Goal: Task Accomplishment & Management: Manage account settings

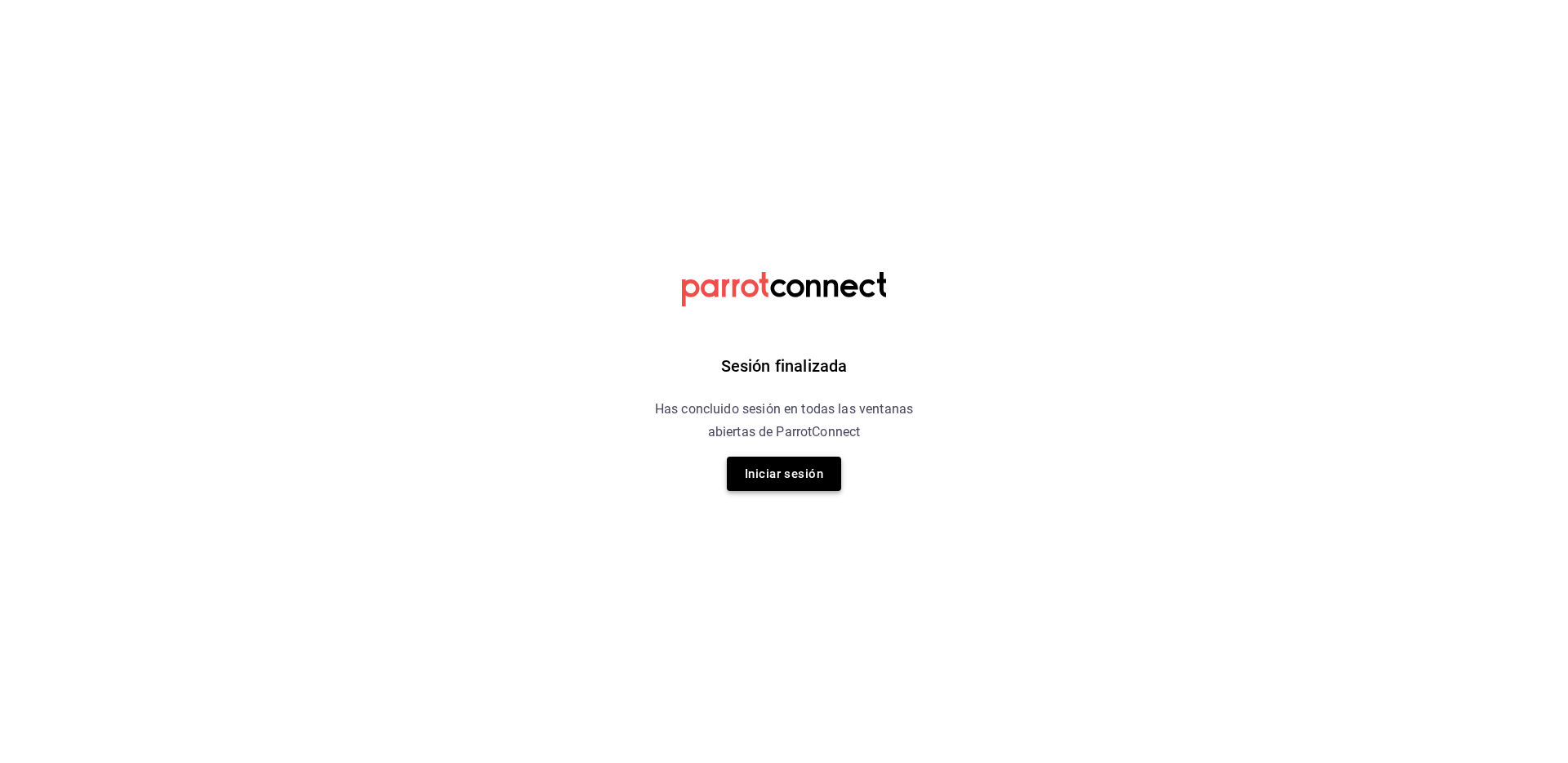
click at [799, 478] on button "Iniciar sesión" at bounding box center [784, 473] width 114 height 34
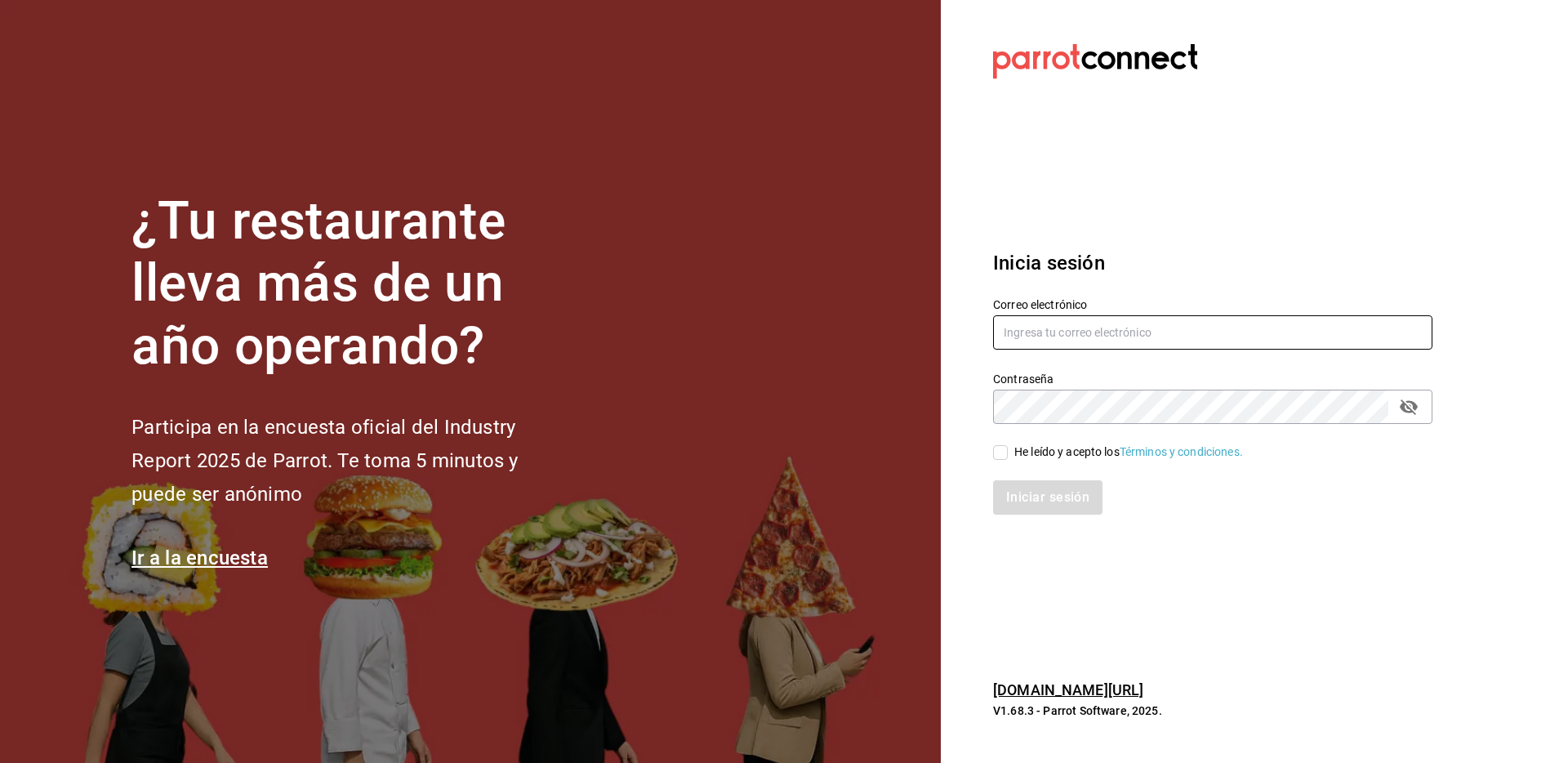
paste input "agave@tarahumara.com"
click at [1074, 335] on input "text" at bounding box center [1212, 332] width 439 height 34
type input "agave@tarahumara.com"
click at [1044, 452] on div "He leído y acepto los Términos y condiciones." at bounding box center [1128, 452] width 229 height 17
click at [1008, 452] on input "He leído y acepto los Términos y condiciones." at bounding box center [1000, 452] width 15 height 15
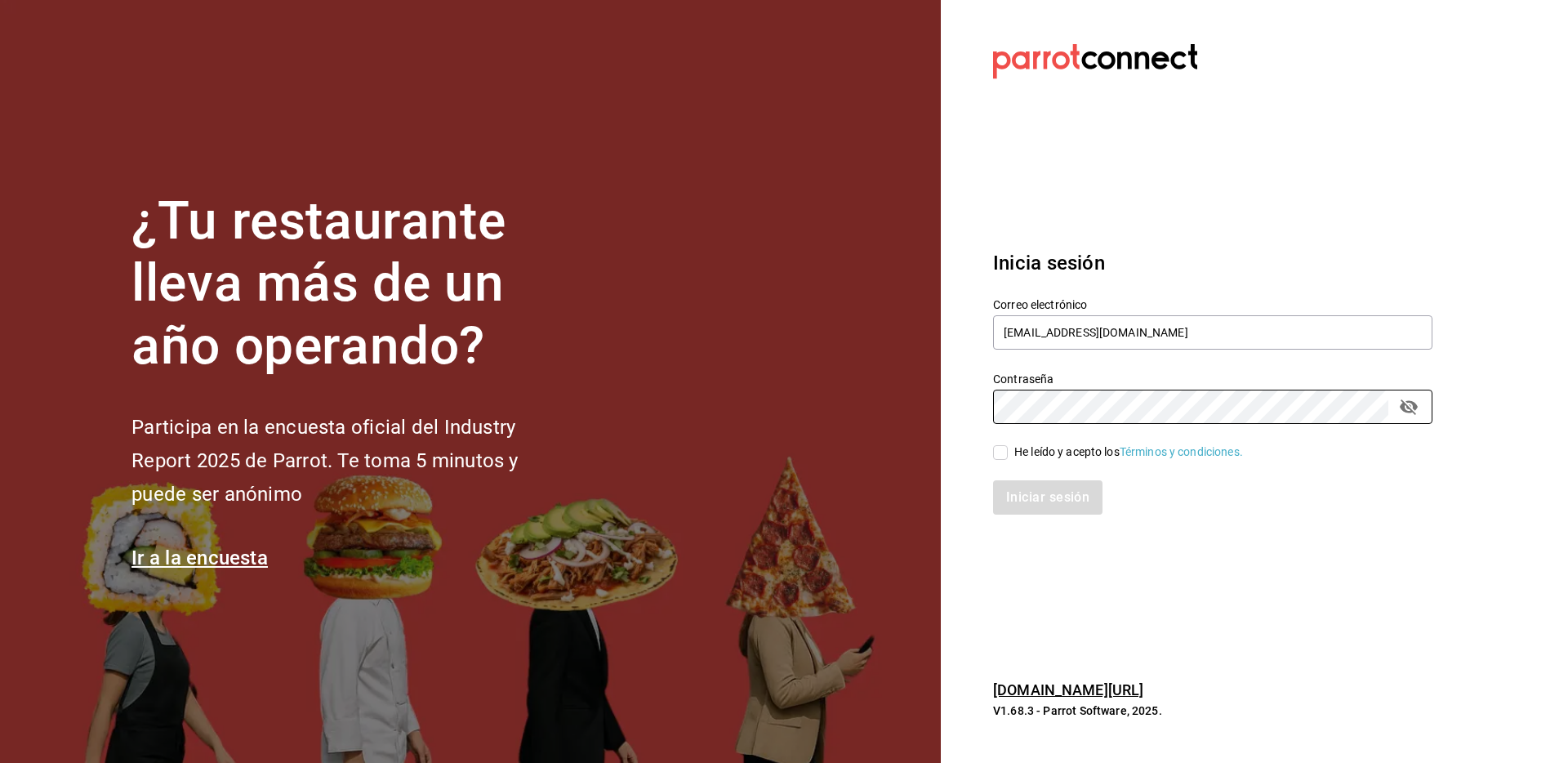
checkbox input "true"
click at [1053, 498] on button "Iniciar sesión" at bounding box center [1049, 497] width 111 height 34
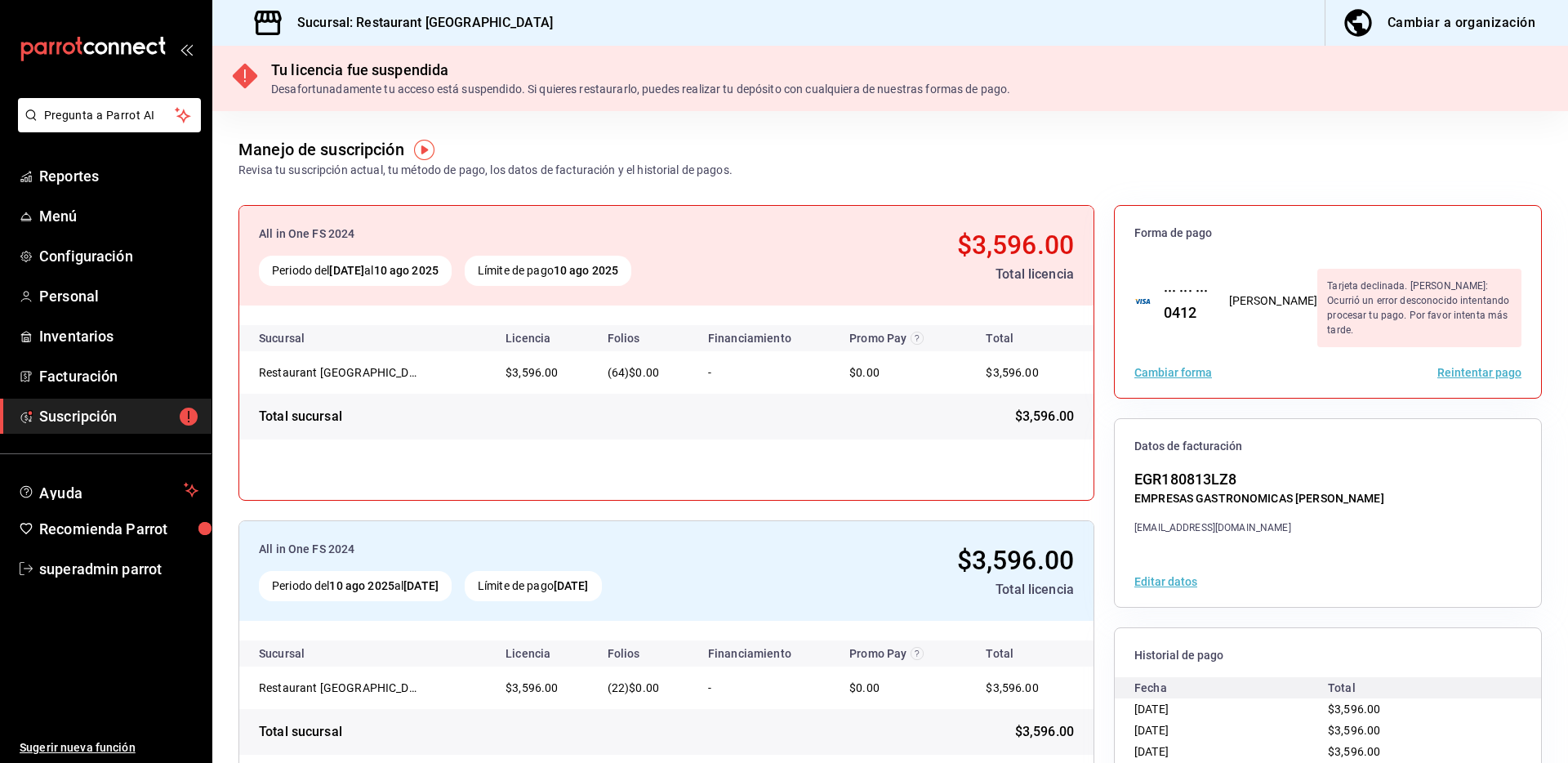
click at [633, 158] on div "Manejo de suscripción Revisa tu suscripción actual, tu método de pago, los dato…" at bounding box center [485, 158] width 494 height 42
click at [392, 30] on h3 "Sucursal: Restaurant Tarahumara" at bounding box center [418, 23] width 269 height 20
click at [503, 467] on div "All in One FS 2024 Periodo del 10 jul 2025 al 10 ago 2025 Límite de pago 10 ago…" at bounding box center [666, 353] width 856 height 296
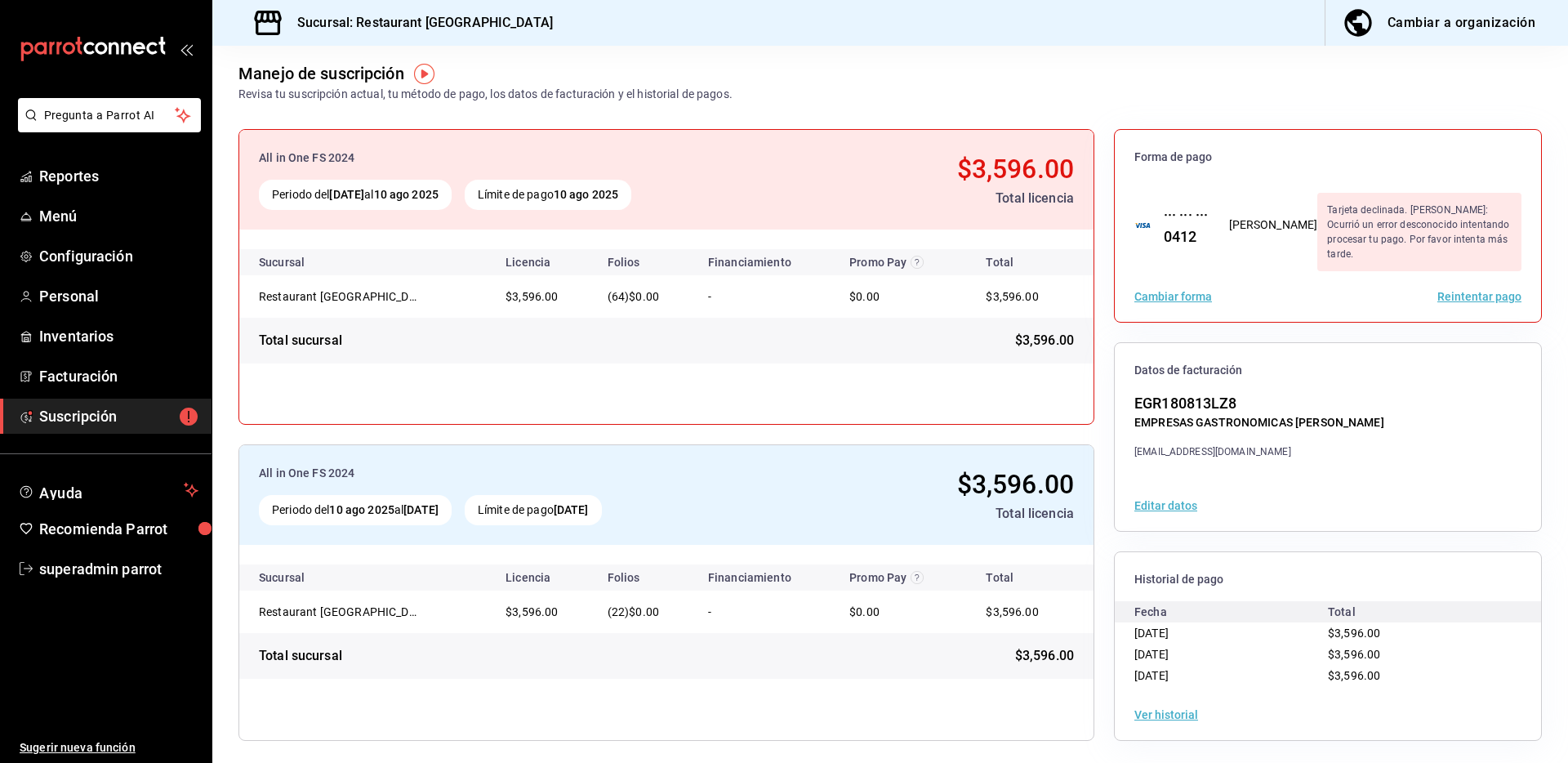
click at [1171, 504] on button "Editar datos" at bounding box center [1165, 505] width 63 height 11
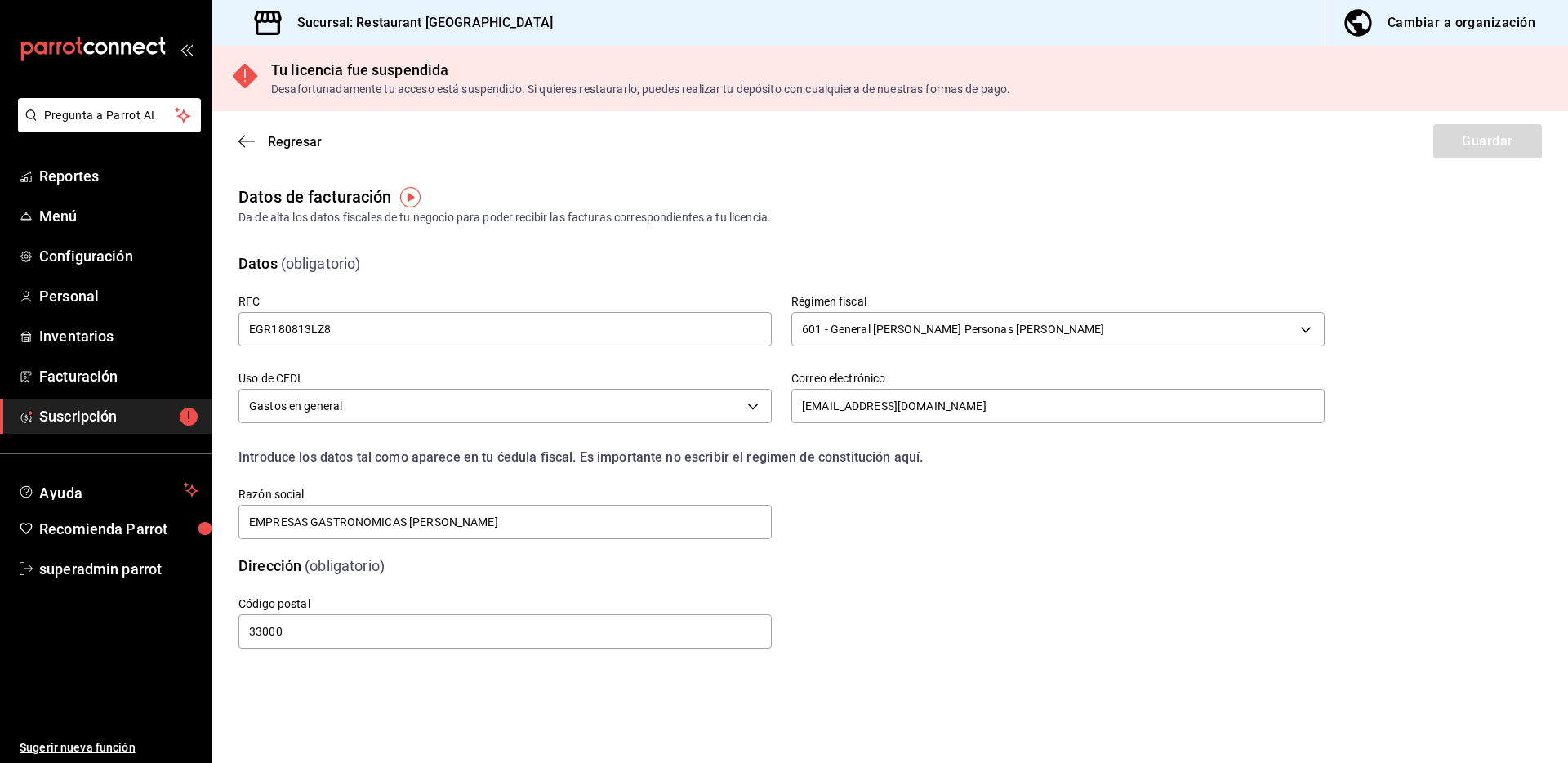
click at [546, 238] on div "Datos (obligatorio)" at bounding box center [772, 254] width 1106 height 42
click at [998, 549] on div "Dirección (obligatorio)" at bounding box center [772, 556] width 1106 height 42
click at [410, 276] on div "RFC EGR180813LZ8" at bounding box center [496, 313] width 553 height 77
click at [985, 417] on input "[EMAIL_ADDRESS][DOMAIN_NAME]" at bounding box center [1058, 405] width 533 height 34
click at [933, 570] on div "Código postal 33000" at bounding box center [762, 604] width 1125 height 94
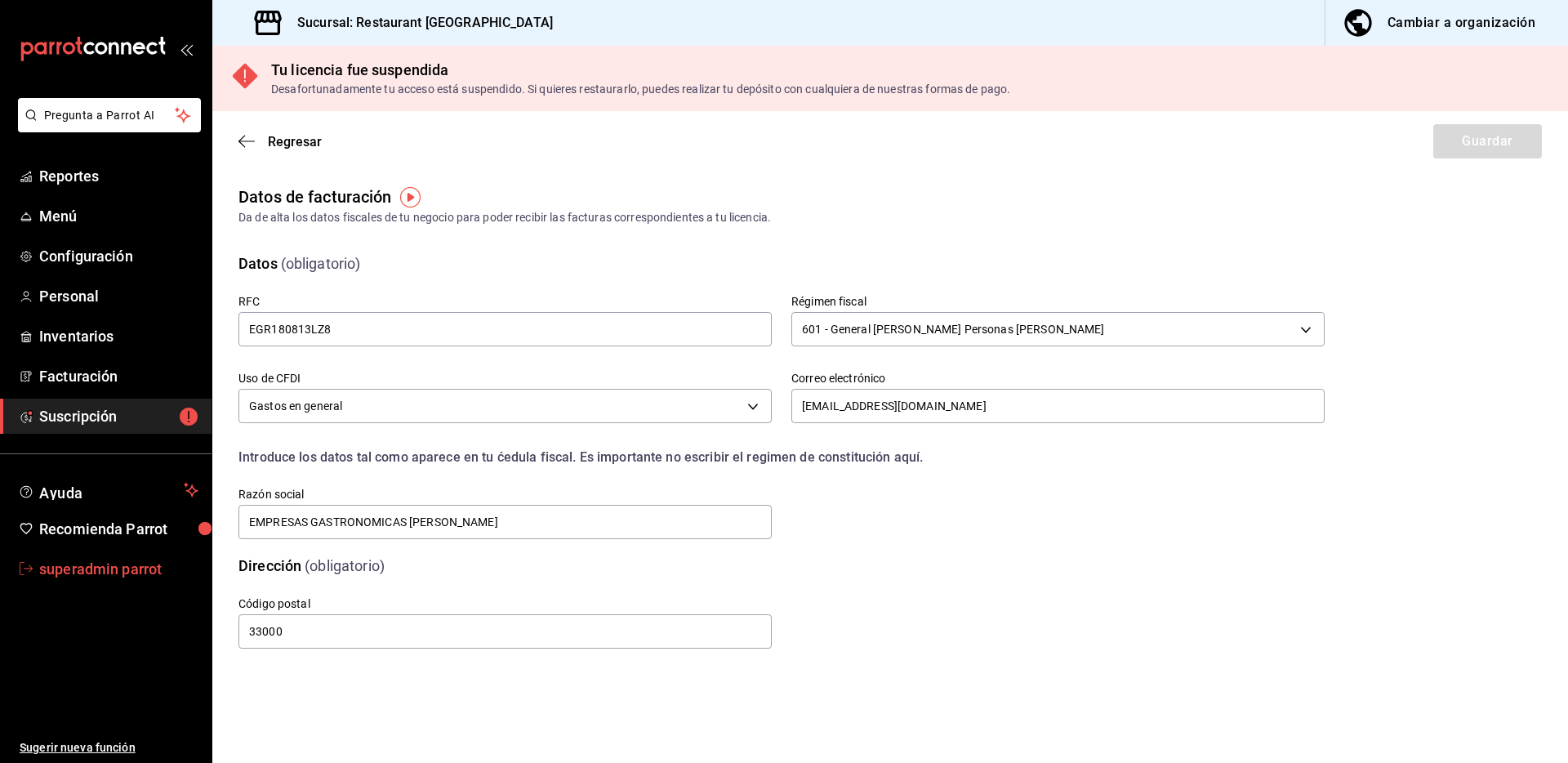
click at [116, 578] on span "superadmin parrot" at bounding box center [118, 568] width 159 height 22
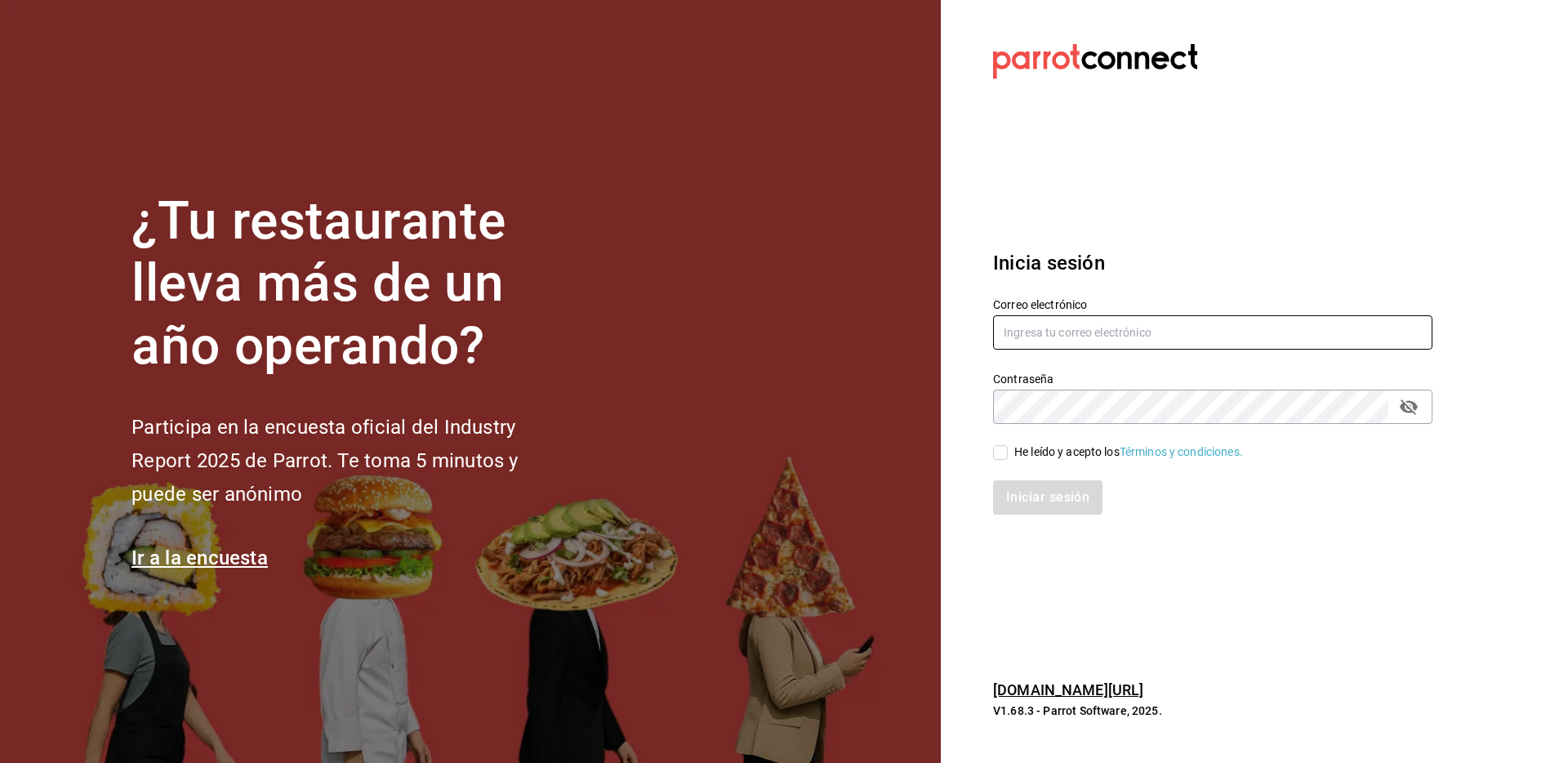
click at [1075, 338] on input "text" at bounding box center [1212, 332] width 439 height 34
paste input "agave@sur.com"
type input "agave@sur.com"
click at [1044, 450] on div "He leído y acepto los Términos y condiciones." at bounding box center [1128, 452] width 229 height 17
click at [1008, 450] on input "He leído y acepto los Términos y condiciones." at bounding box center [1000, 452] width 15 height 15
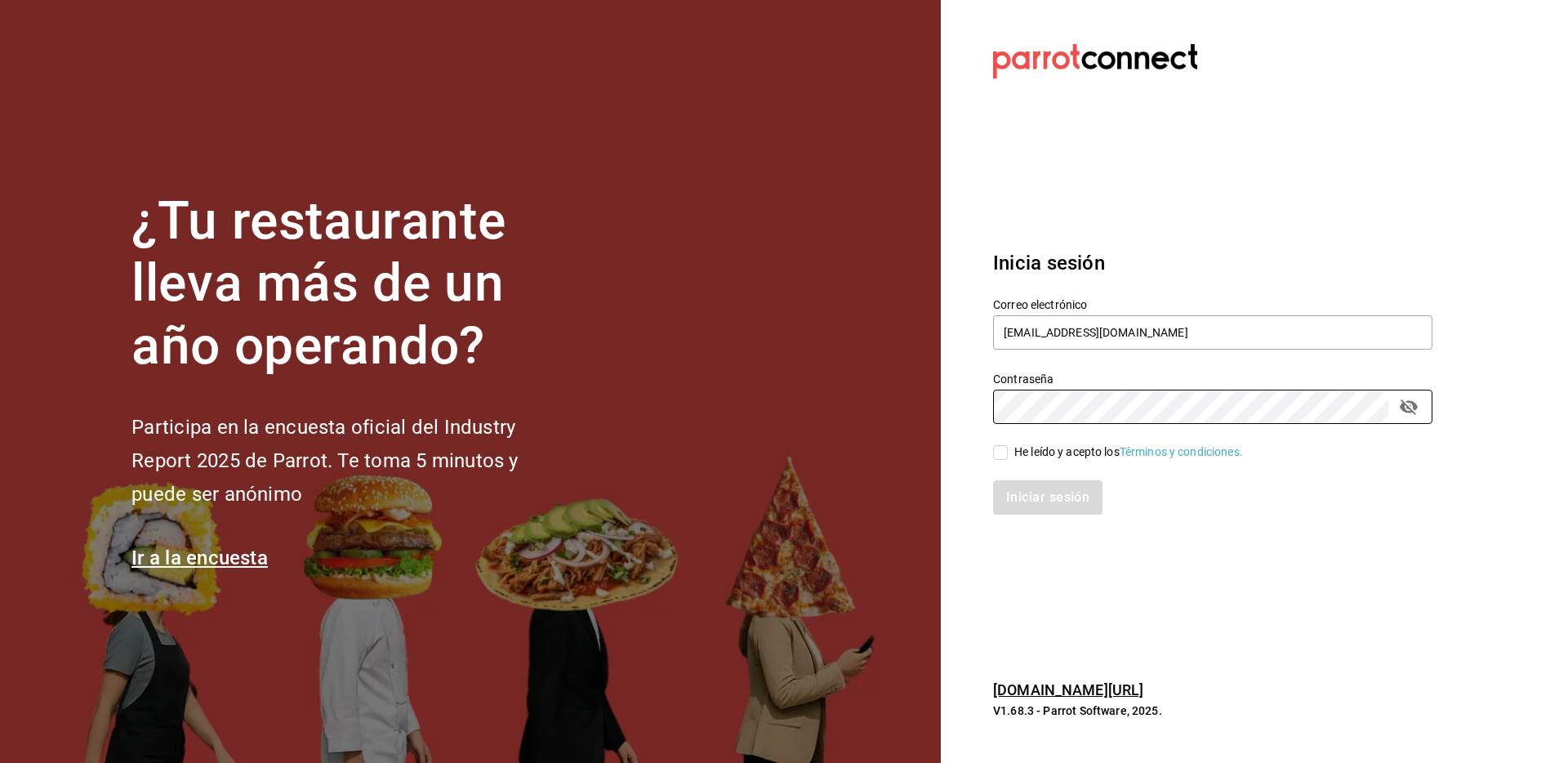
checkbox input "true"
click at [1026, 513] on button "Iniciar sesión" at bounding box center [1049, 497] width 111 height 34
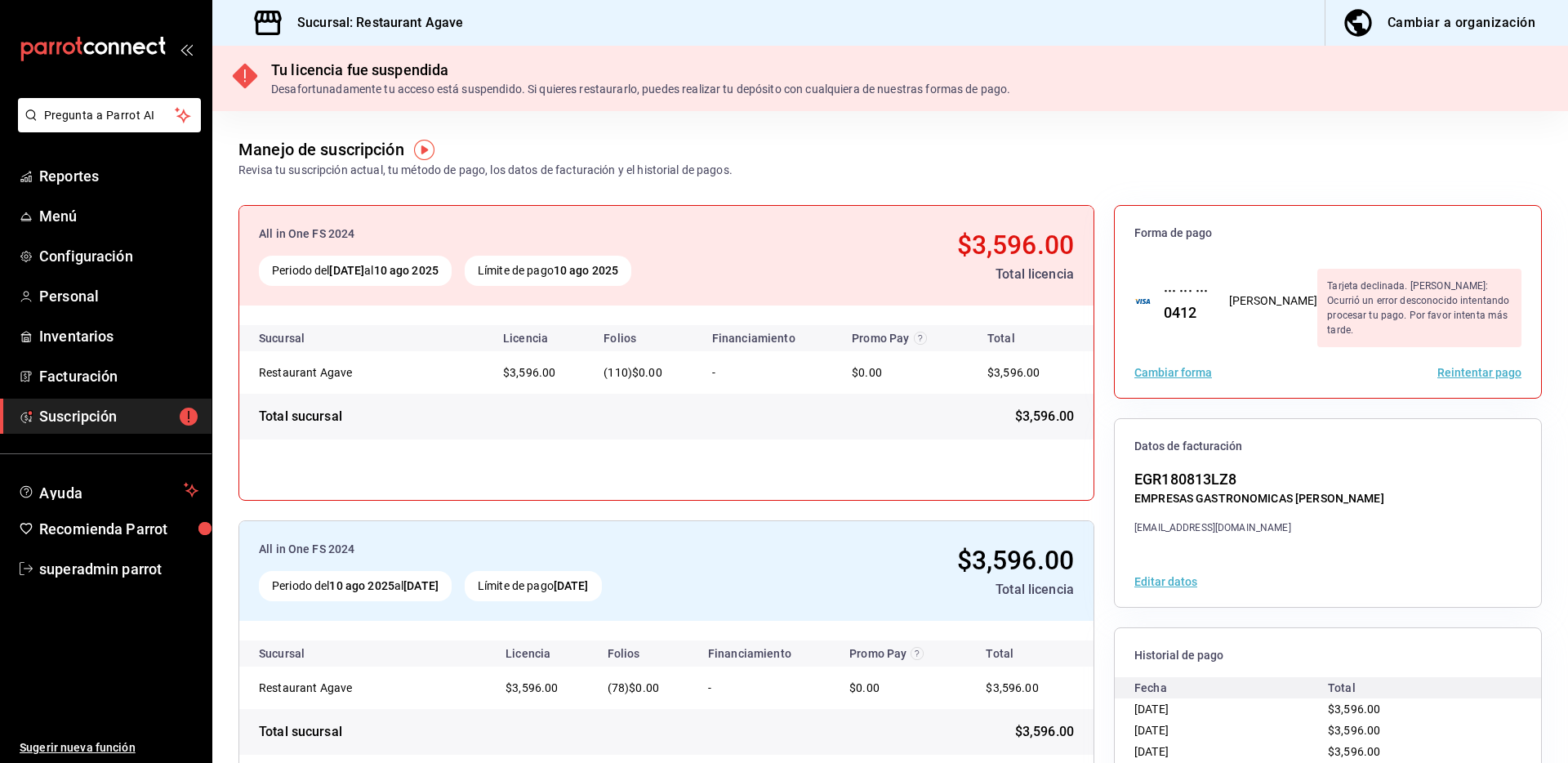
scroll to position [76, 0]
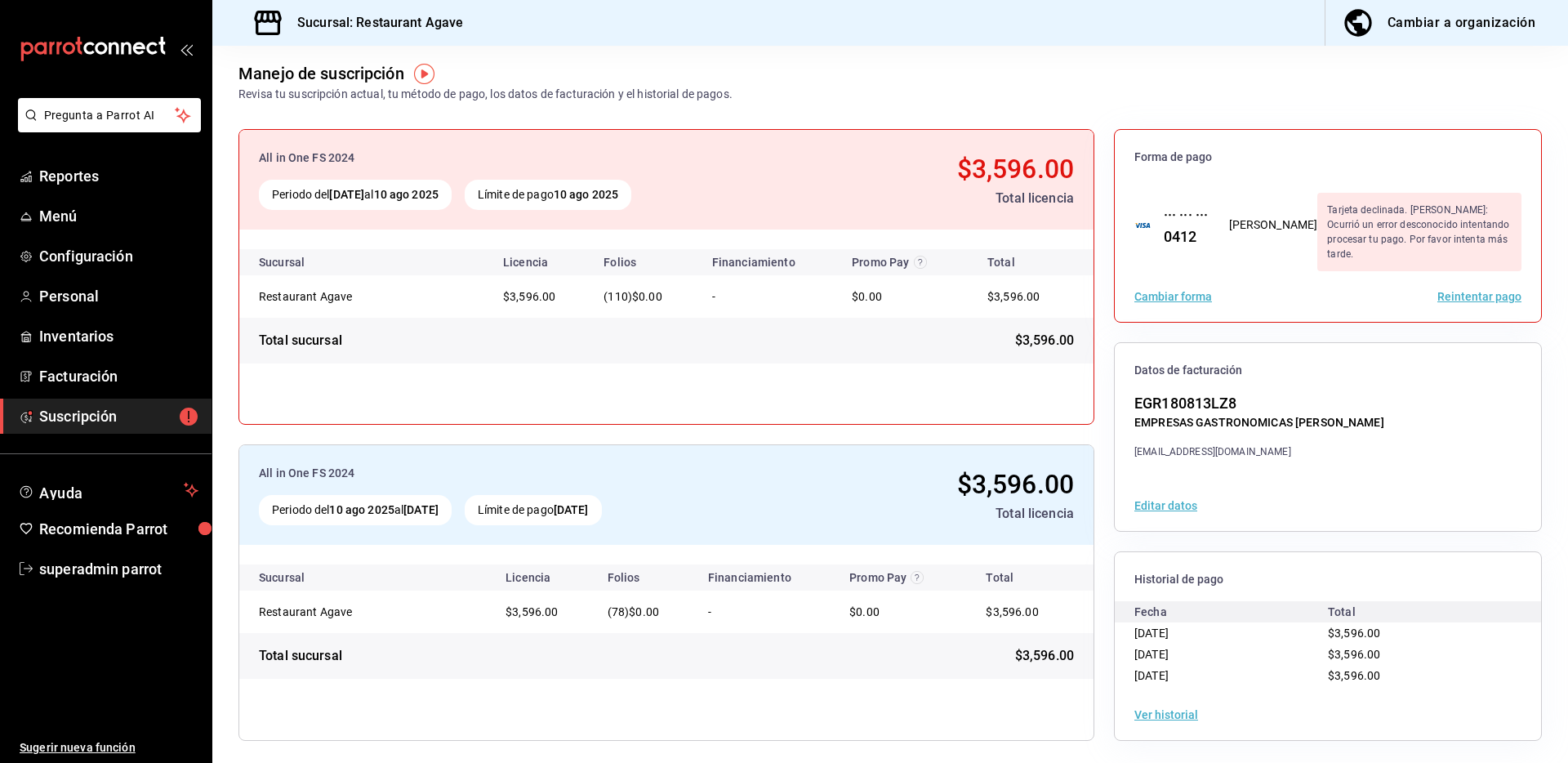
drag, startPoint x: 1178, startPoint y: 504, endPoint x: 1169, endPoint y: 504, distance: 9.0
click at [1178, 505] on button "Editar datos" at bounding box center [1165, 505] width 63 height 11
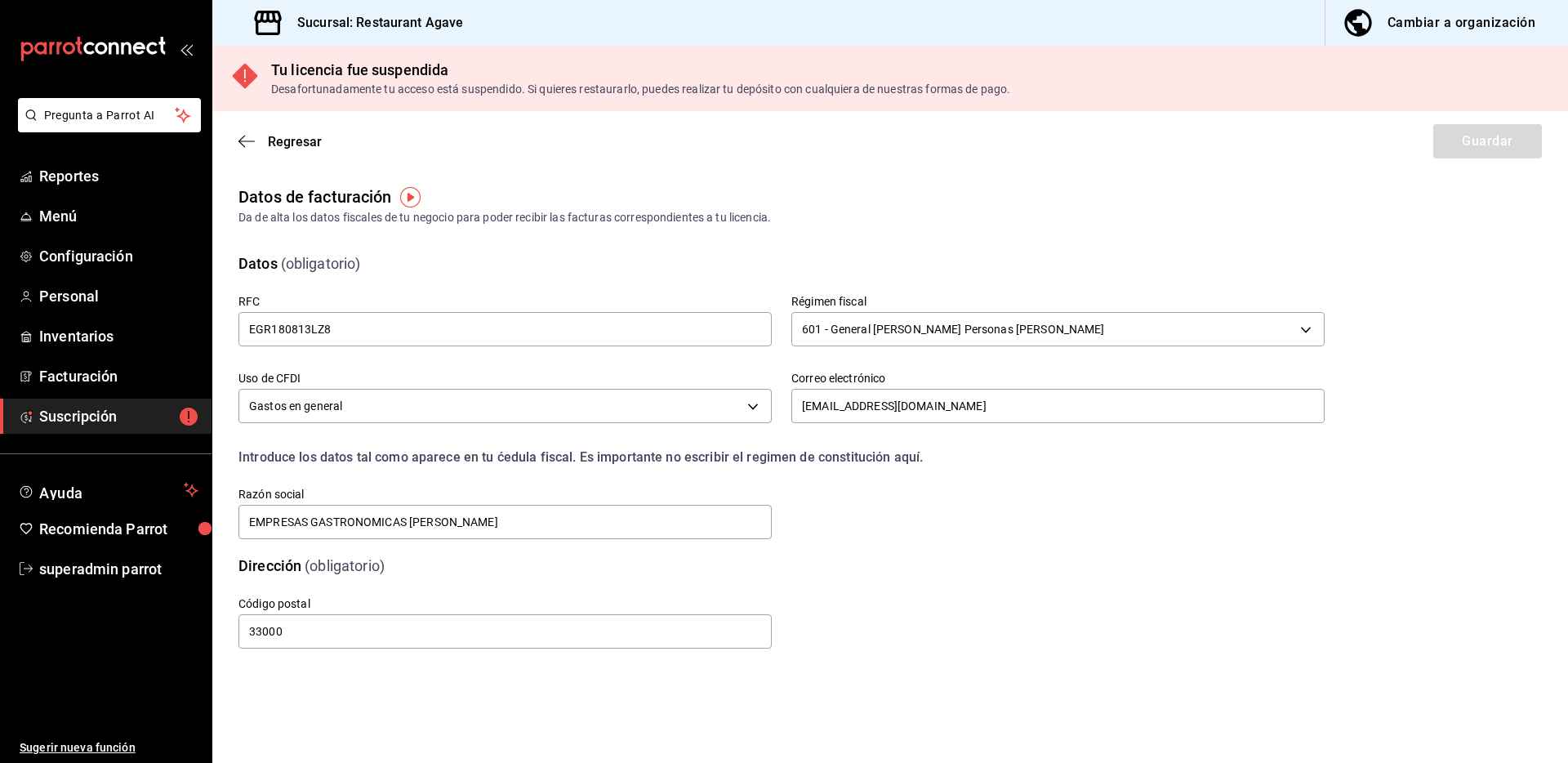
click at [1046, 613] on div "Código postal 33000" at bounding box center [762, 604] width 1125 height 94
click at [1077, 587] on div "Código postal 33000" at bounding box center [762, 604] width 1125 height 94
click at [242, 134] on icon "button" at bounding box center [246, 141] width 17 height 15
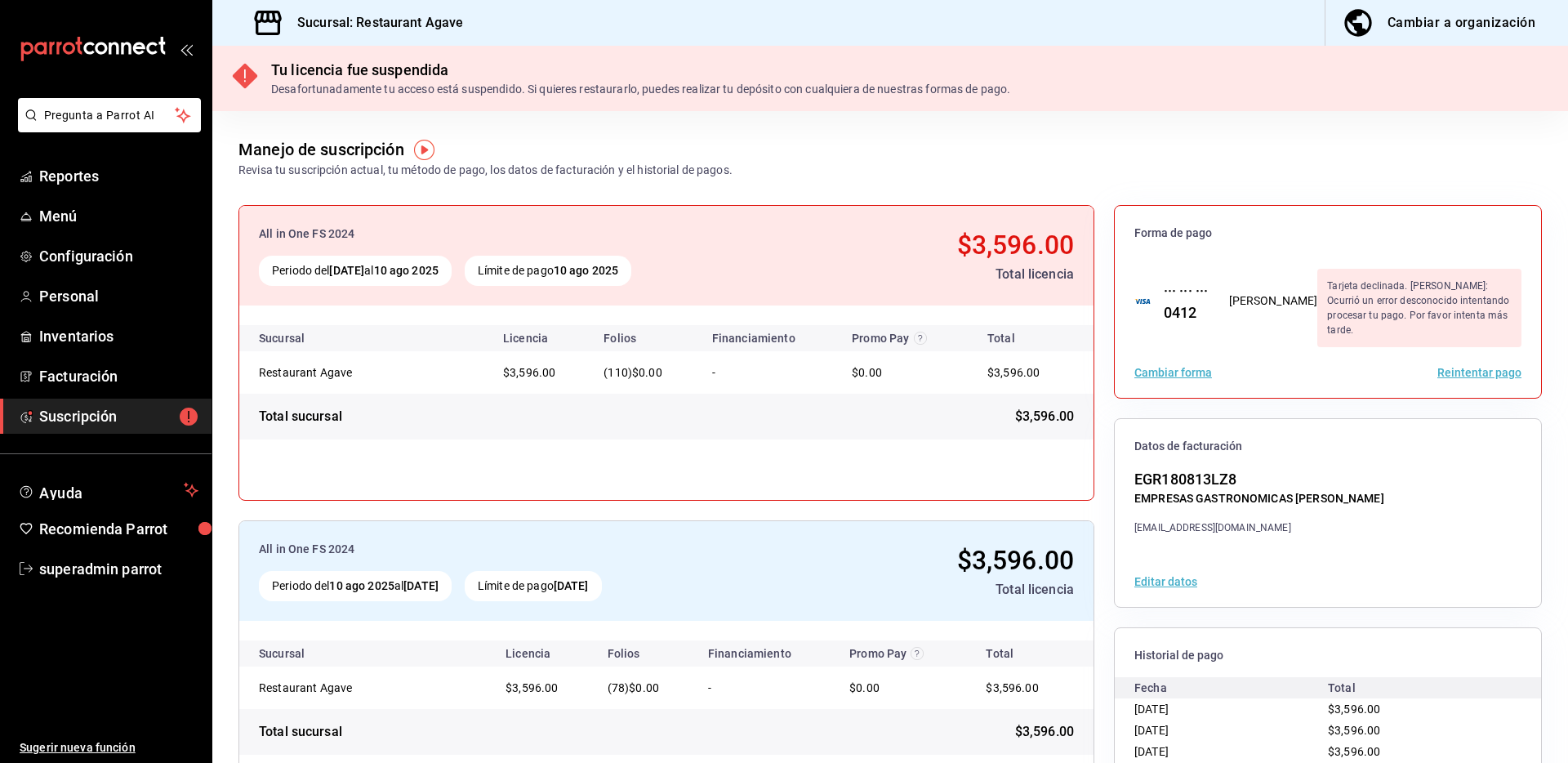
click at [1242, 425] on div "Datos de facturación" at bounding box center [1328, 444] width 426 height 50
click at [1232, 411] on div "Forma de pago ··· ··· ··· 0412 Maria Gabriela Ruiz Antillon Tarjeta declinada. …" at bounding box center [1328, 511] width 428 height 612
click at [1248, 505] on div "EGR180813LZ8 EMPRESAS GASTRONOMICAS RUAN facturacion.agave@hotmail.com" at bounding box center [1258, 501] width 250 height 67
click at [100, 649] on ul "Sugerir nueva función" at bounding box center [105, 675] width 211 height 177
click at [123, 577] on span "superadmin parrot" at bounding box center [118, 568] width 159 height 22
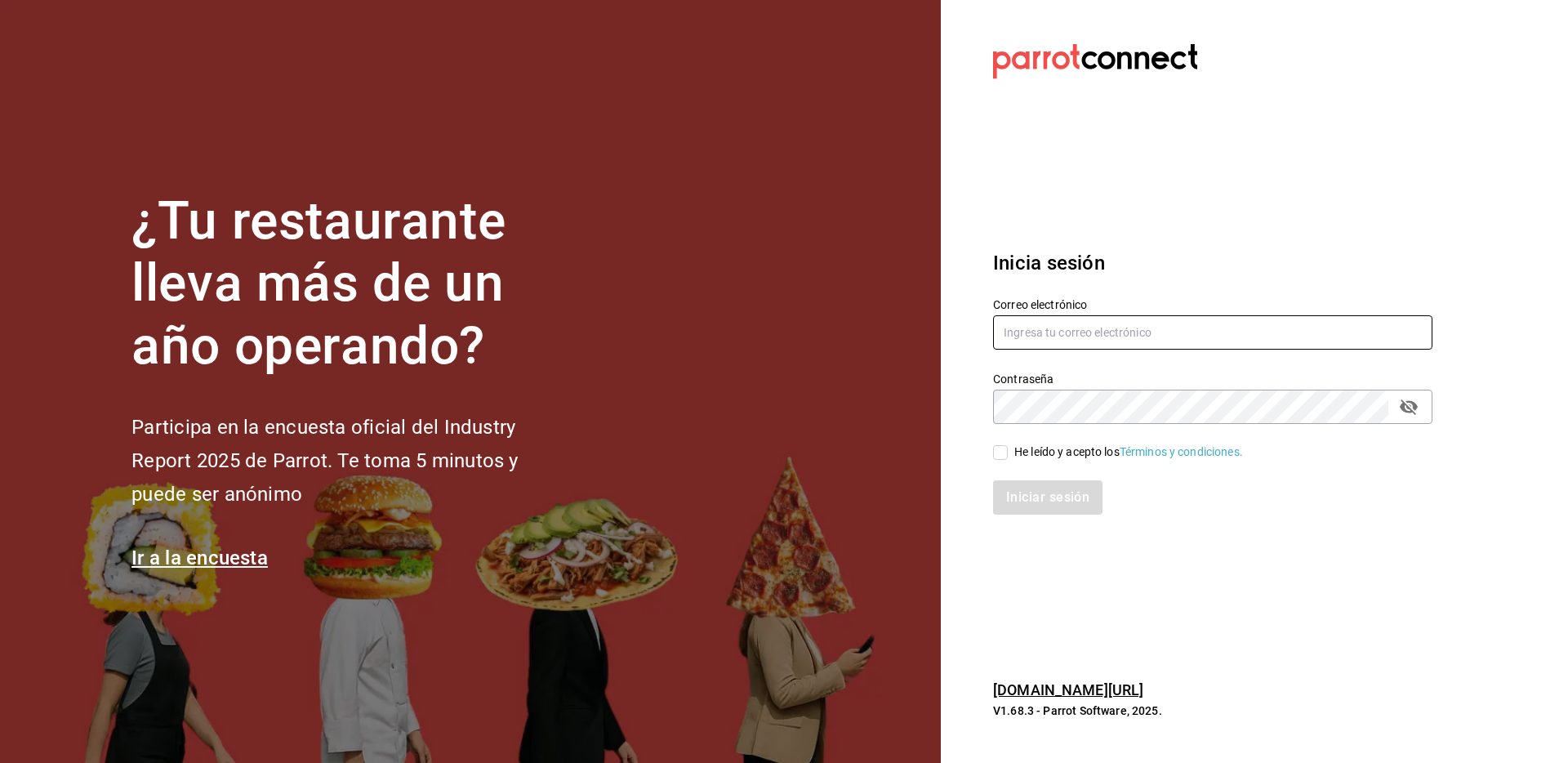
click at [1028, 331] on input "text" at bounding box center [1212, 332] width 439 height 34
type input "agave@tarahumara.com"
click at [1000, 451] on input "He leído y acepto los Términos y condiciones." at bounding box center [1000, 452] width 15 height 15
checkbox input "true"
drag, startPoint x: 1039, startPoint y: 532, endPoint x: 1045, endPoint y: 512, distance: 20.9
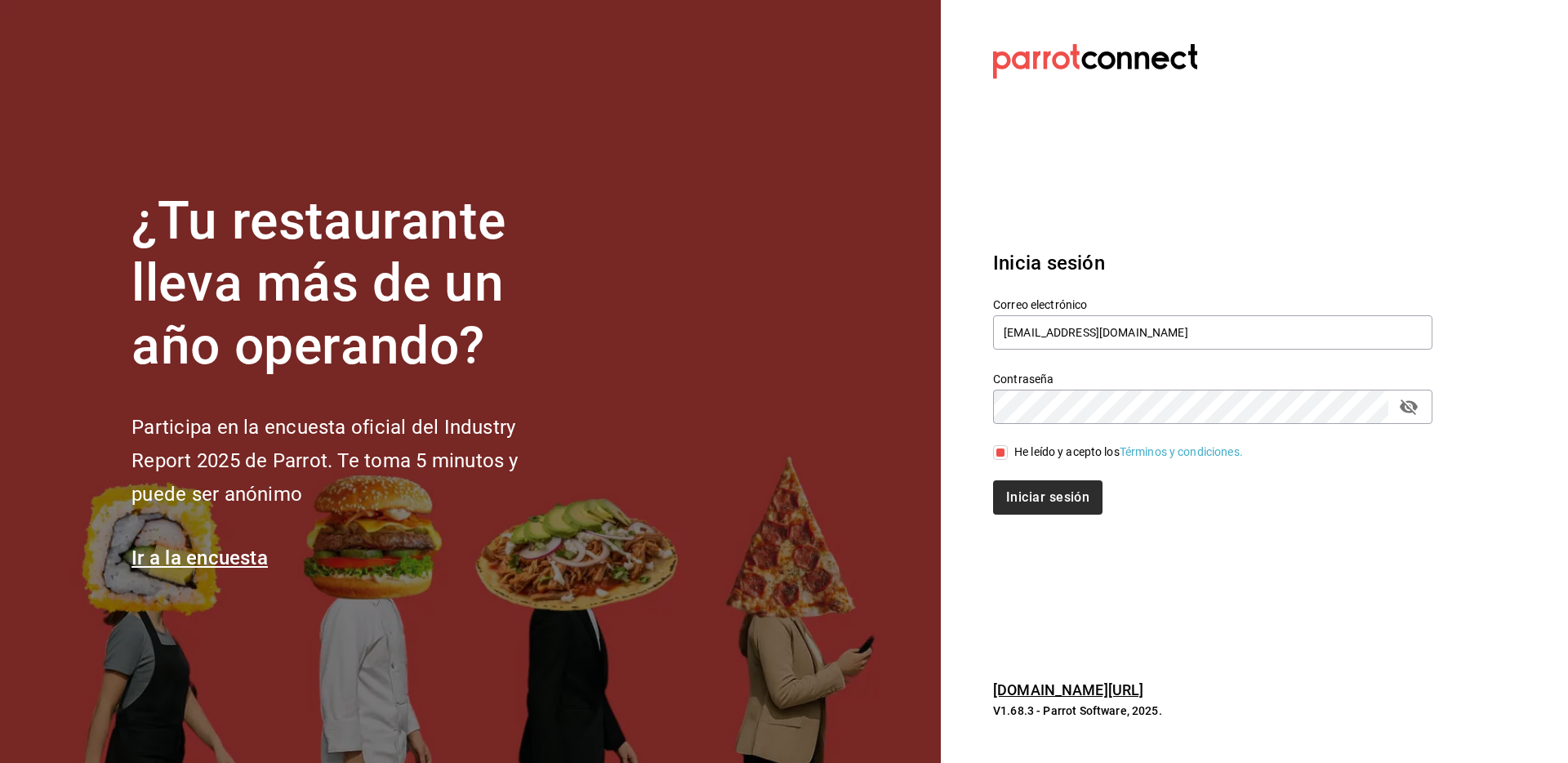
click at [1041, 527] on div "Inicia sesión Correo electrónico agave@tarahumara.com Contraseña Contraseña He …" at bounding box center [1212, 382] width 439 height 306
click at [1045, 512] on button "Iniciar sesión" at bounding box center [1049, 497] width 111 height 34
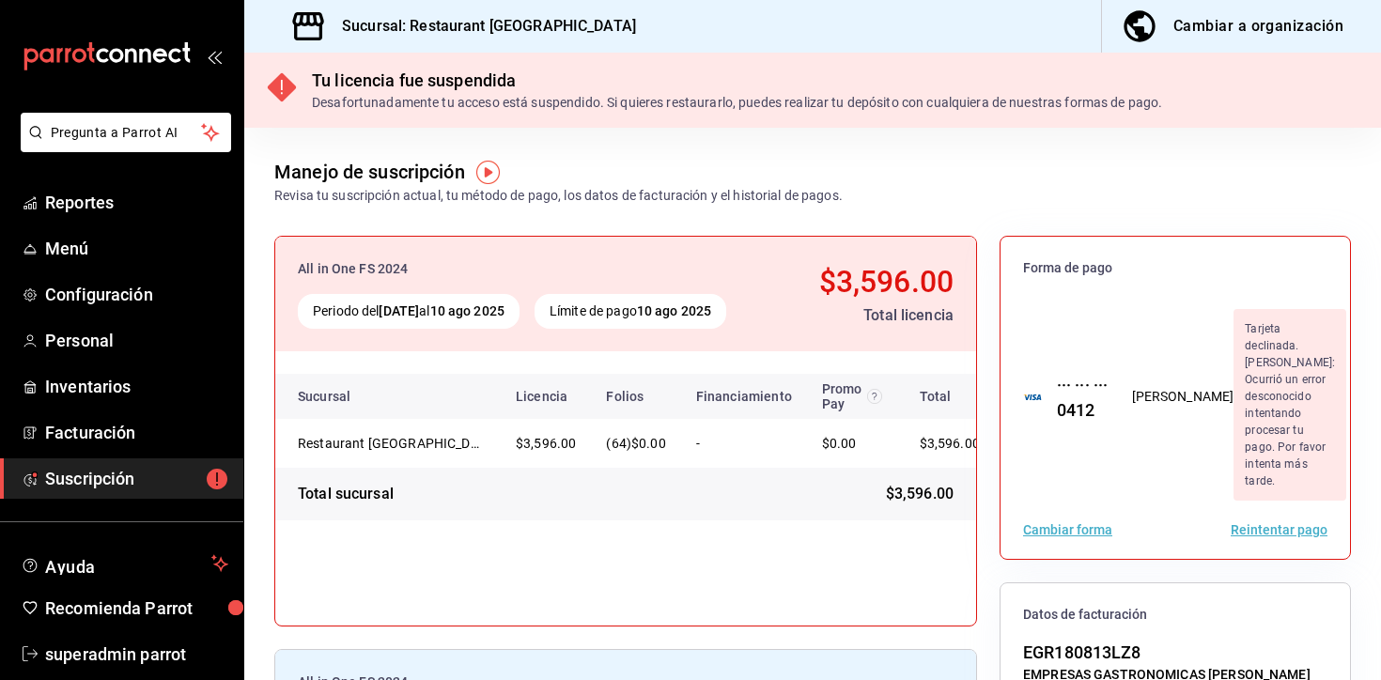
scroll to position [28, 0]
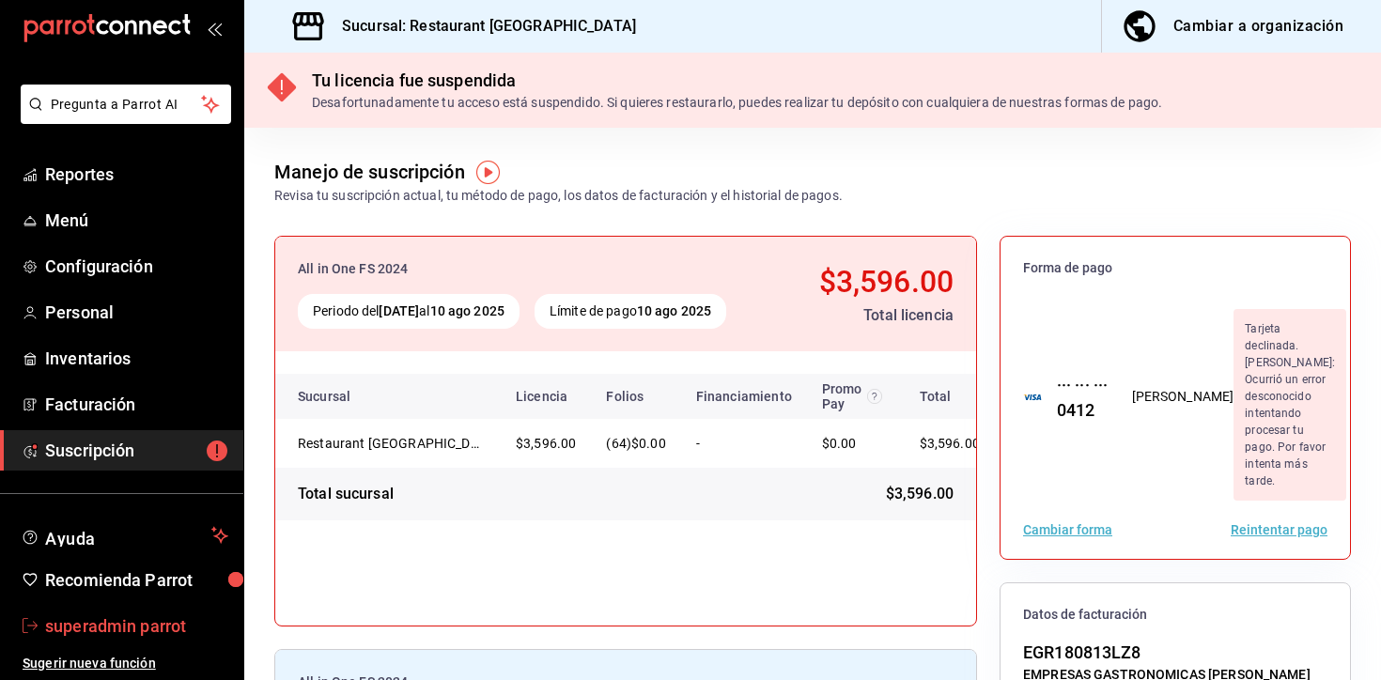
click at [158, 623] on span "superadmin parrot" at bounding box center [136, 625] width 183 height 25
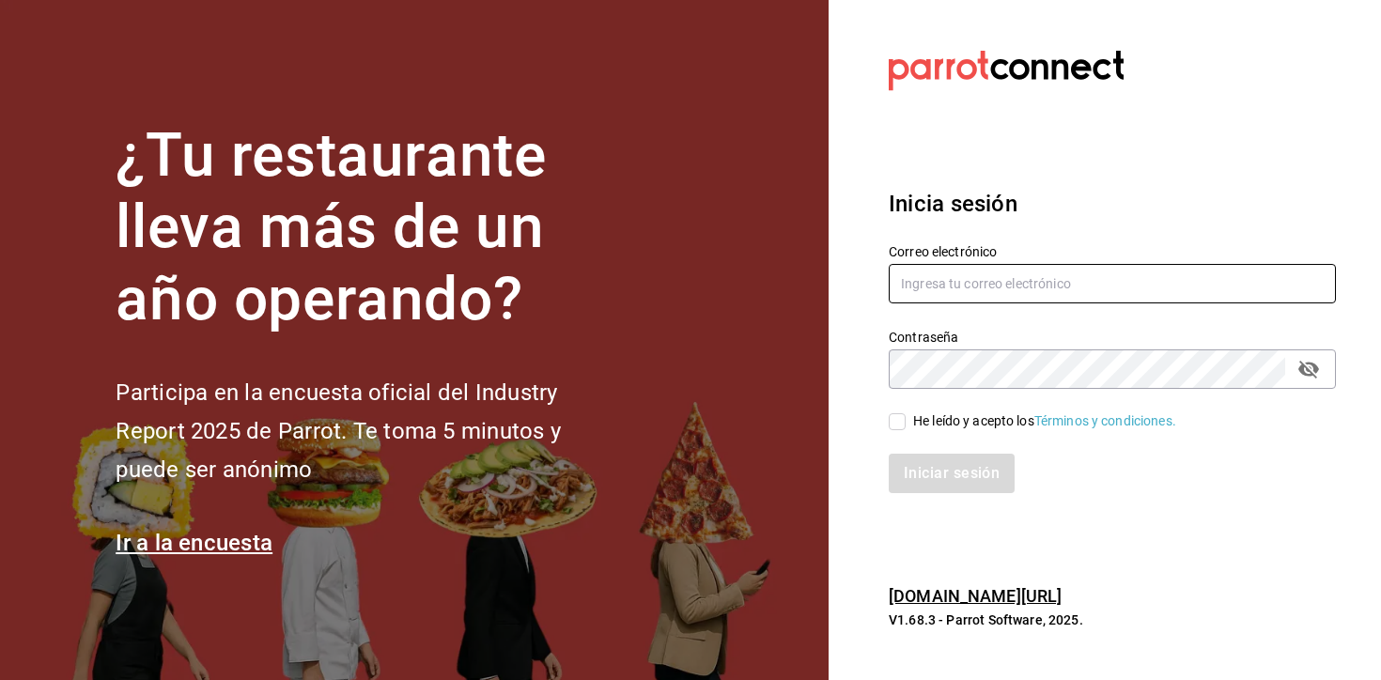
click at [912, 278] on input "text" at bounding box center [1111, 283] width 447 height 39
paste input "[EMAIL_ADDRESS][DOMAIN_NAME]"
type input "[EMAIL_ADDRESS][DOMAIN_NAME]"
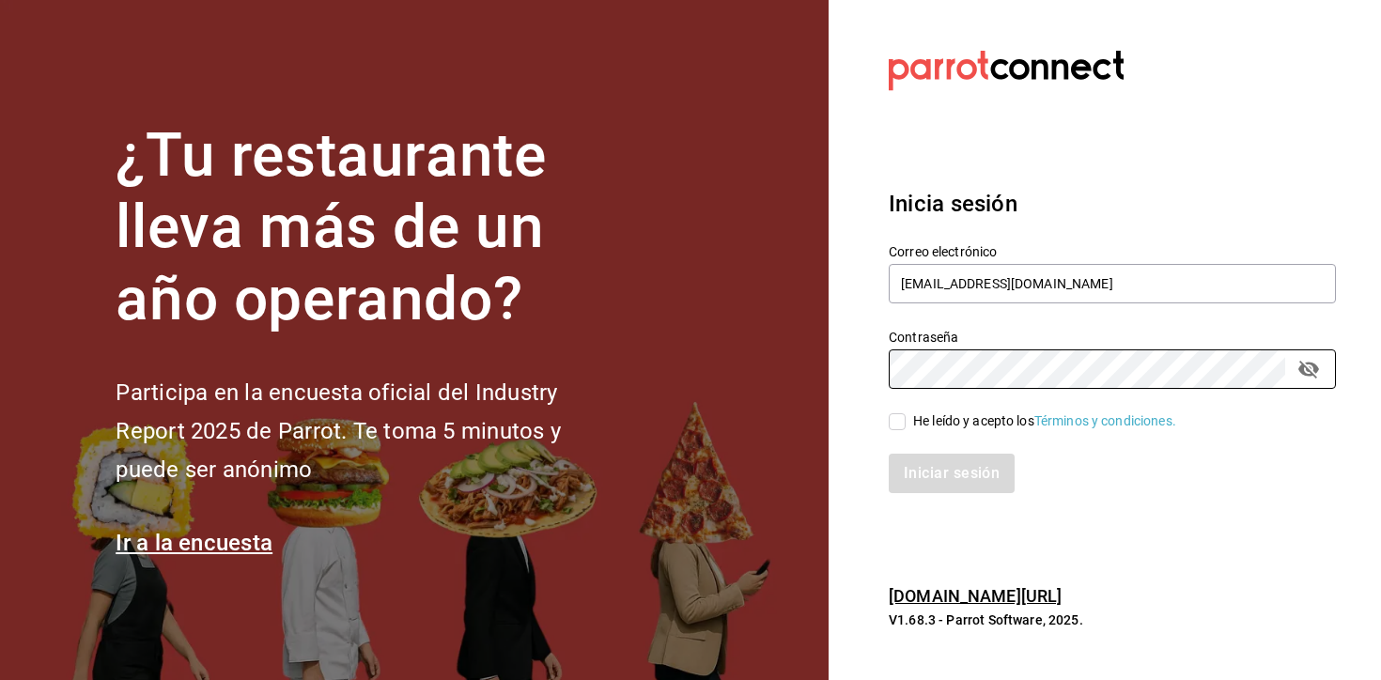
click at [935, 425] on div "He leído y acepto los Términos y condiciones." at bounding box center [1044, 421] width 263 height 20
click at [905, 425] on input "He leído y acepto los Términos y condiciones." at bounding box center [896, 421] width 17 height 17
checkbox input "true"
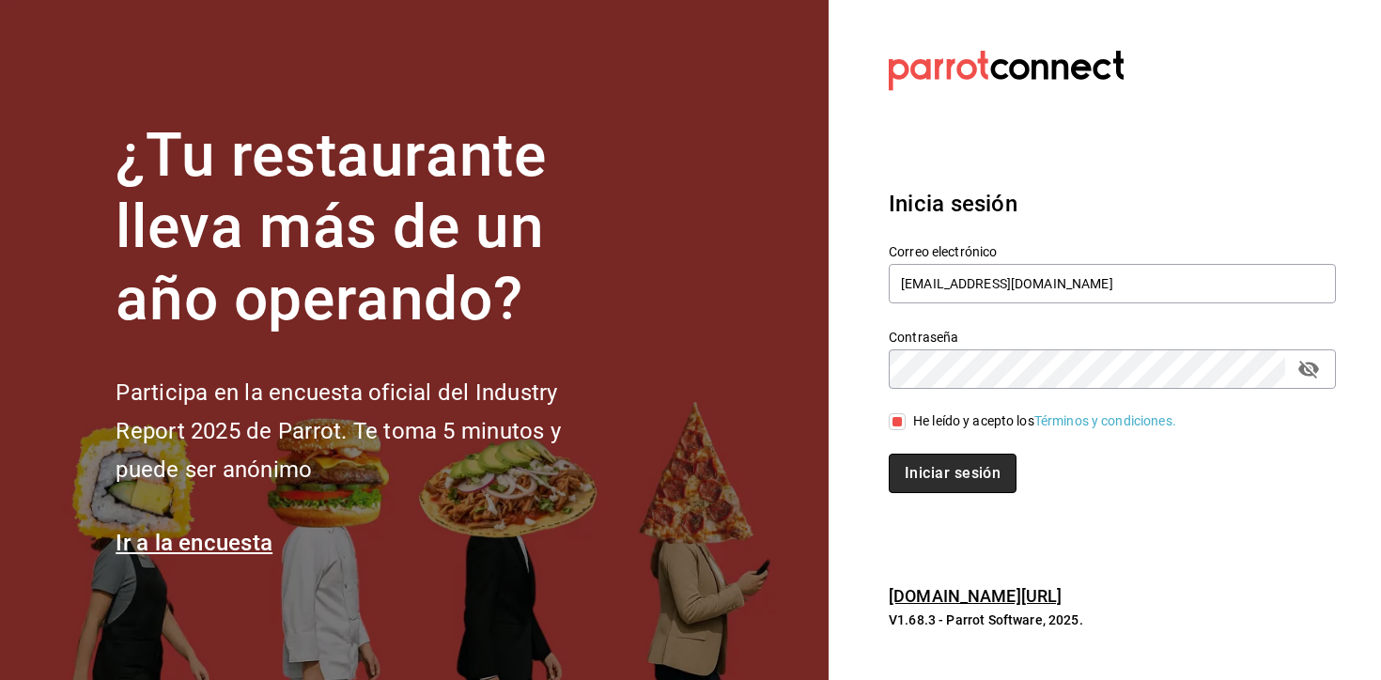
click at [947, 474] on button "Iniciar sesión" at bounding box center [952, 473] width 128 height 39
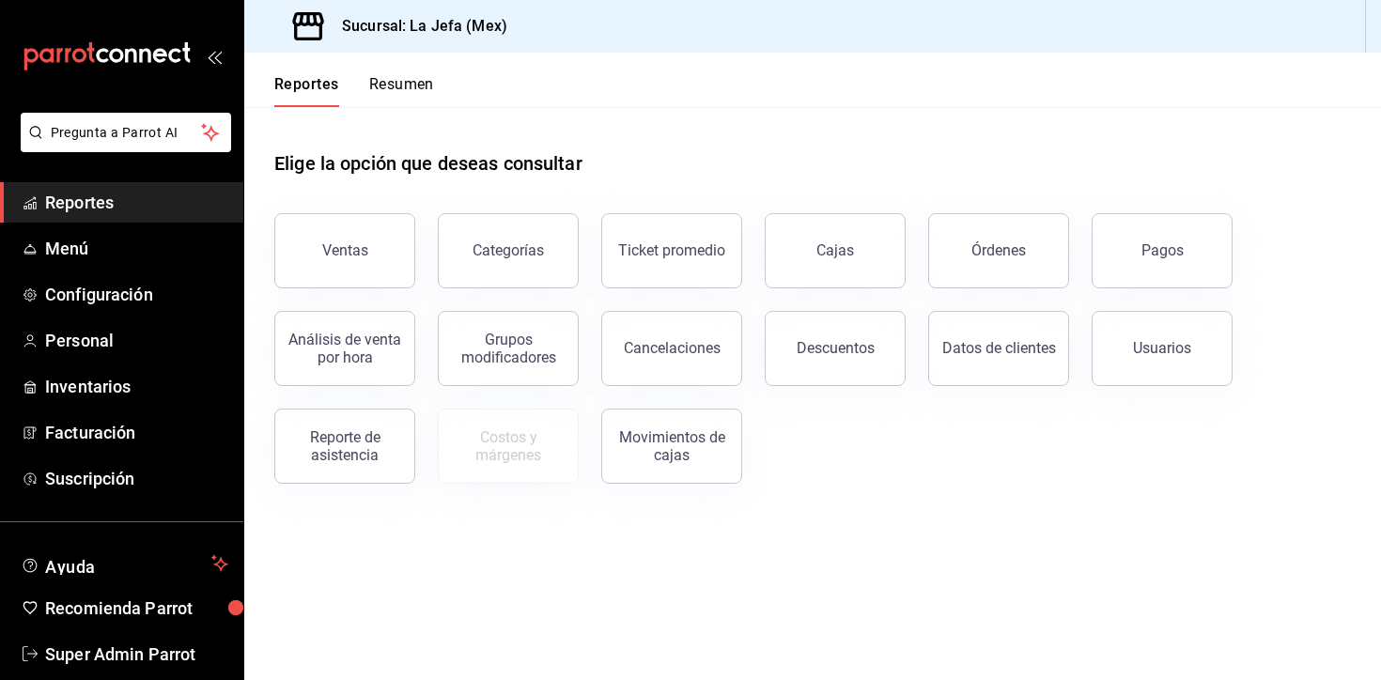
click at [955, 565] on main "Elige la opción que deseas consultar Ventas Categorías Ticket promedio Cajas Ór…" at bounding box center [812, 393] width 1136 height 573
click at [1132, 115] on div "Elige la opción que deseas consultar" at bounding box center [812, 149] width 1076 height 84
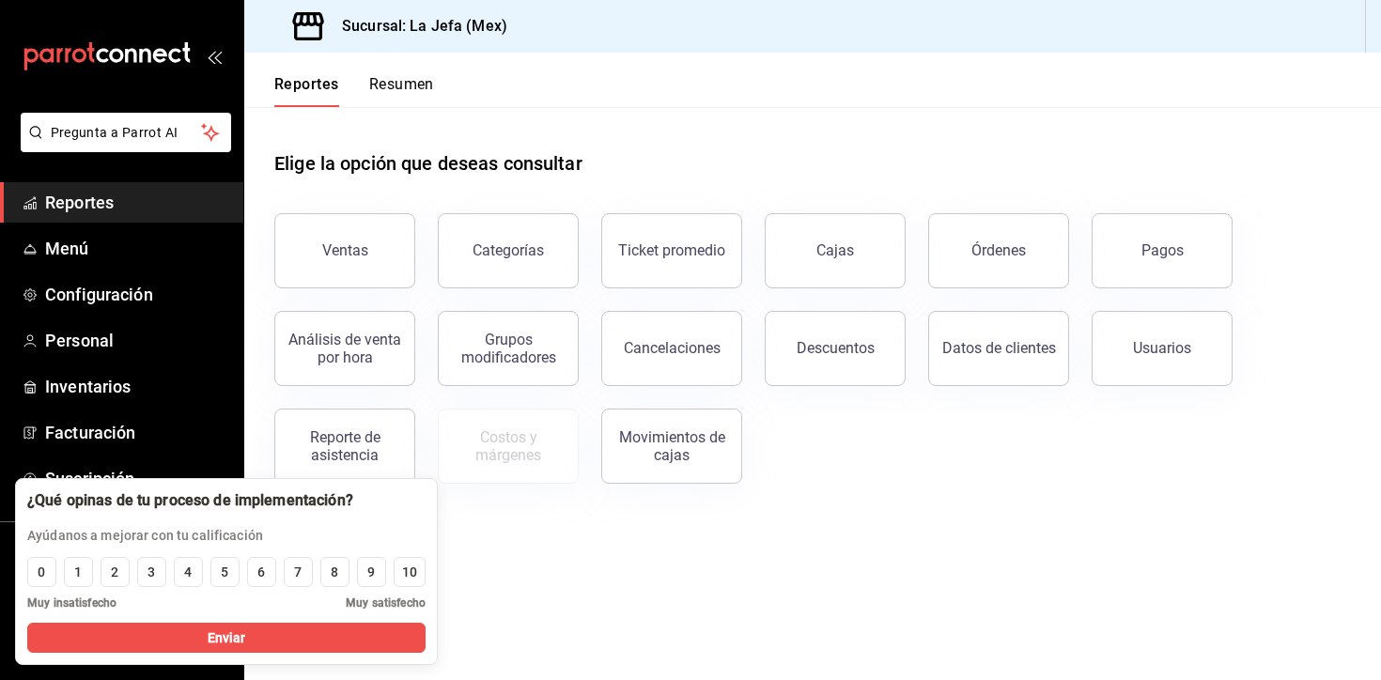
click at [573, 553] on main "Elige la opción que deseas consultar Ventas Categorías Ticket promedio Cajas Ór…" at bounding box center [812, 393] width 1136 height 573
click at [198, 501] on div at bounding box center [190, 500] width 326 height 21
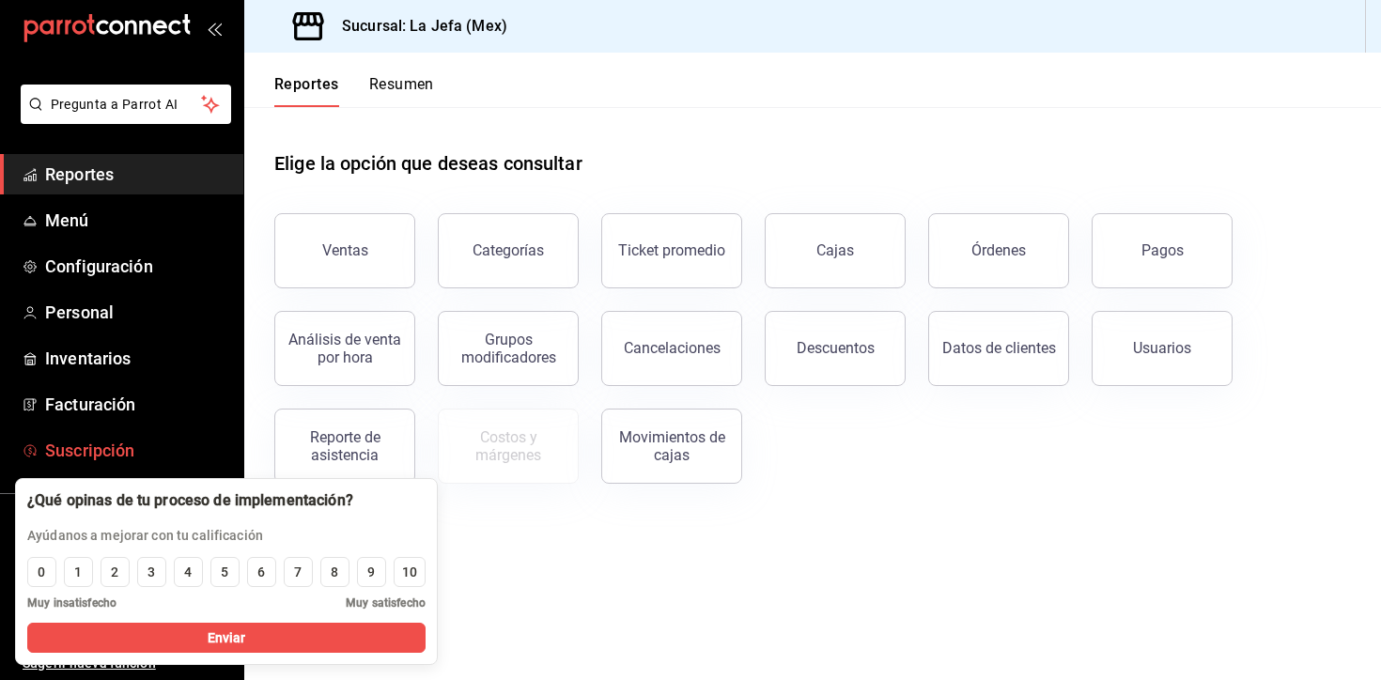
click at [157, 459] on span "Suscripción" at bounding box center [136, 450] width 183 height 25
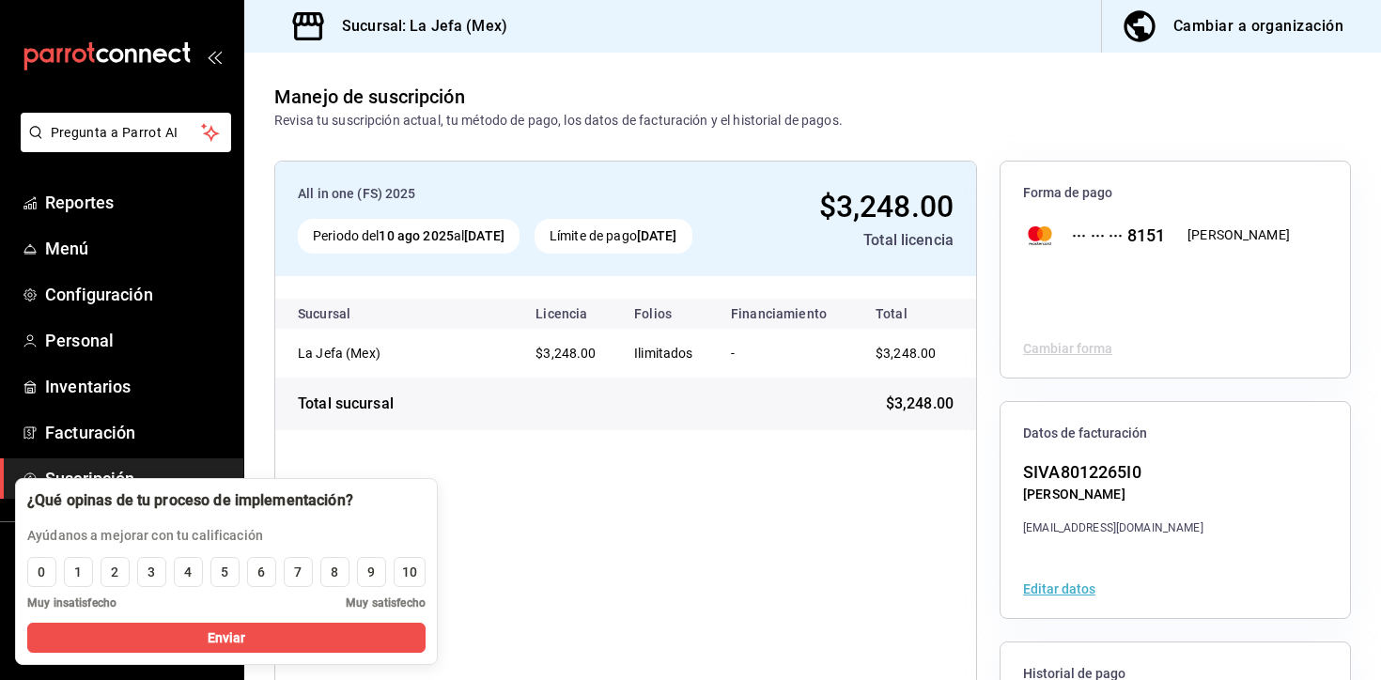
click at [566, 120] on div "Revisa tu suscripción actual, tu método de pago, los datos de facturación y el …" at bounding box center [558, 121] width 568 height 20
click at [563, 113] on div "Revisa tu suscripción actual, tu método de pago, los datos de facturación y el …" at bounding box center [558, 121] width 568 height 20
click at [640, 537] on div "All in one (FS) 2025 Periodo del 10 ago 2025 al 10 sep 2025 Límite de pago 10 s…" at bounding box center [625, 510] width 702 height 699
click at [1072, 590] on button "Editar datos" at bounding box center [1059, 588] width 72 height 13
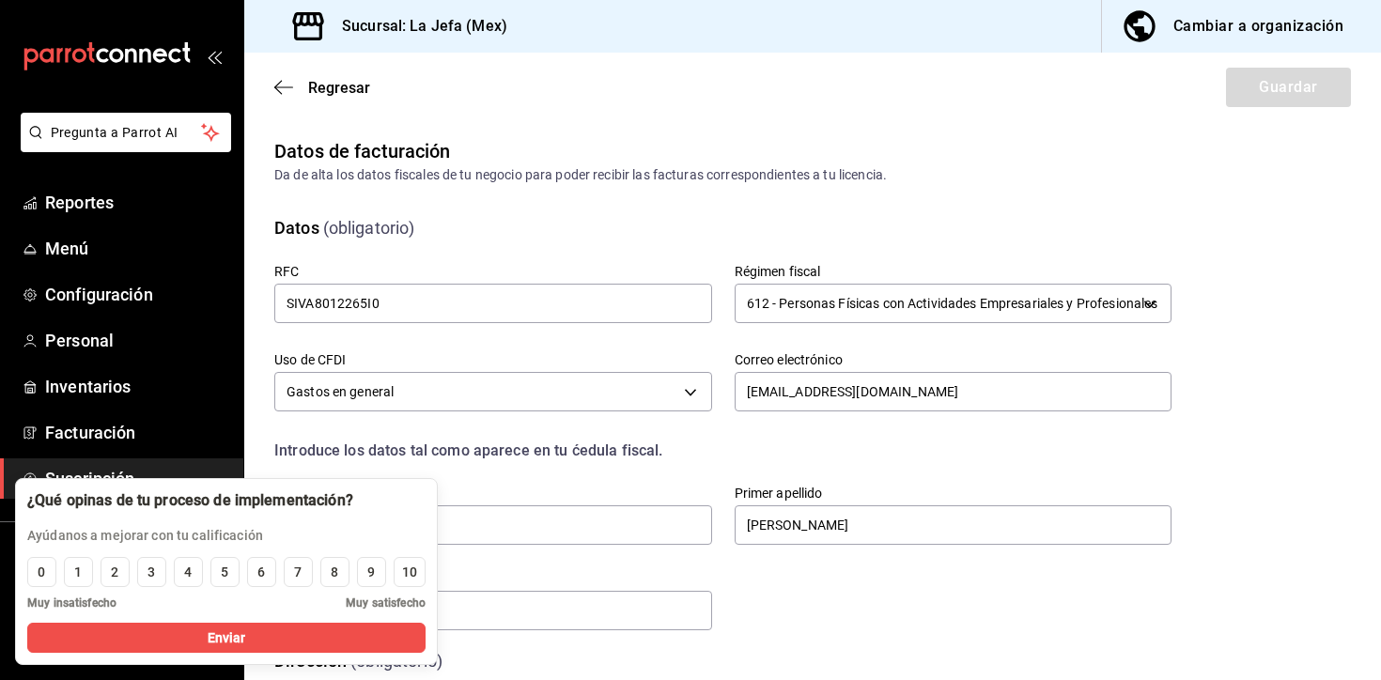
scroll to position [124, 0]
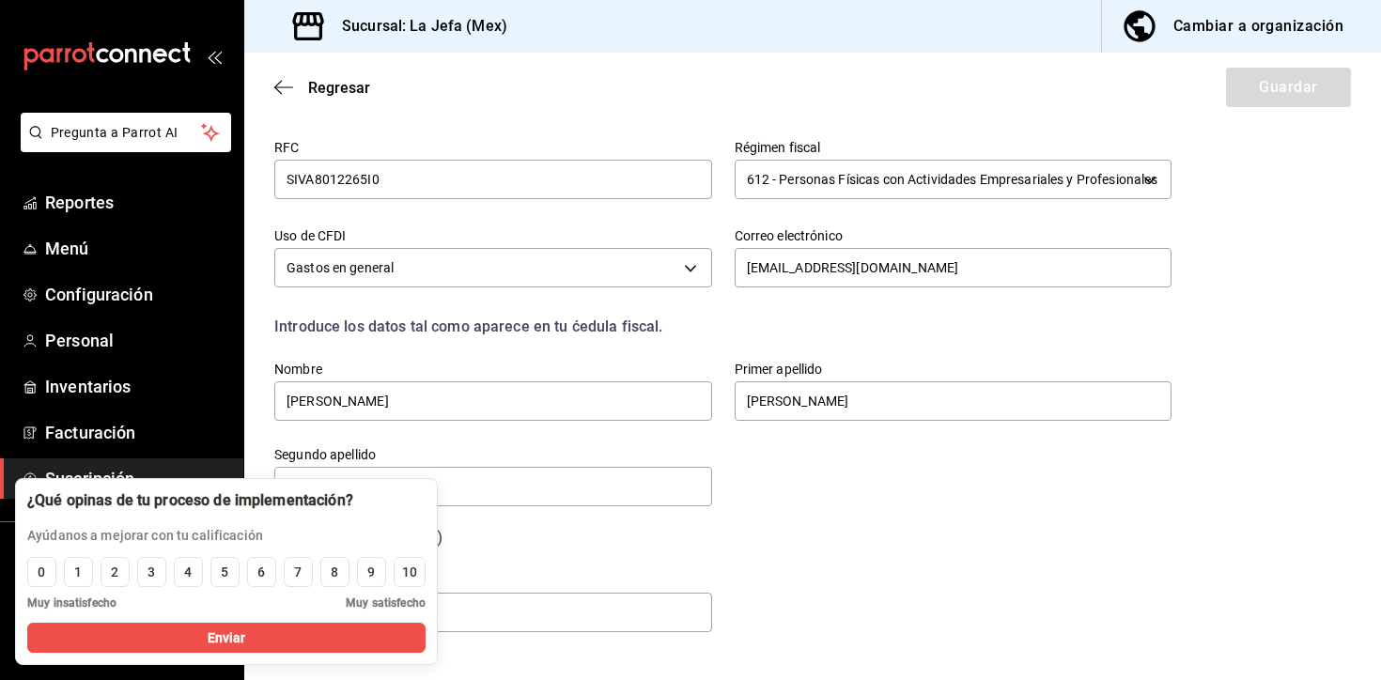
click at [902, 521] on div "Dirección (obligatorio)" at bounding box center [711, 526] width 919 height 48
click at [285, 89] on icon "button" at bounding box center [283, 87] width 19 height 17
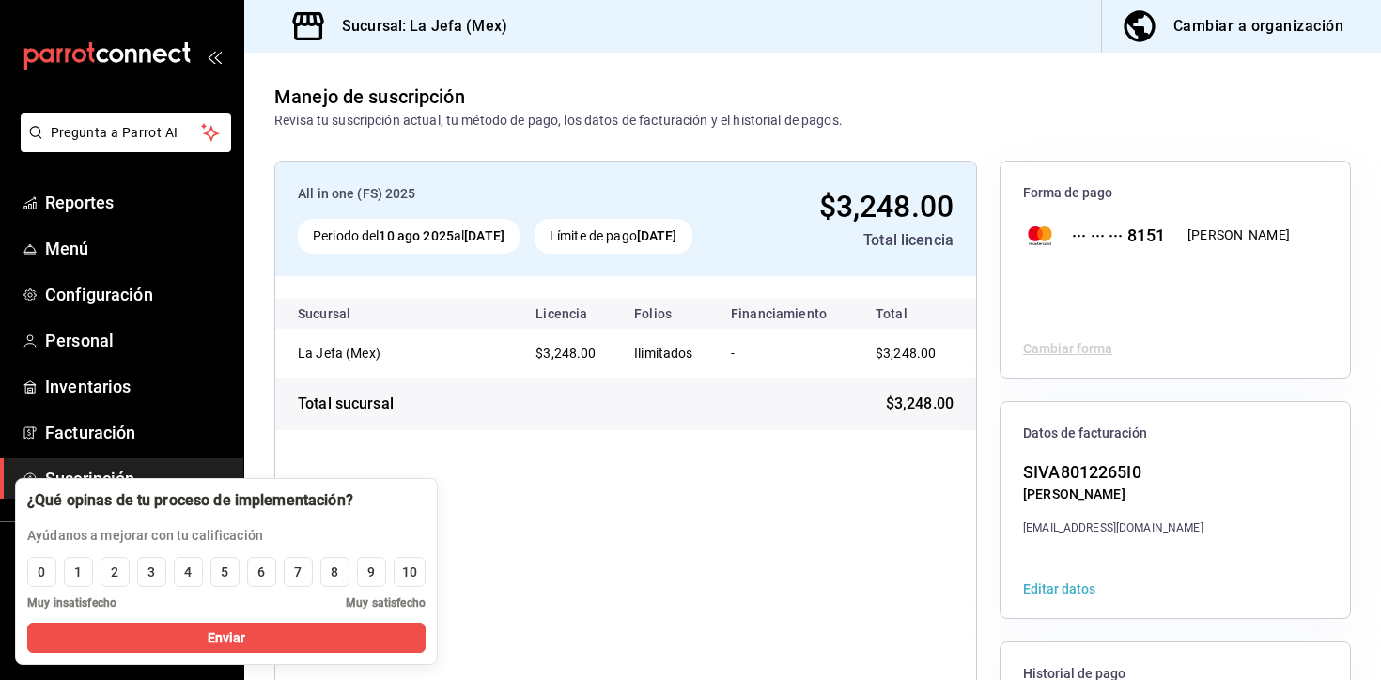
click at [826, 542] on div "All in one (FS) 2025 Periodo del 10 ago 2025 al 10 sep 2025 Límite de pago 10 s…" at bounding box center [625, 510] width 702 height 699
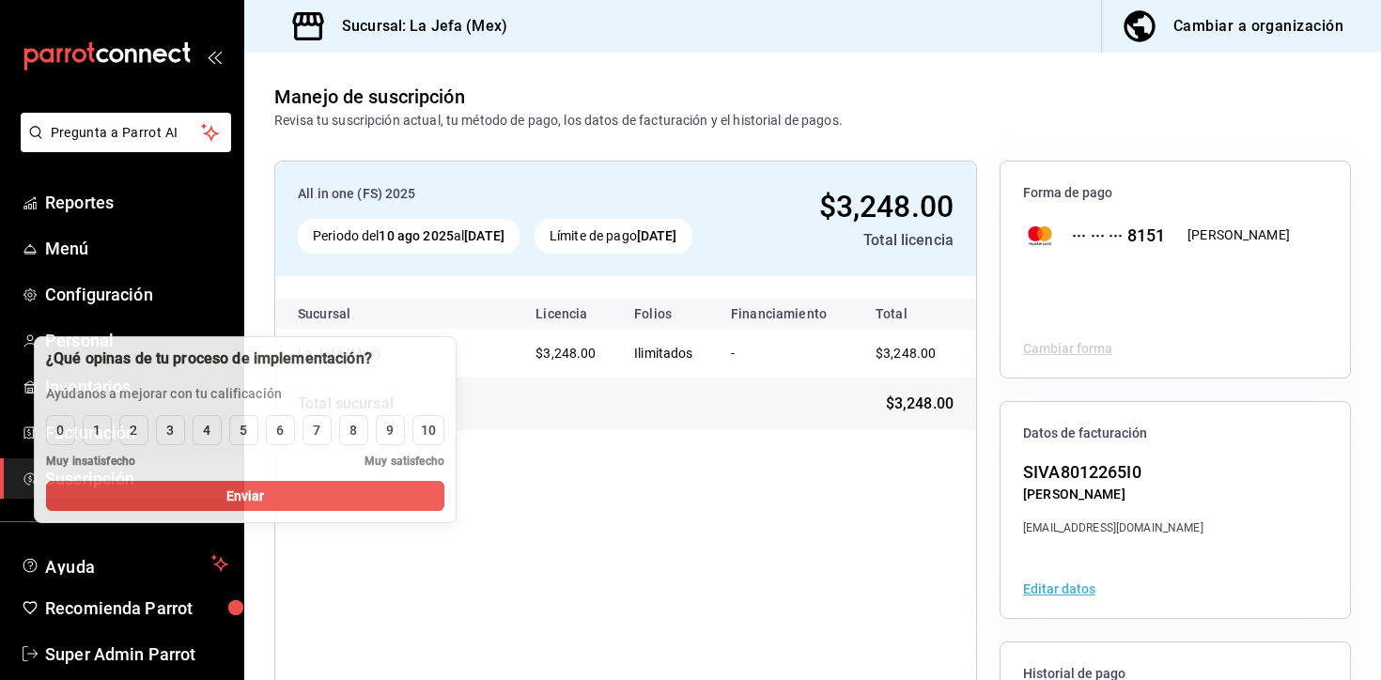
drag, startPoint x: 229, startPoint y: 495, endPoint x: 239, endPoint y: 406, distance: 89.8
click at [248, 350] on div at bounding box center [209, 358] width 326 height 21
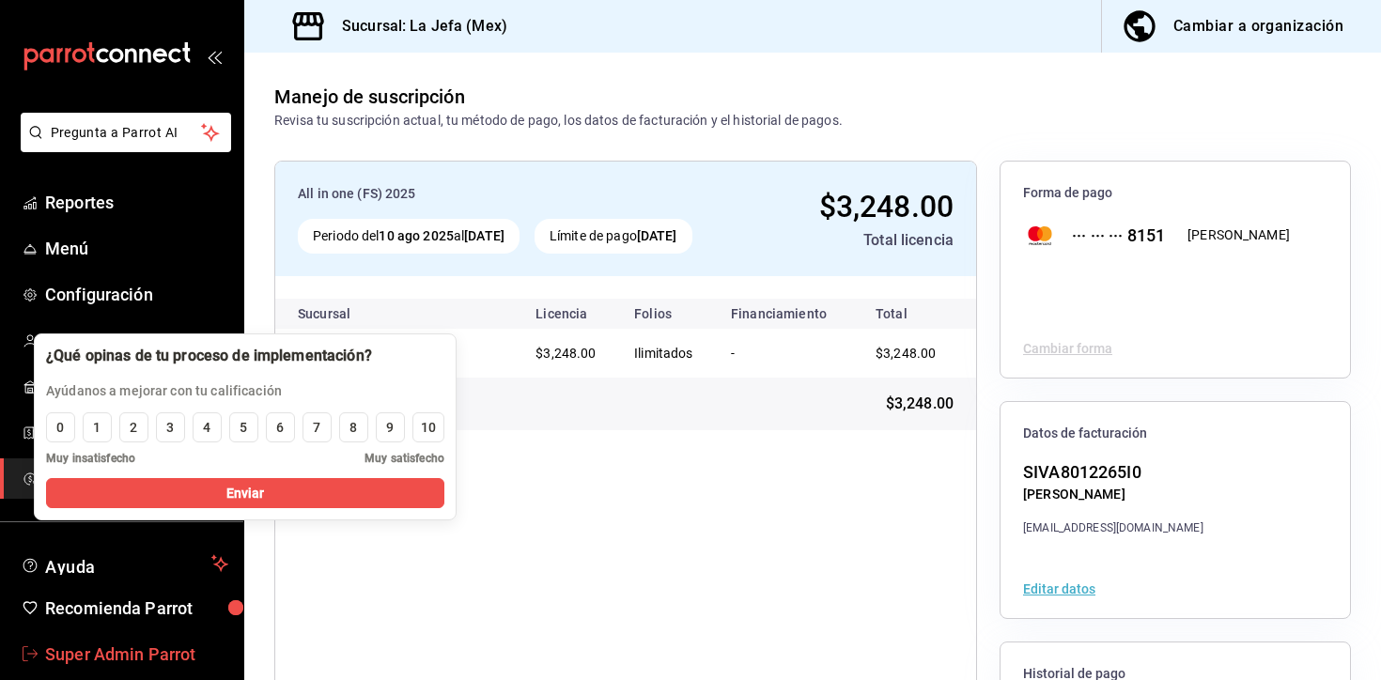
click at [140, 648] on span "Super Admin Parrot" at bounding box center [136, 653] width 183 height 25
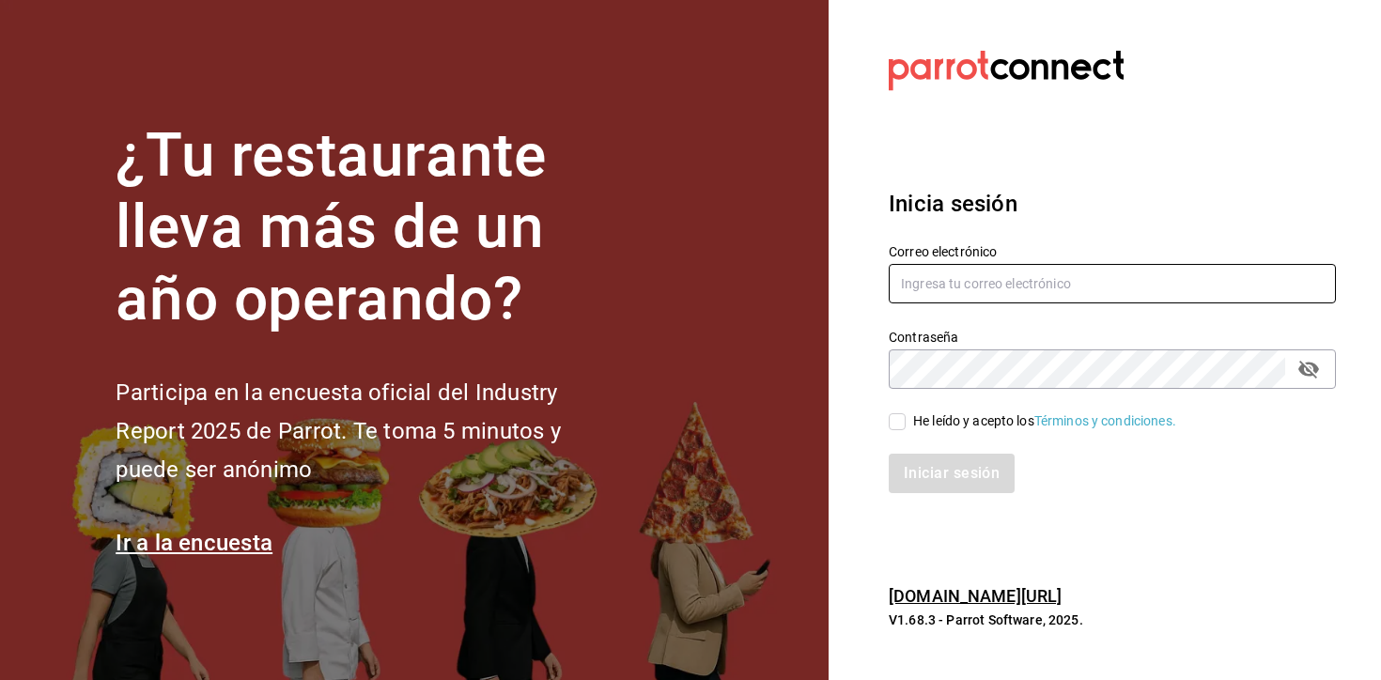
click at [972, 280] on input "text" at bounding box center [1111, 283] width 447 height 39
paste input "tseekcafe@calzada.com"
type input "tseekcafe@calzada.com"
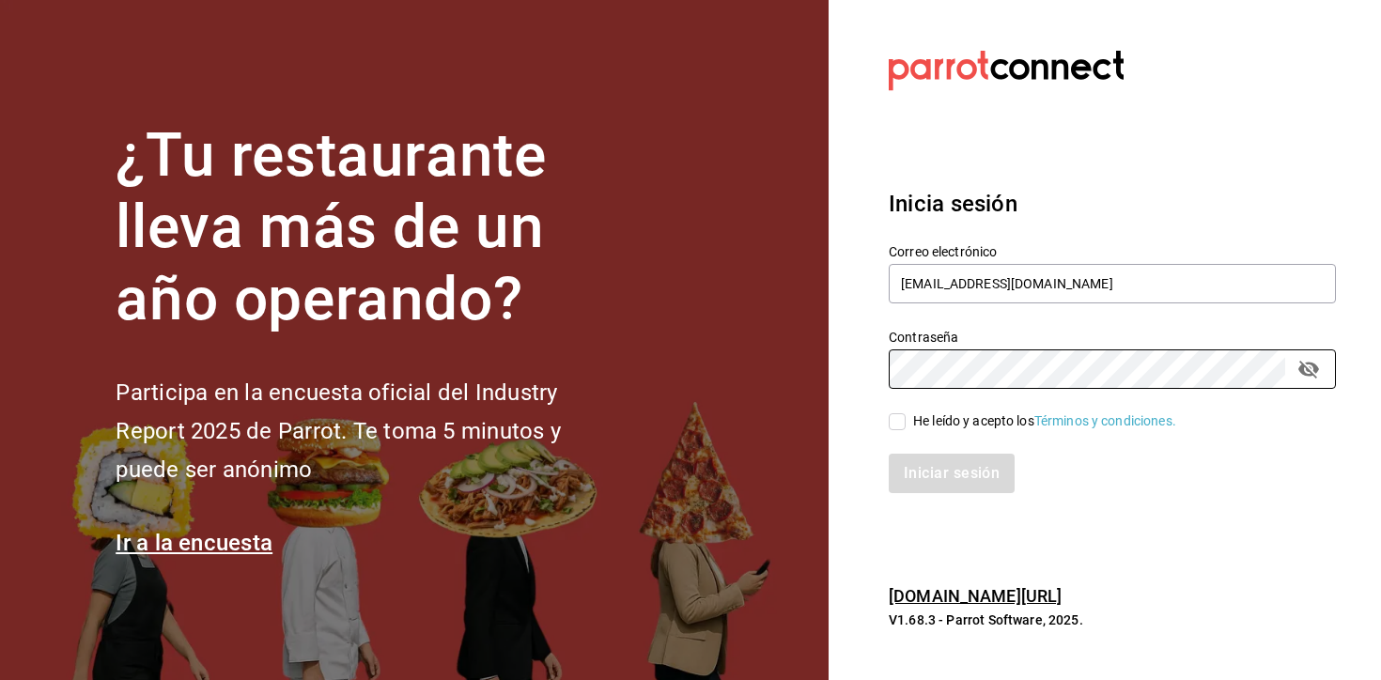
click at [919, 424] on div "He leído y acepto los Términos y condiciones." at bounding box center [1044, 421] width 263 height 20
click at [905, 424] on input "He leído y acepto los Términos y condiciones." at bounding box center [896, 421] width 17 height 17
checkbox input "true"
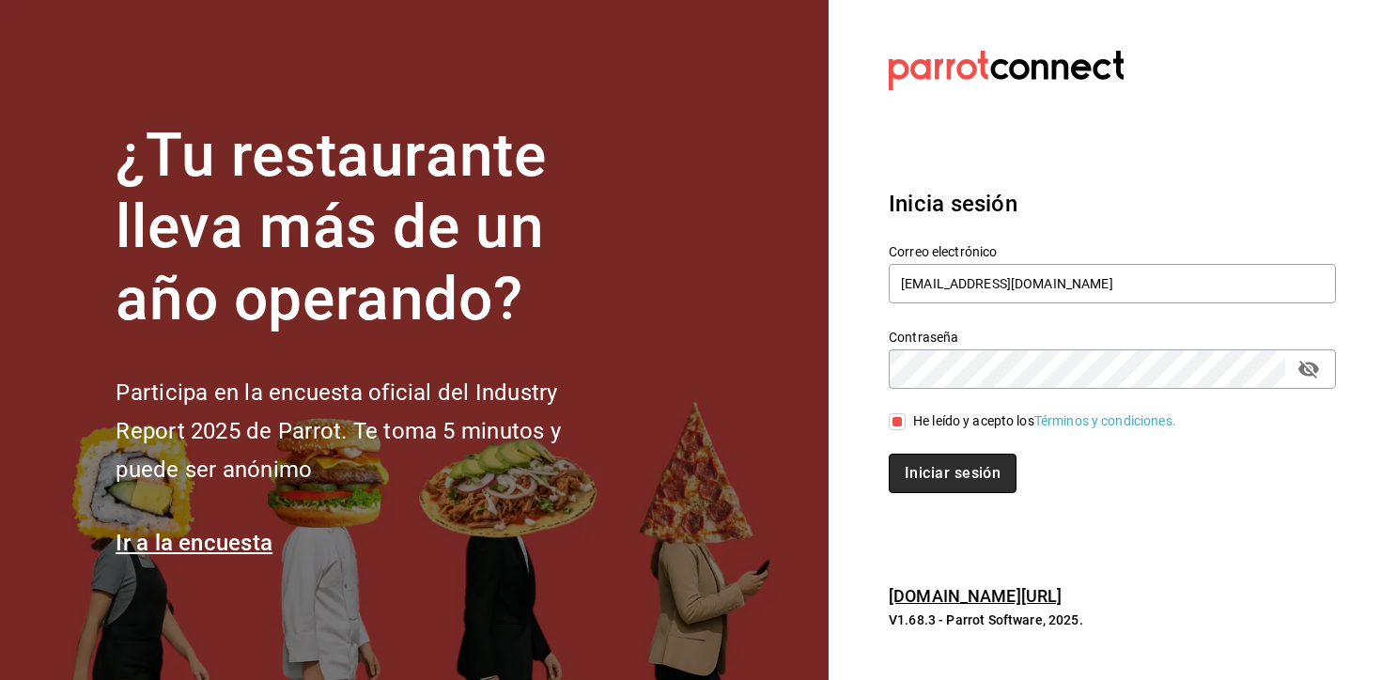
click at [932, 477] on button "Iniciar sesión" at bounding box center [952, 473] width 128 height 39
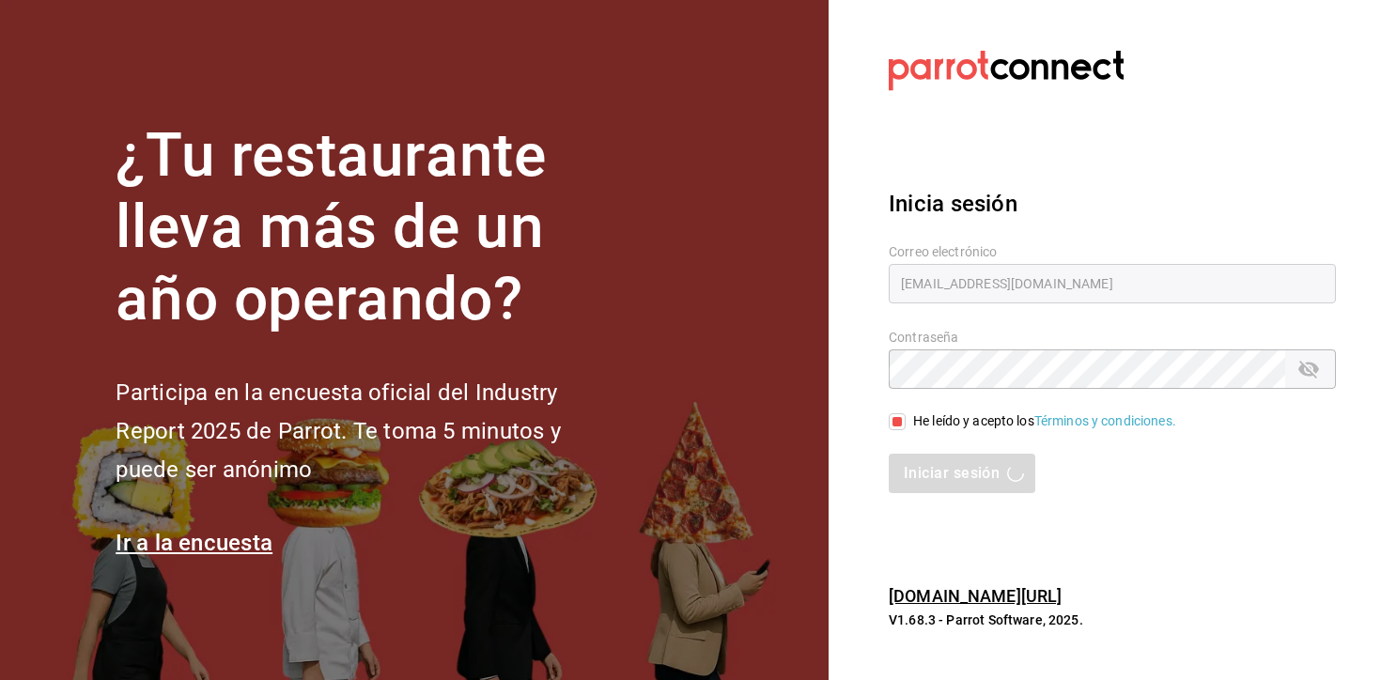
click at [1105, 177] on div "Inicia sesión Correo electrónico tseekcafe@calzada.com Contraseña Contraseña He…" at bounding box center [1111, 340] width 447 height 352
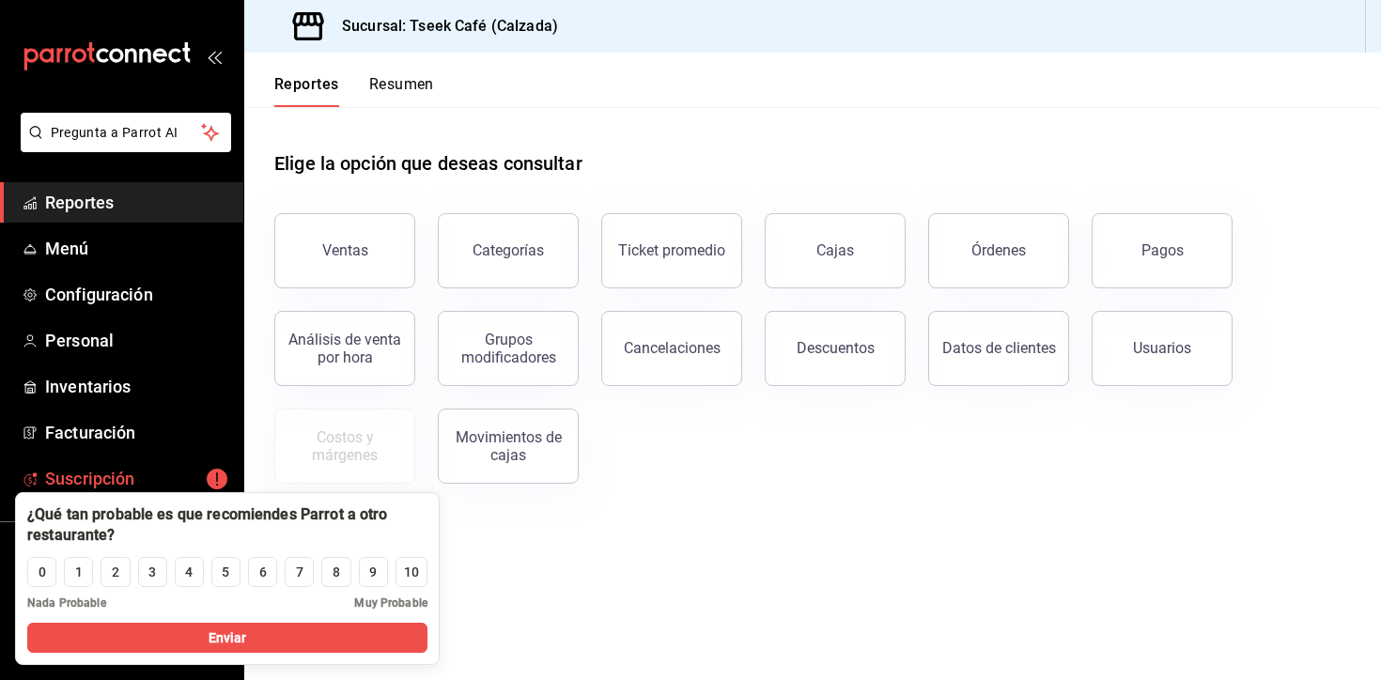
click at [137, 471] on span "Suscripción" at bounding box center [136, 478] width 183 height 25
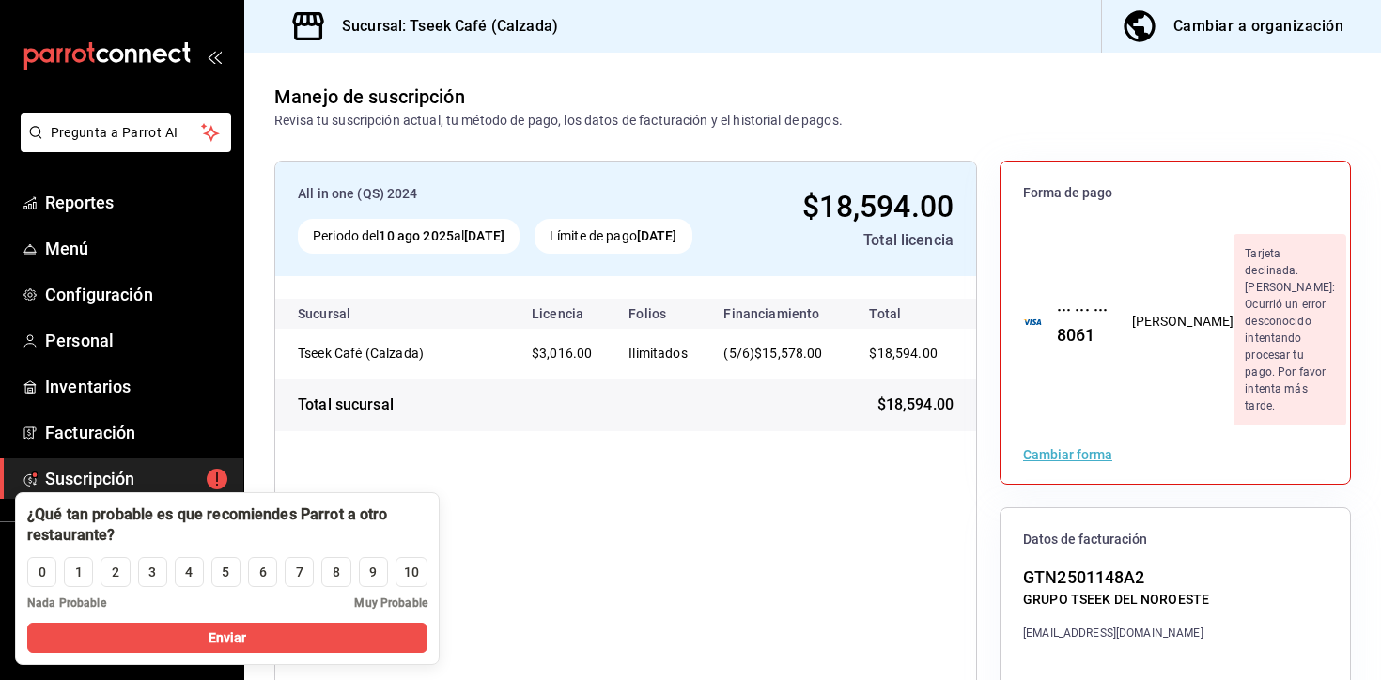
click at [1211, 425] on div "Cambiar forma" at bounding box center [1174, 454] width 349 height 58
click at [1185, 448] on div "Cambiar forma" at bounding box center [1175, 454] width 304 height 13
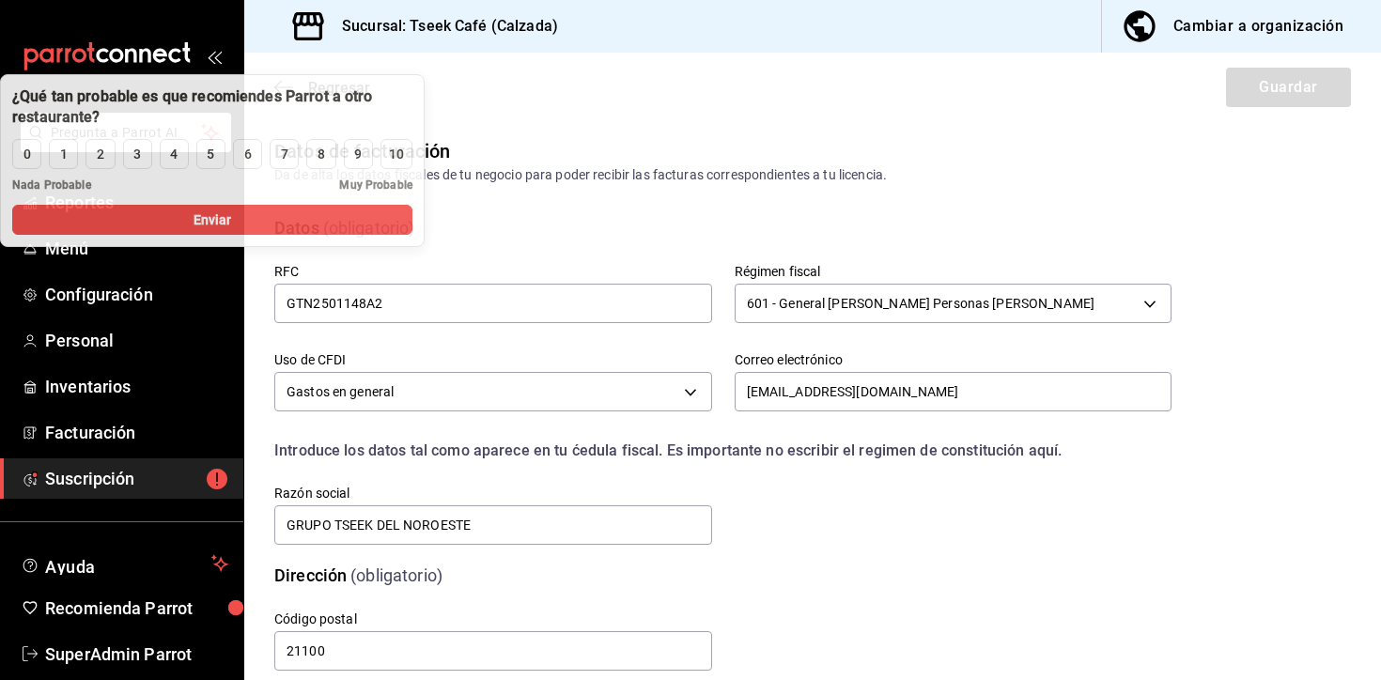
drag, startPoint x: 273, startPoint y: 512, endPoint x: 155, endPoint y: 94, distance: 434.3
click at [155, 94] on div at bounding box center [212, 106] width 400 height 41
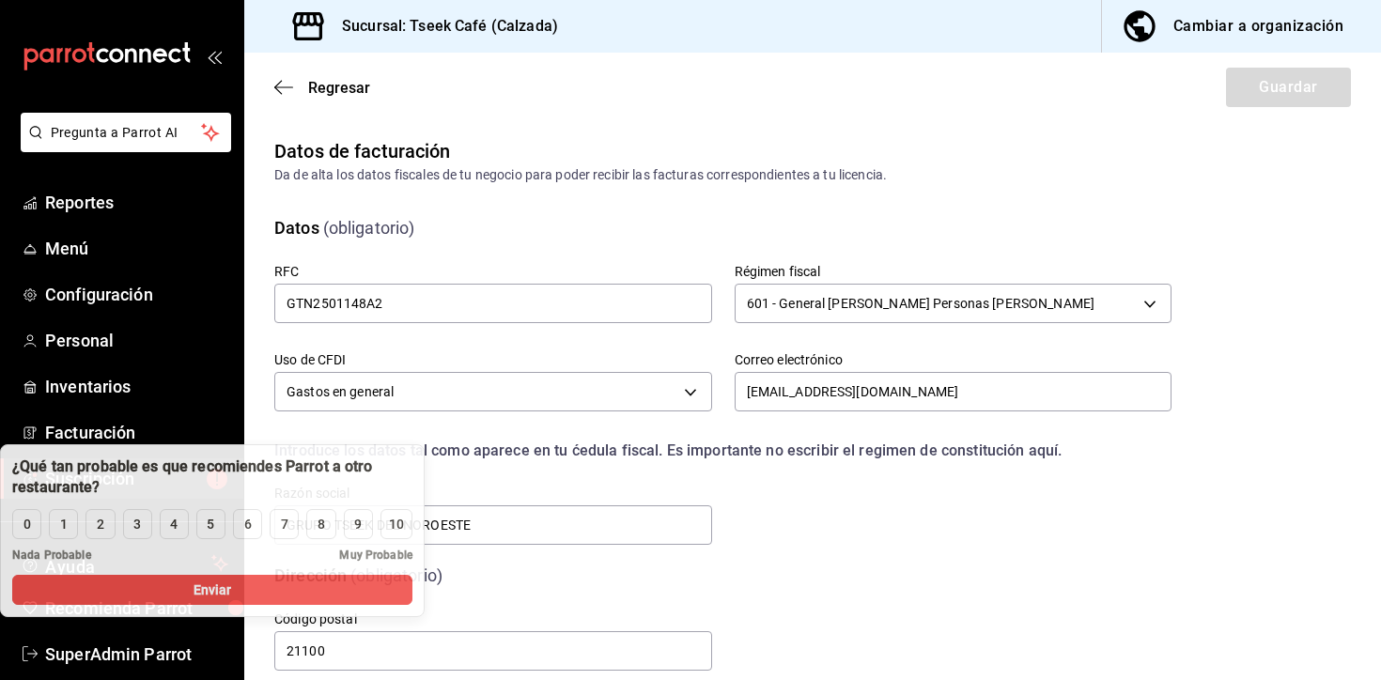
drag, startPoint x: 270, startPoint y: 100, endPoint x: 264, endPoint y: 471, distance: 371.0
click at [264, 471] on div at bounding box center [212, 476] width 400 height 41
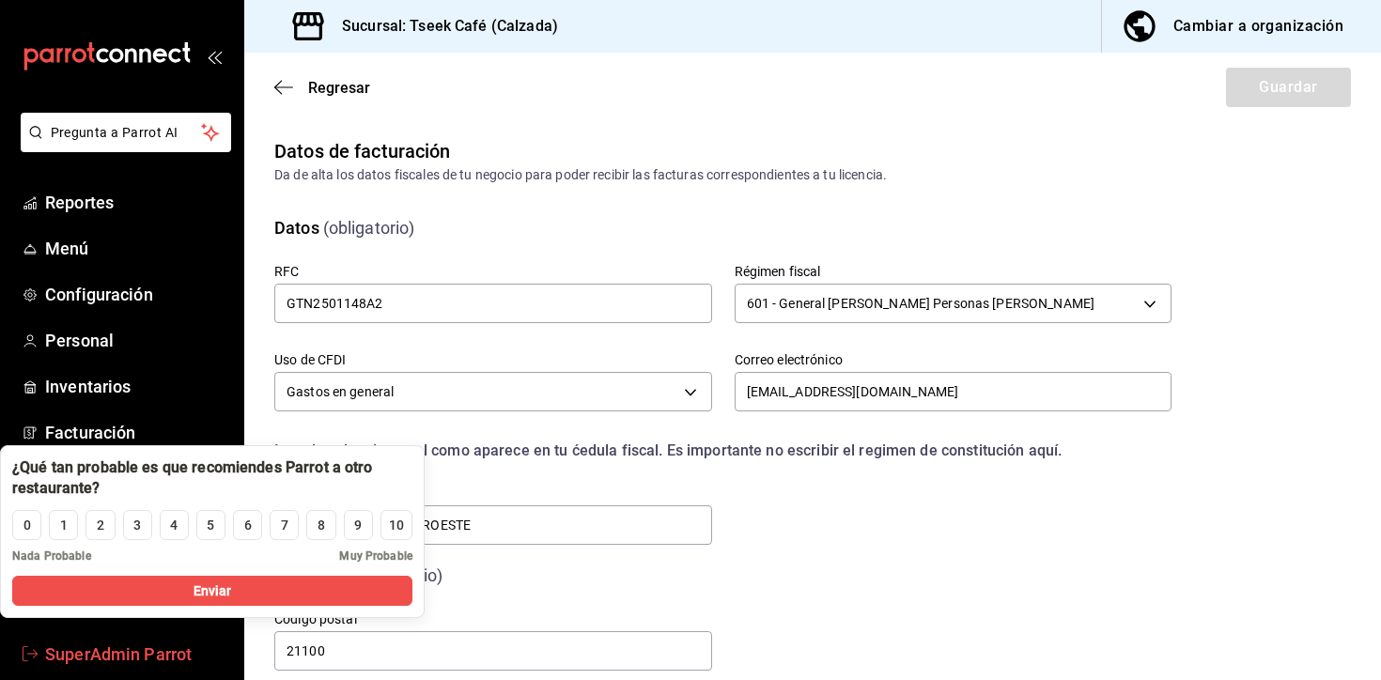
click at [110, 649] on span "SuperAdmin Parrot" at bounding box center [136, 653] width 183 height 25
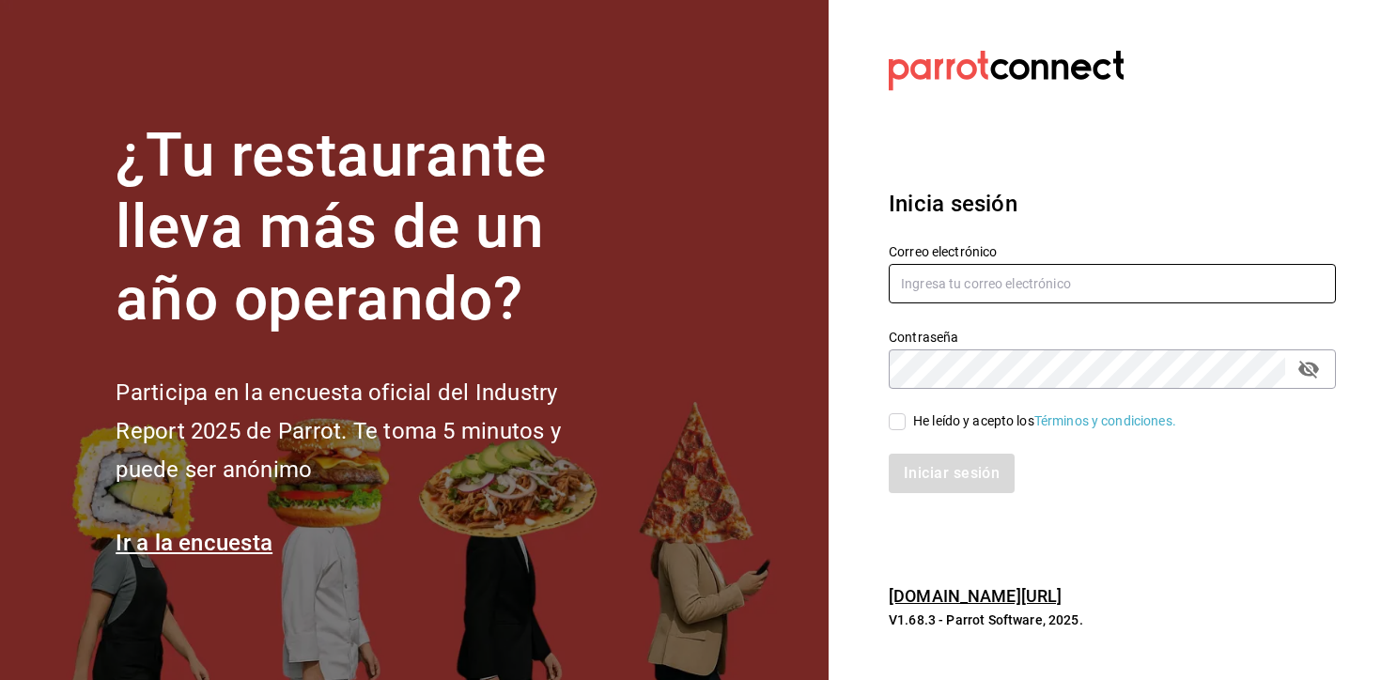
click at [989, 282] on input "text" at bounding box center [1111, 283] width 447 height 39
paste input "tseek@reforma2.com"
type input "tseek@reforma2.com"
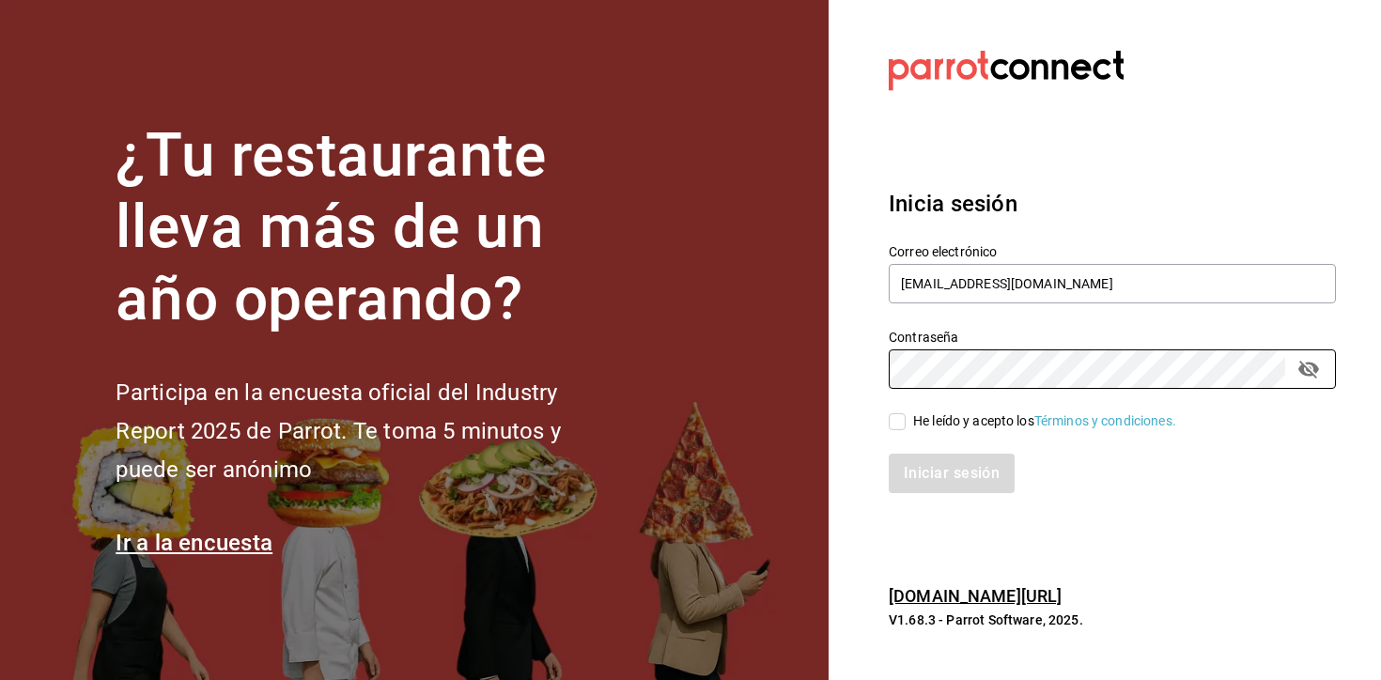
click at [913, 424] on div "He leído y acepto los Términos y condiciones." at bounding box center [1044, 421] width 263 height 20
click at [905, 424] on input "He leído y acepto los Términos y condiciones." at bounding box center [896, 421] width 17 height 17
checkbox input "true"
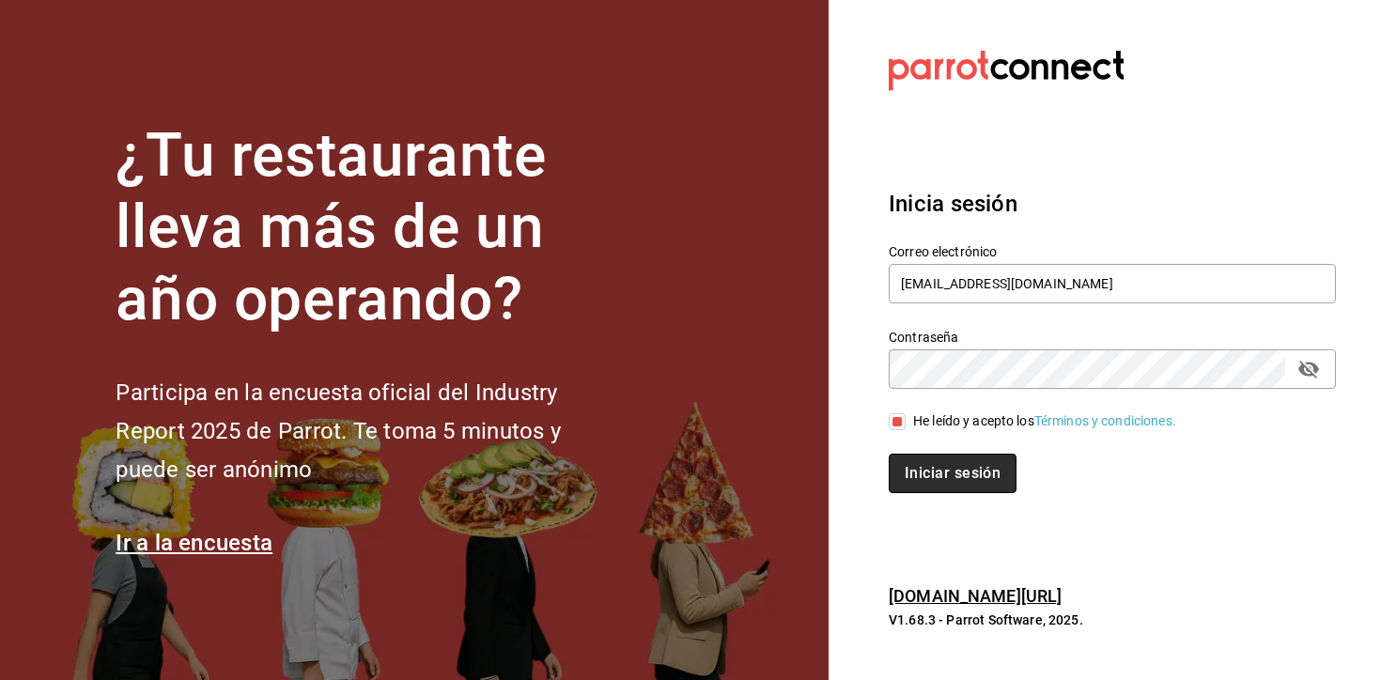
click at [937, 482] on button "Iniciar sesión" at bounding box center [952, 473] width 128 height 39
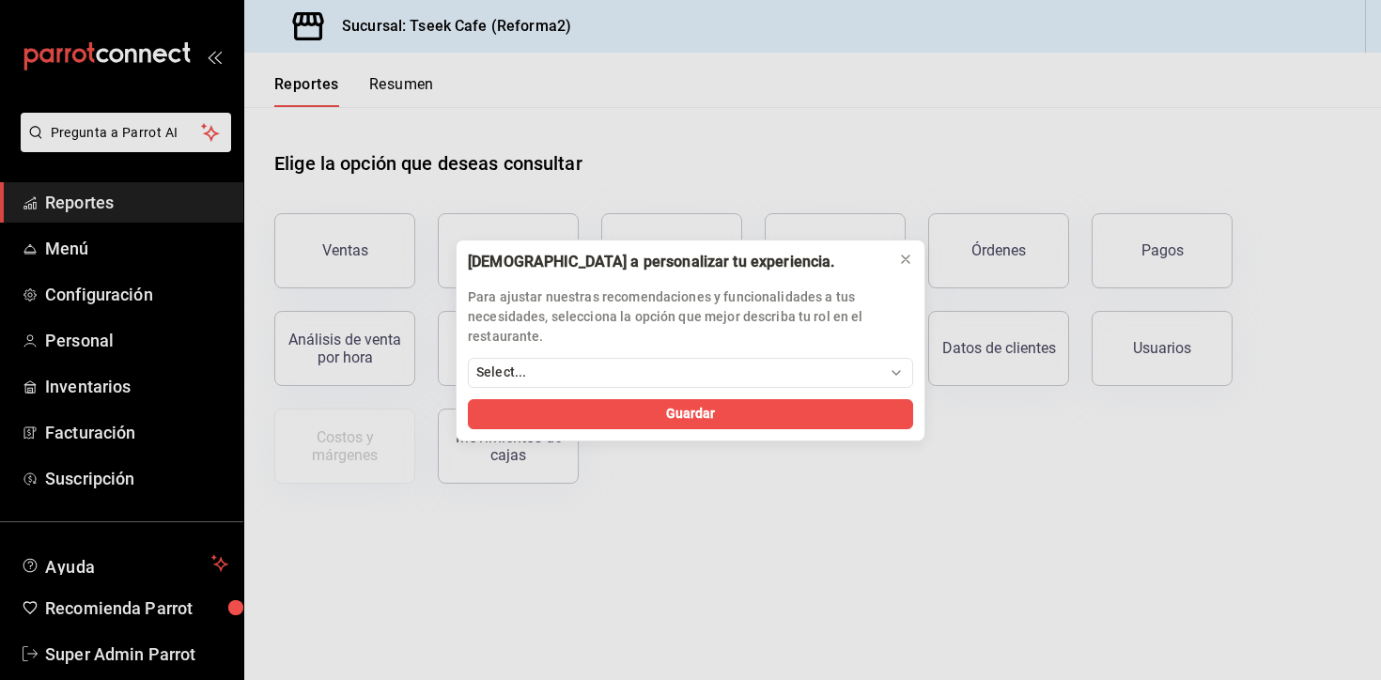
click at [115, 485] on div "[DEMOGRAPHIC_DATA] a personalizar tu experiencia. Para ajustar nuestras recomen…" at bounding box center [690, 340] width 1381 height 680
click at [907, 259] on icon at bounding box center [905, 259] width 15 height 15
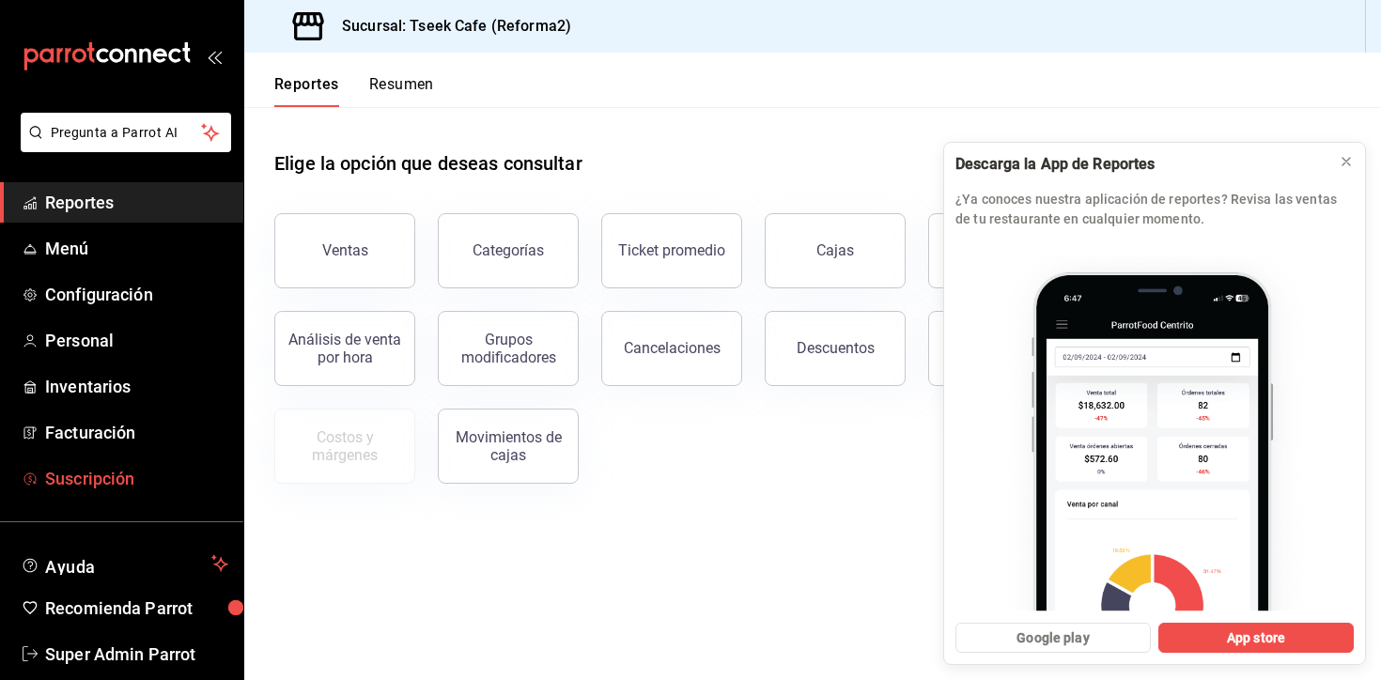
click at [146, 475] on span "Suscripción" at bounding box center [136, 478] width 183 height 25
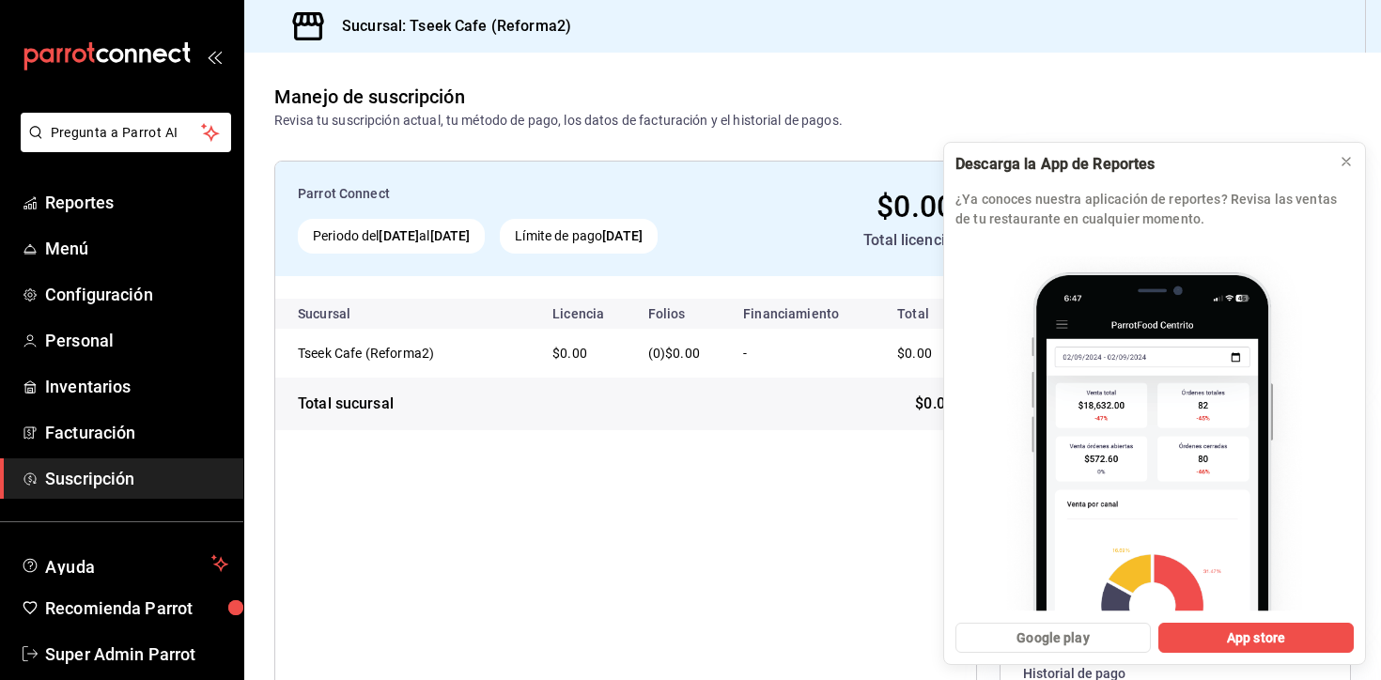
scroll to position [209, 0]
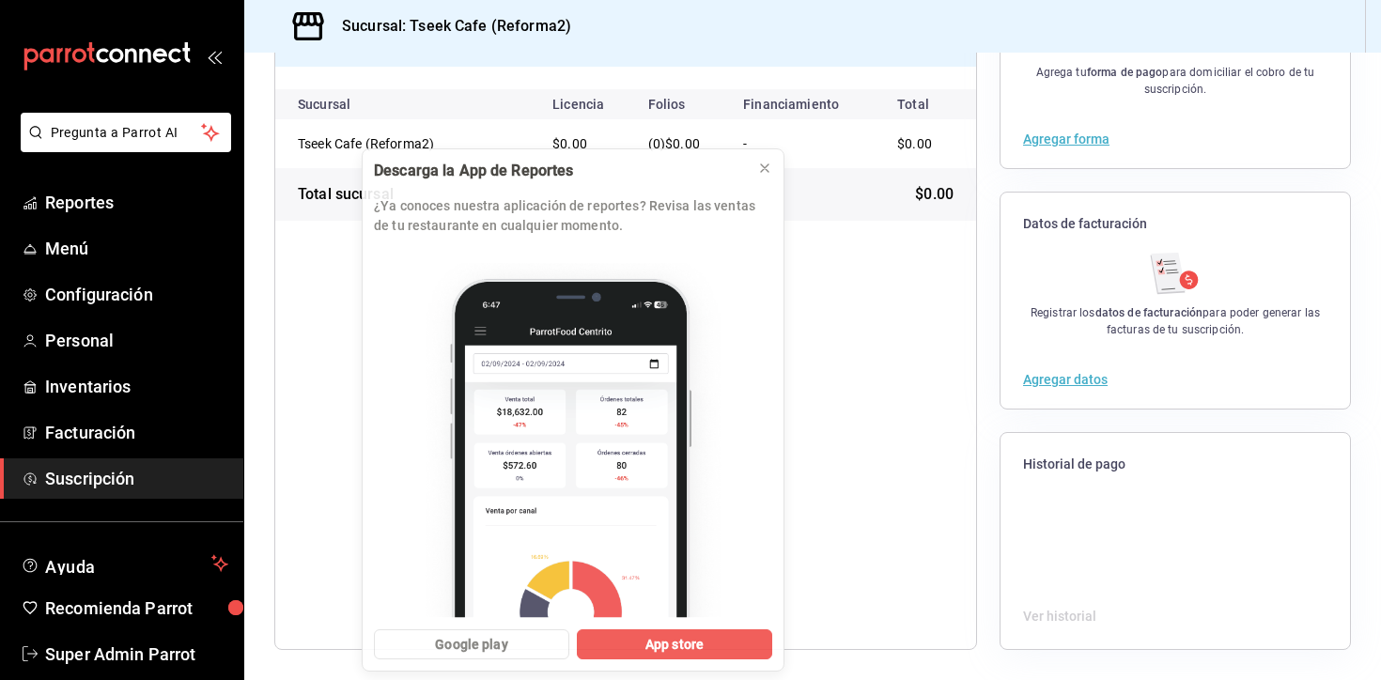
drag, startPoint x: 1261, startPoint y: 172, endPoint x: 680, endPoint y: 178, distance: 581.4
click at [680, 178] on div at bounding box center [558, 171] width 368 height 21
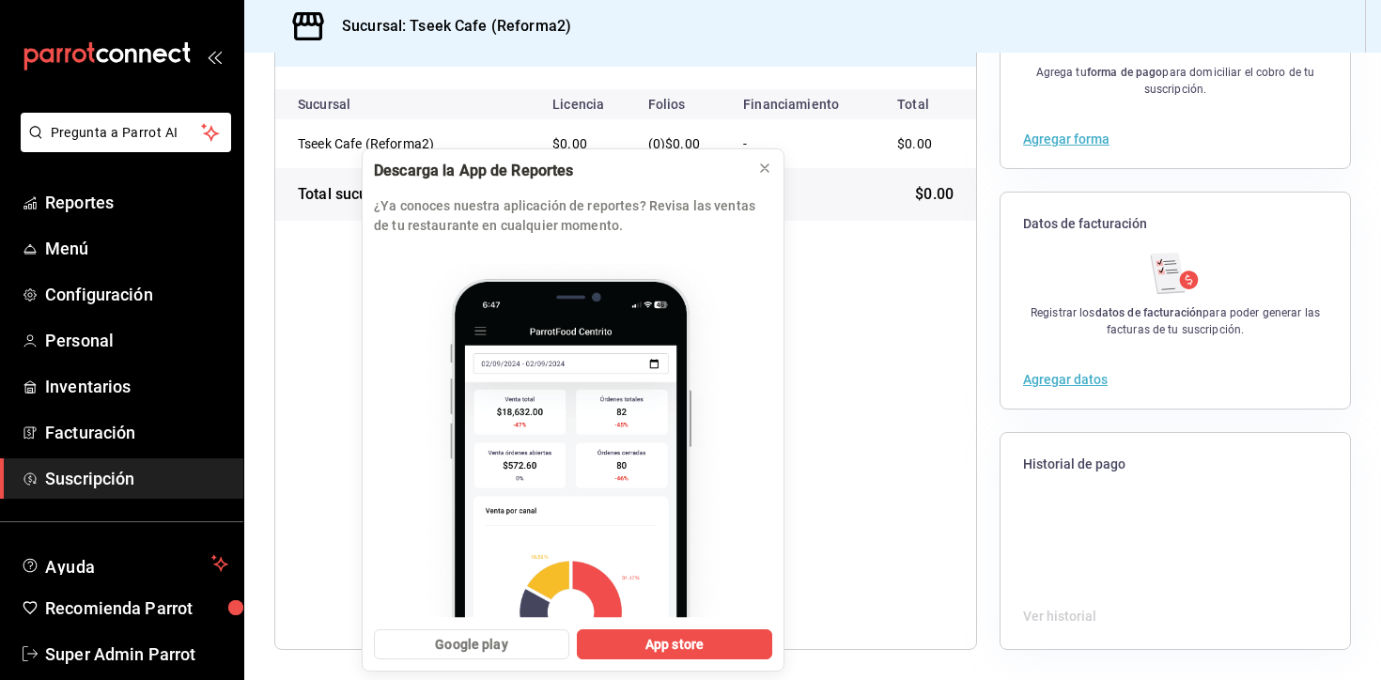
scroll to position [0, 0]
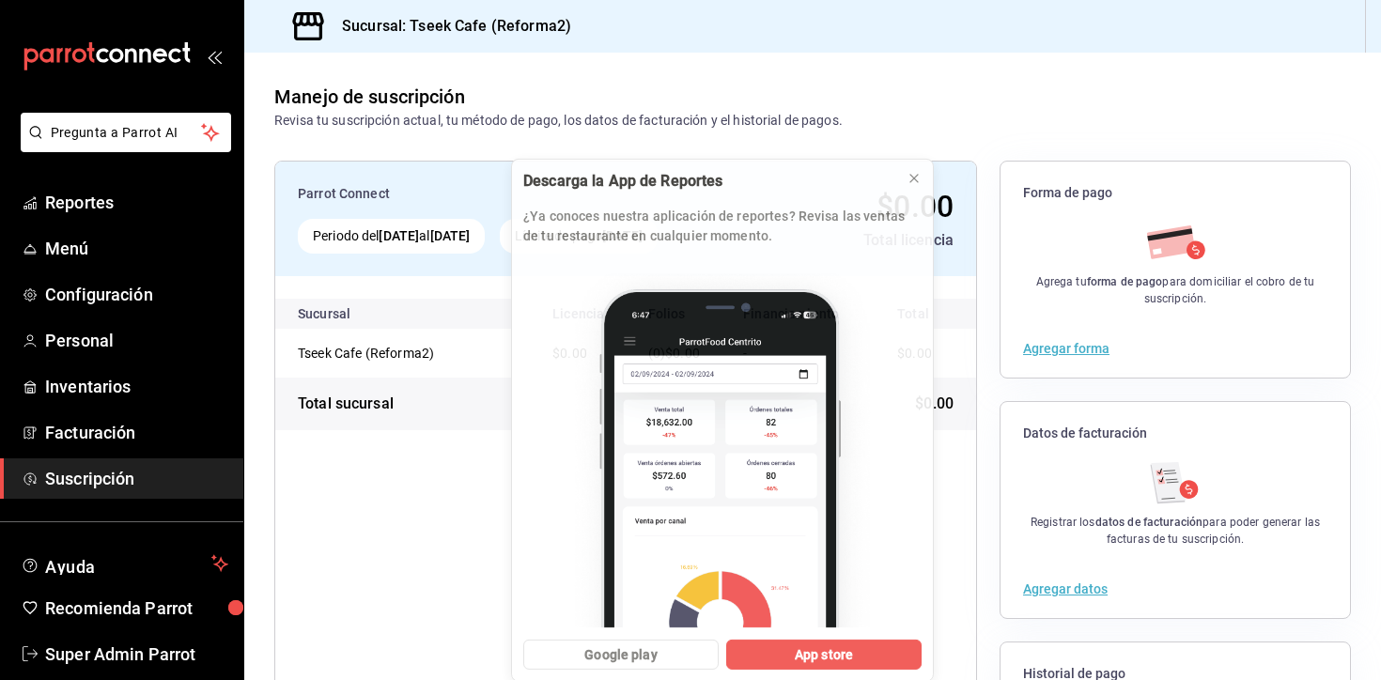
drag, startPoint x: 662, startPoint y: 176, endPoint x: 808, endPoint y: 539, distance: 391.5
click at [812, 557] on div "Descarga la App de Reportes ¿Ya conoces nuestra aplicación de reportes? Revisa …" at bounding box center [722, 420] width 423 height 523
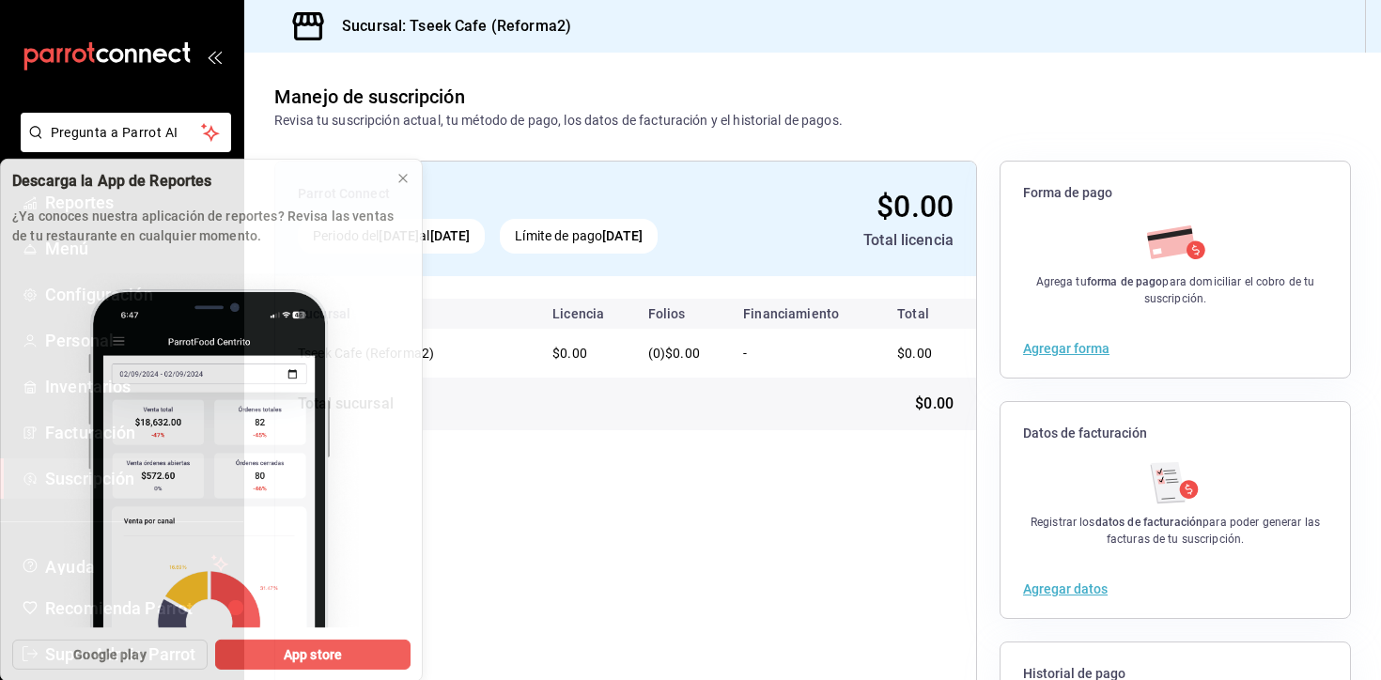
drag, startPoint x: 800, startPoint y: 181, endPoint x: 89, endPoint y: 410, distance: 746.9
click at [89, 410] on div "Descarga la App de Reportes ¿Ya conoces nuestra aplicación de reportes? Revisa …" at bounding box center [211, 420] width 423 height 523
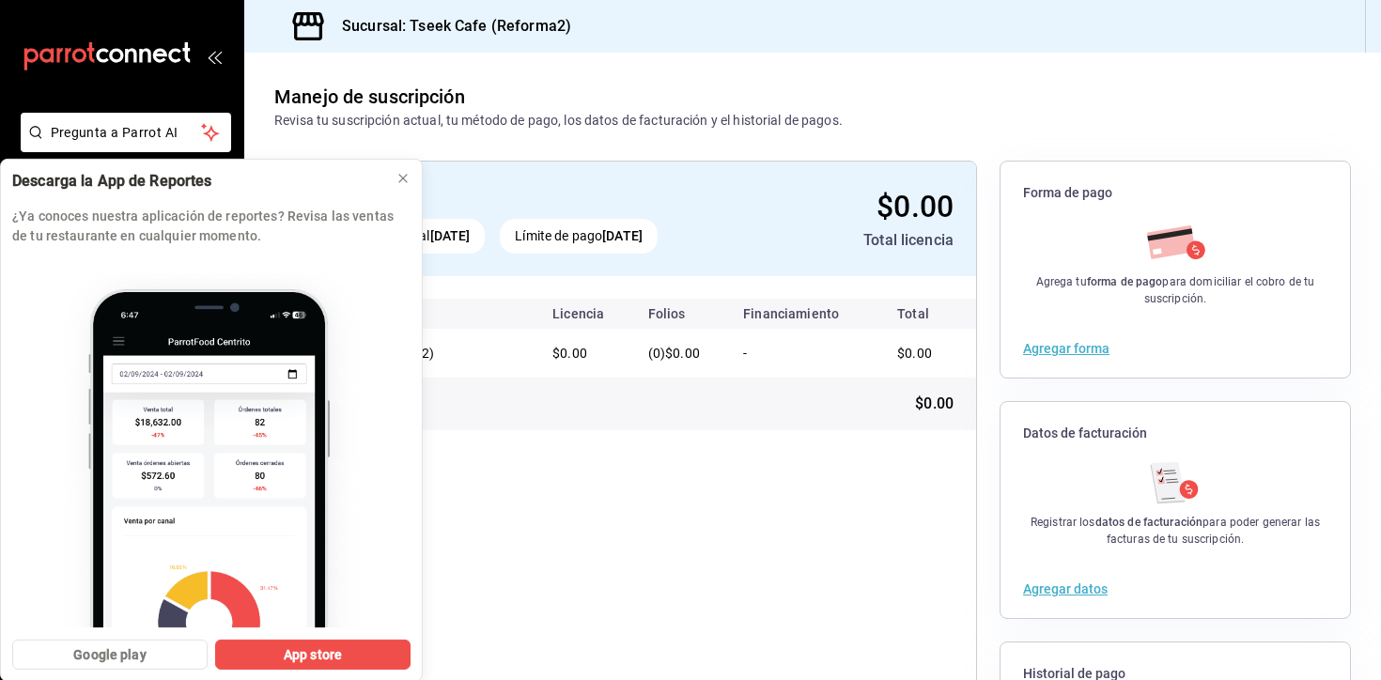
click at [1230, 391] on div "Forma de pago Agrega tu forma de pago para domiciliar el cobro de tu suscripció…" at bounding box center [1174, 510] width 351 height 699
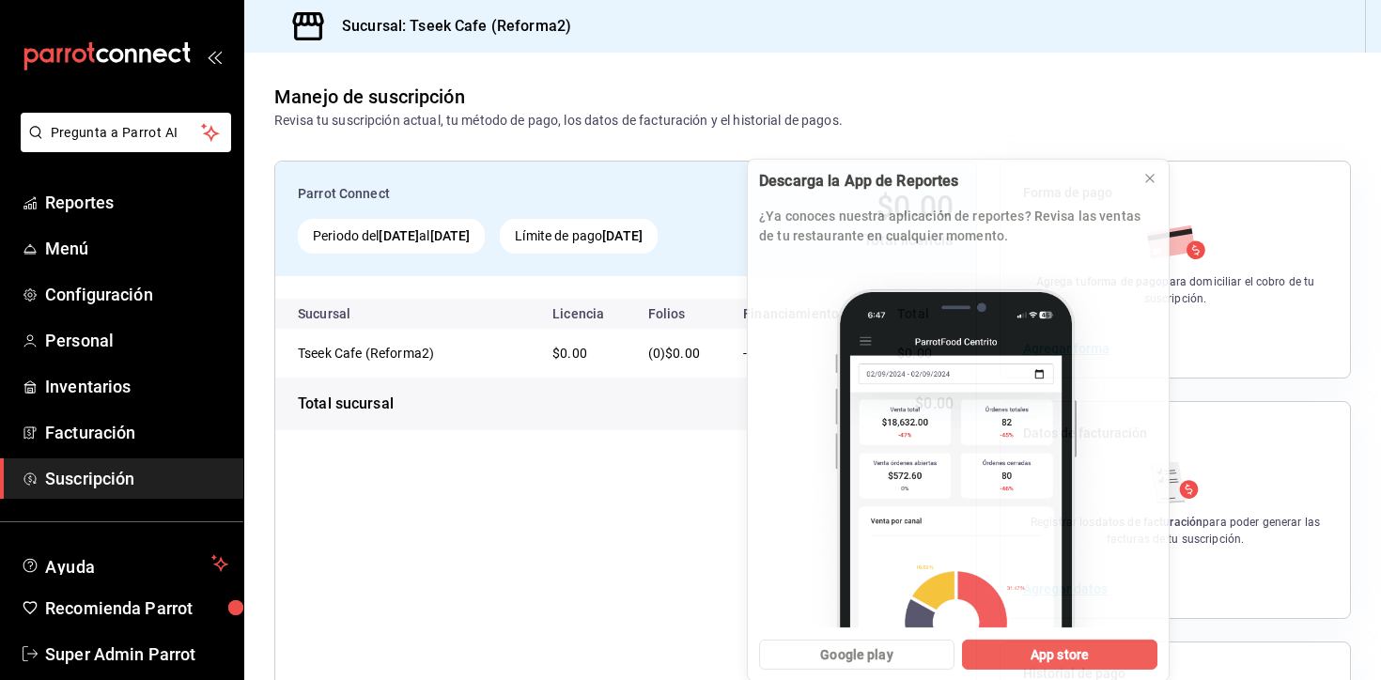
drag, startPoint x: 276, startPoint y: 191, endPoint x: 980, endPoint y: 225, distance: 705.2
click at [980, 225] on div "Descarga la App de Reportes ¿Ya conoces nuestra aplicación de reportes? Revisa …" at bounding box center [958, 209] width 421 height 98
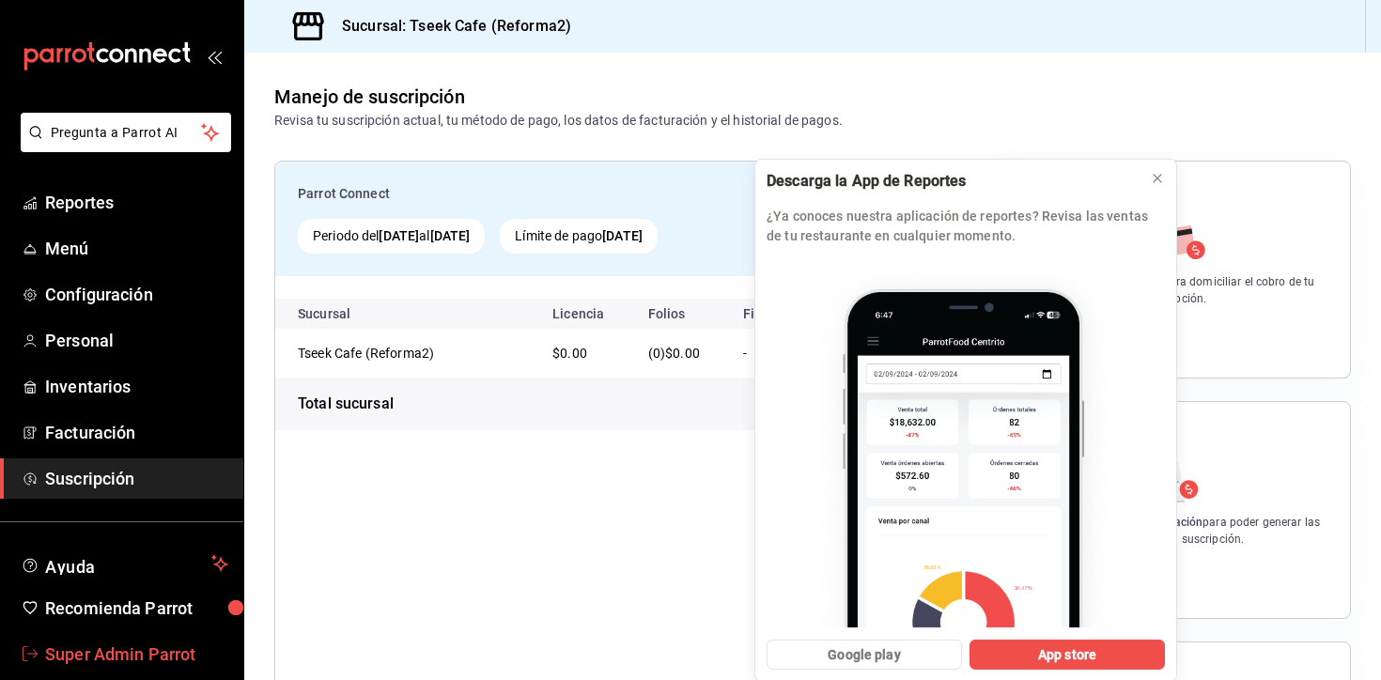
click at [99, 642] on span "Super Admin Parrot" at bounding box center [136, 653] width 183 height 25
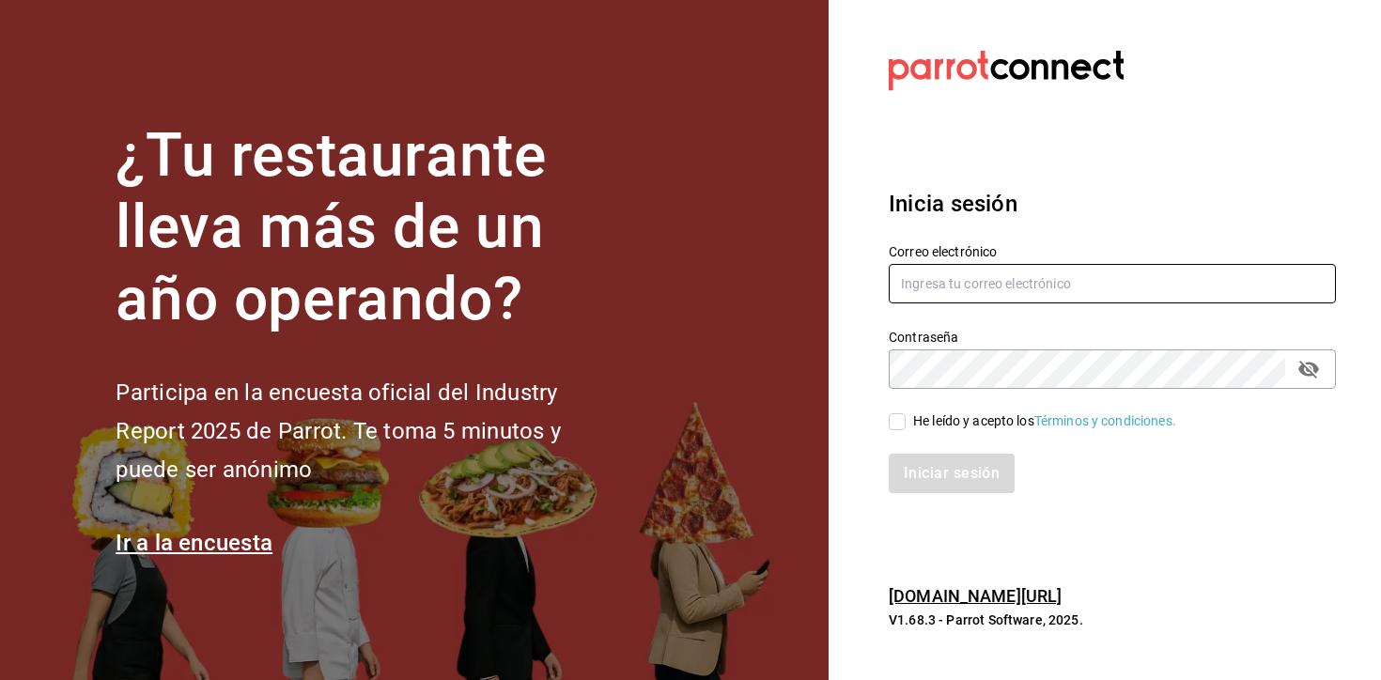
click at [1047, 283] on input "text" at bounding box center [1111, 283] width 447 height 39
paste input "tseekcafe@calzada2.com"
type input "tseekcafe@calzada2.com"
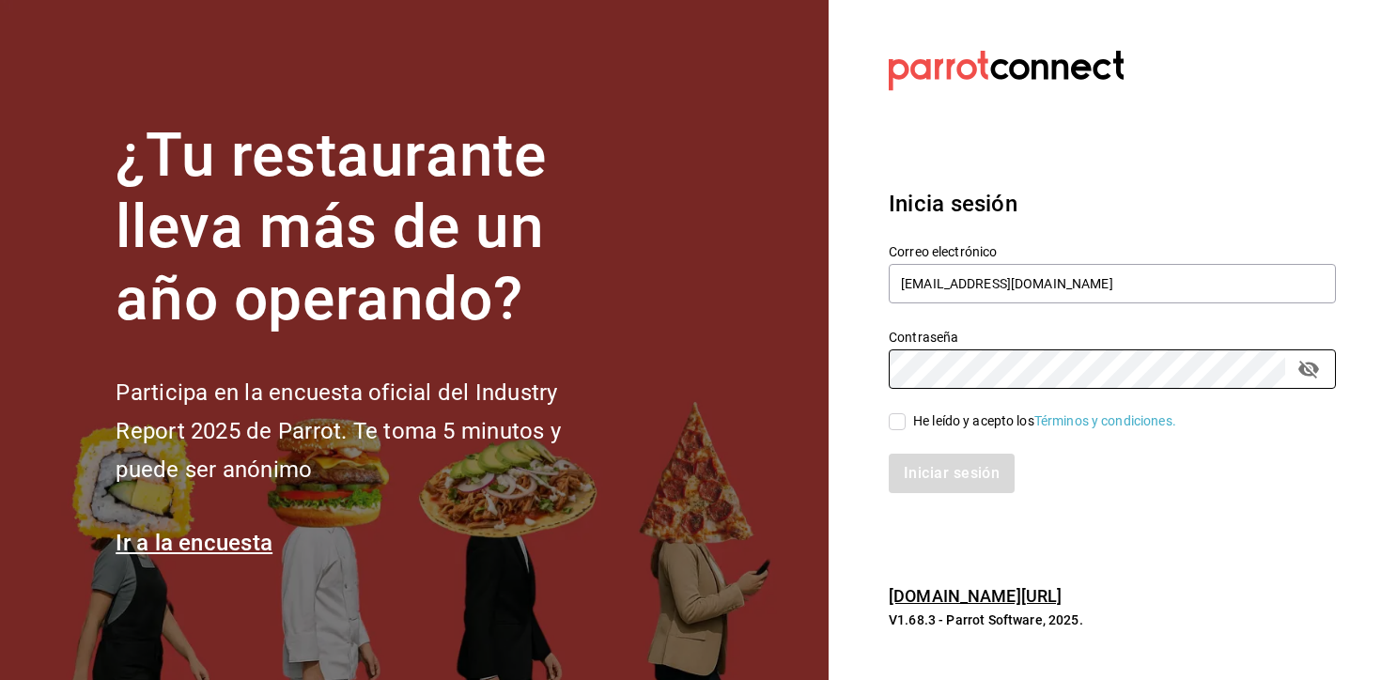
click at [962, 421] on div "He leído y acepto los Términos y condiciones." at bounding box center [1044, 421] width 263 height 20
click at [905, 421] on input "He leído y acepto los Términos y condiciones." at bounding box center [896, 421] width 17 height 17
checkbox input "true"
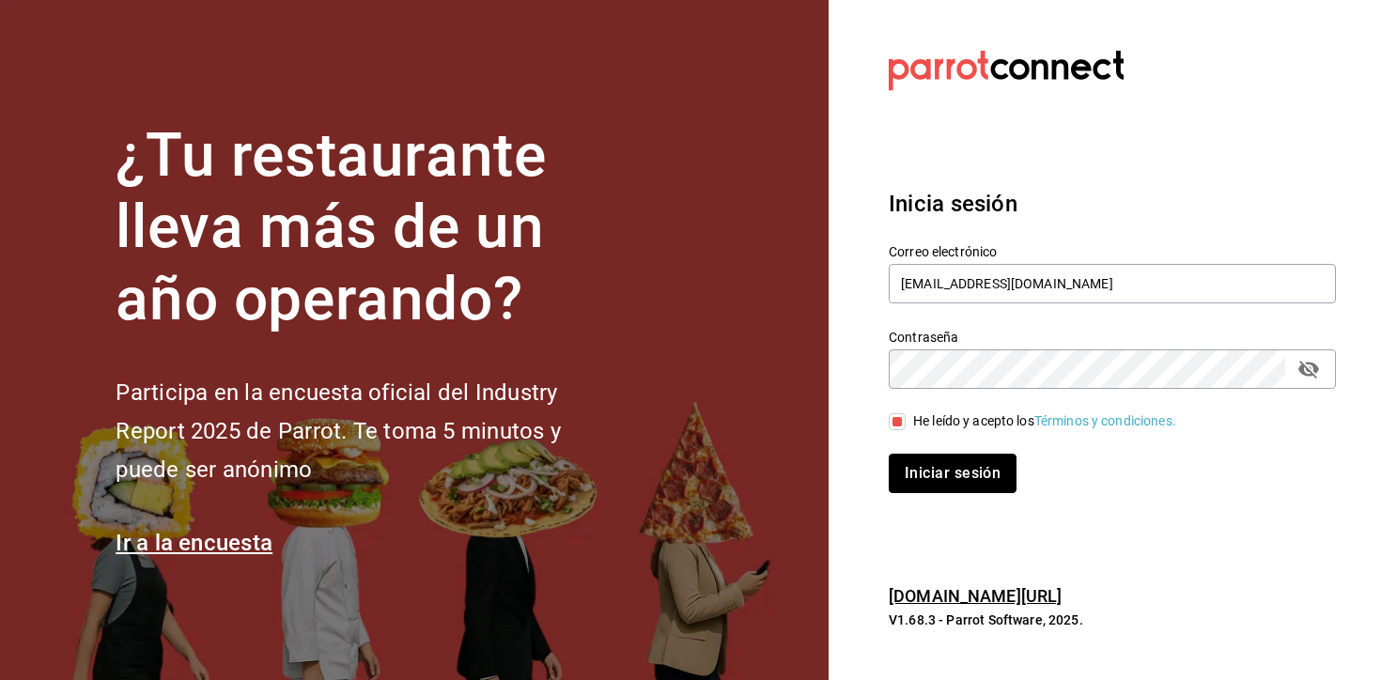
drag, startPoint x: 955, startPoint y: 474, endPoint x: 946, endPoint y: 477, distance: 9.8
click at [955, 475] on button "Iniciar sesión" at bounding box center [952, 473] width 128 height 39
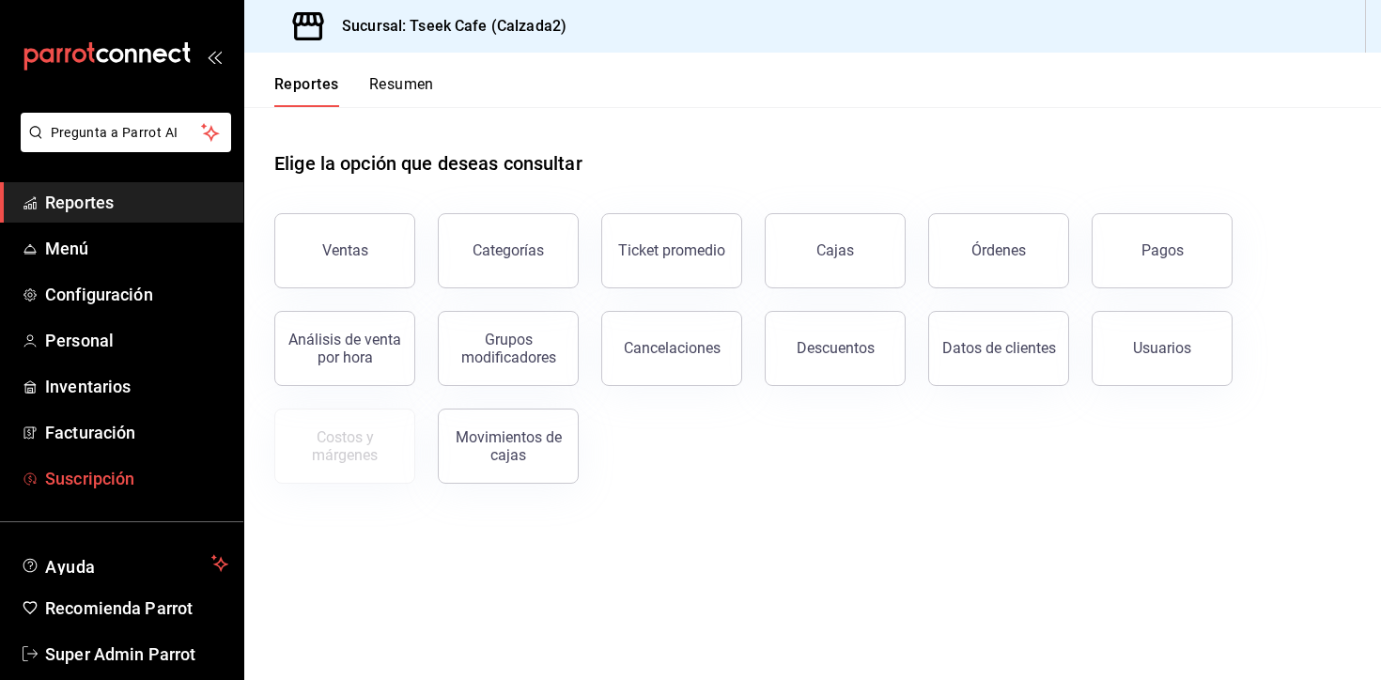
click at [160, 475] on span "Suscripción" at bounding box center [136, 478] width 183 height 25
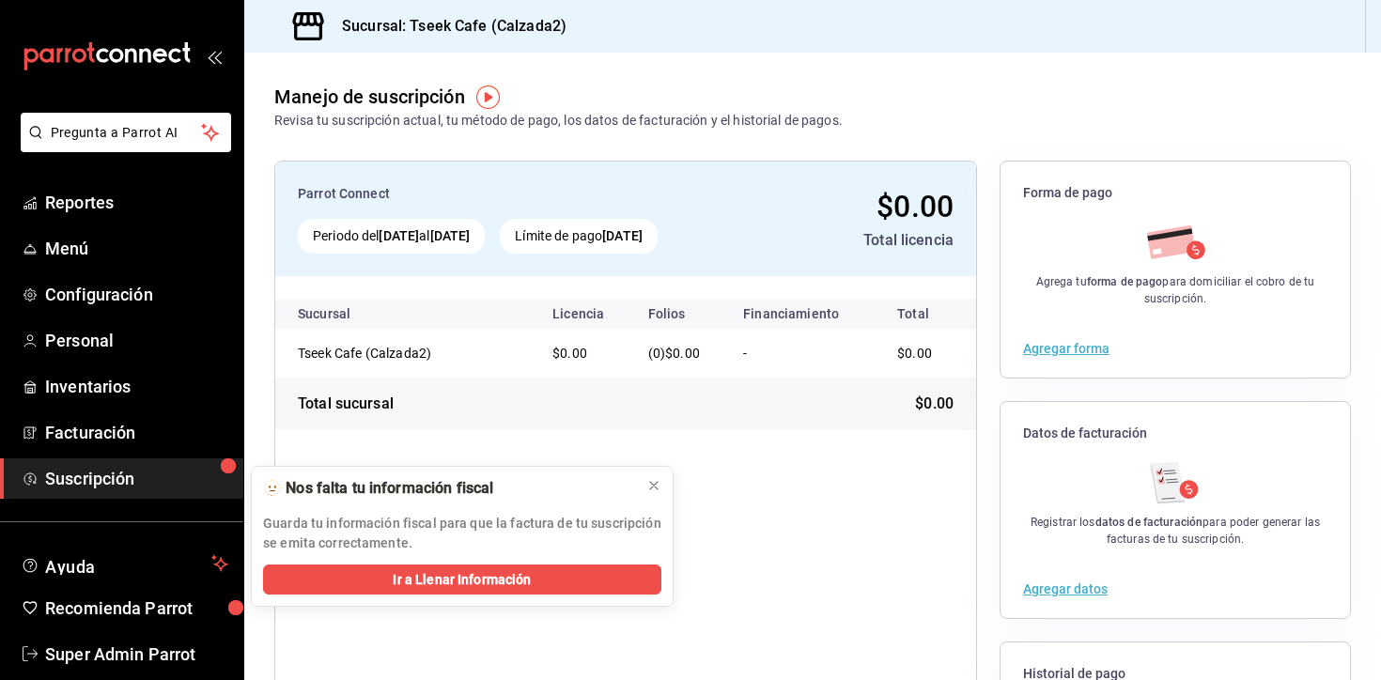
click at [979, 427] on div "Parrot Connect Periodo del [DATE] al [DATE] Límite de pago [DATE] $0.00 Total l…" at bounding box center [812, 510] width 1076 height 699
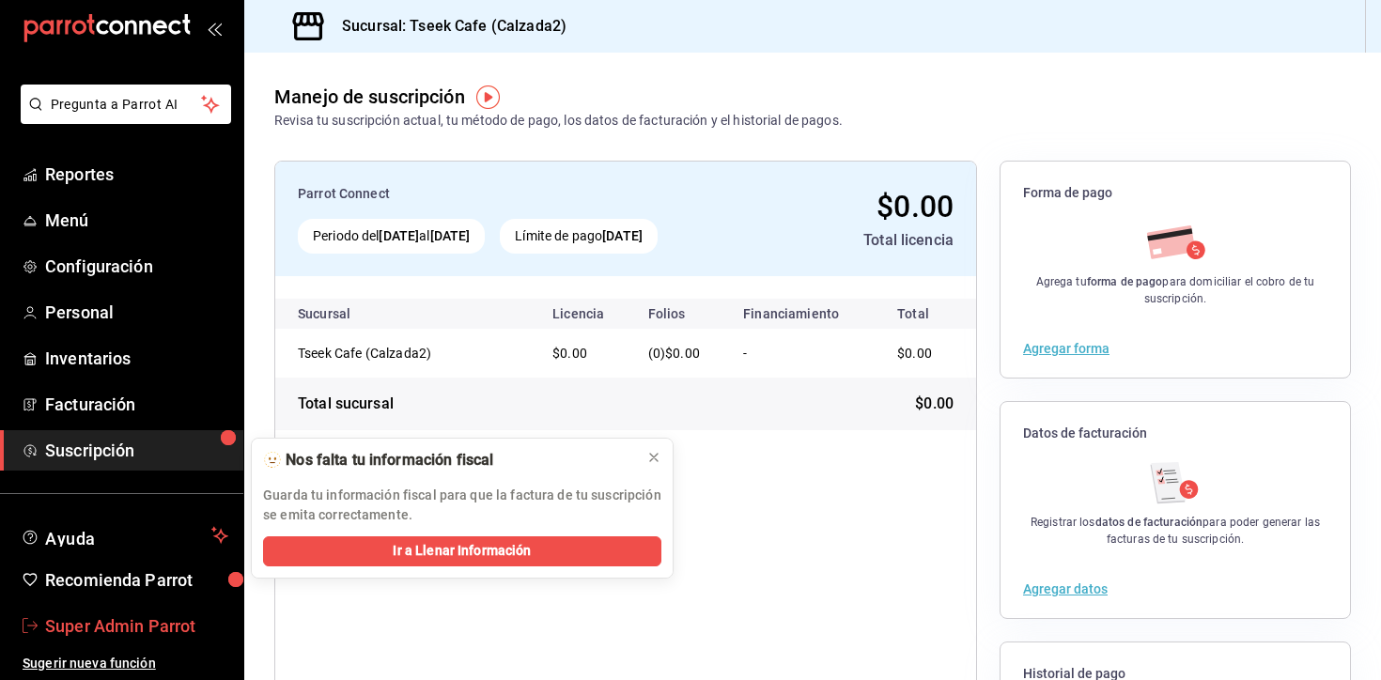
click at [97, 628] on span "Super Admin Parrot" at bounding box center [136, 625] width 183 height 25
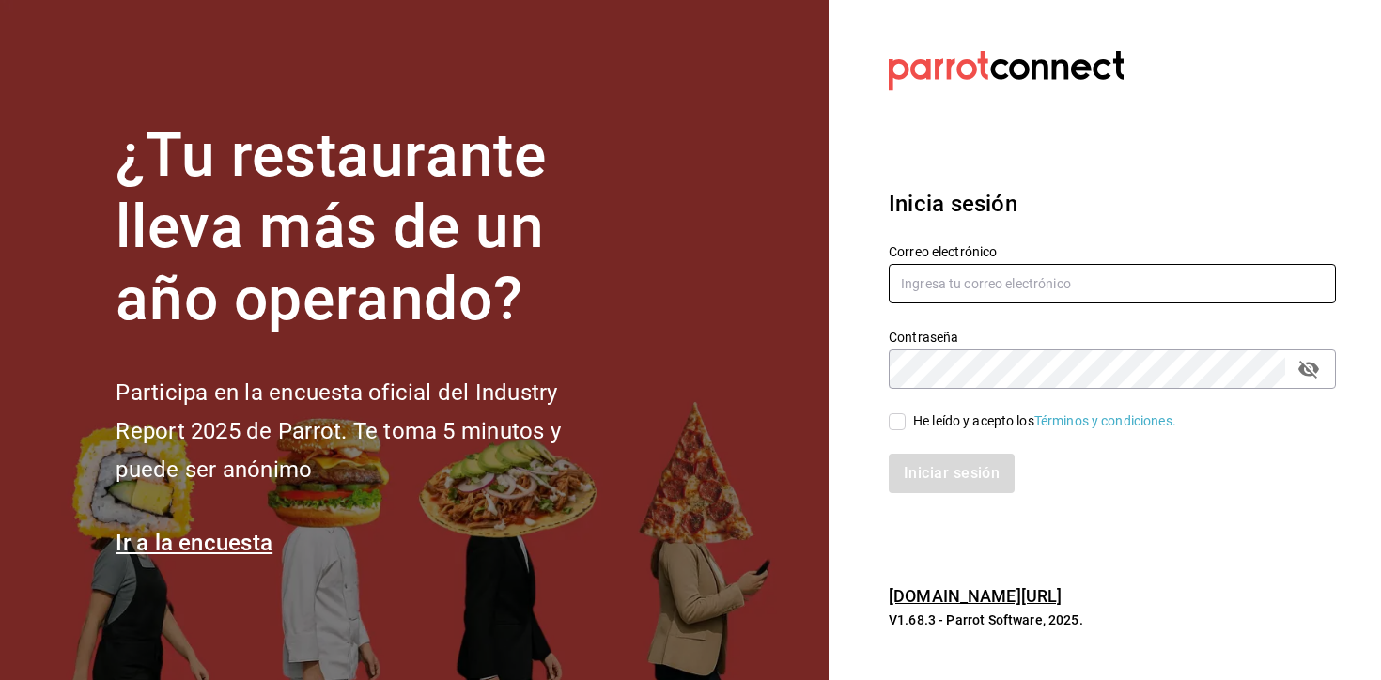
click at [973, 283] on input "text" at bounding box center [1111, 283] width 447 height 39
paste input "[EMAIL_ADDRESS][DOMAIN_NAME]"
type input "[EMAIL_ADDRESS][DOMAIN_NAME]"
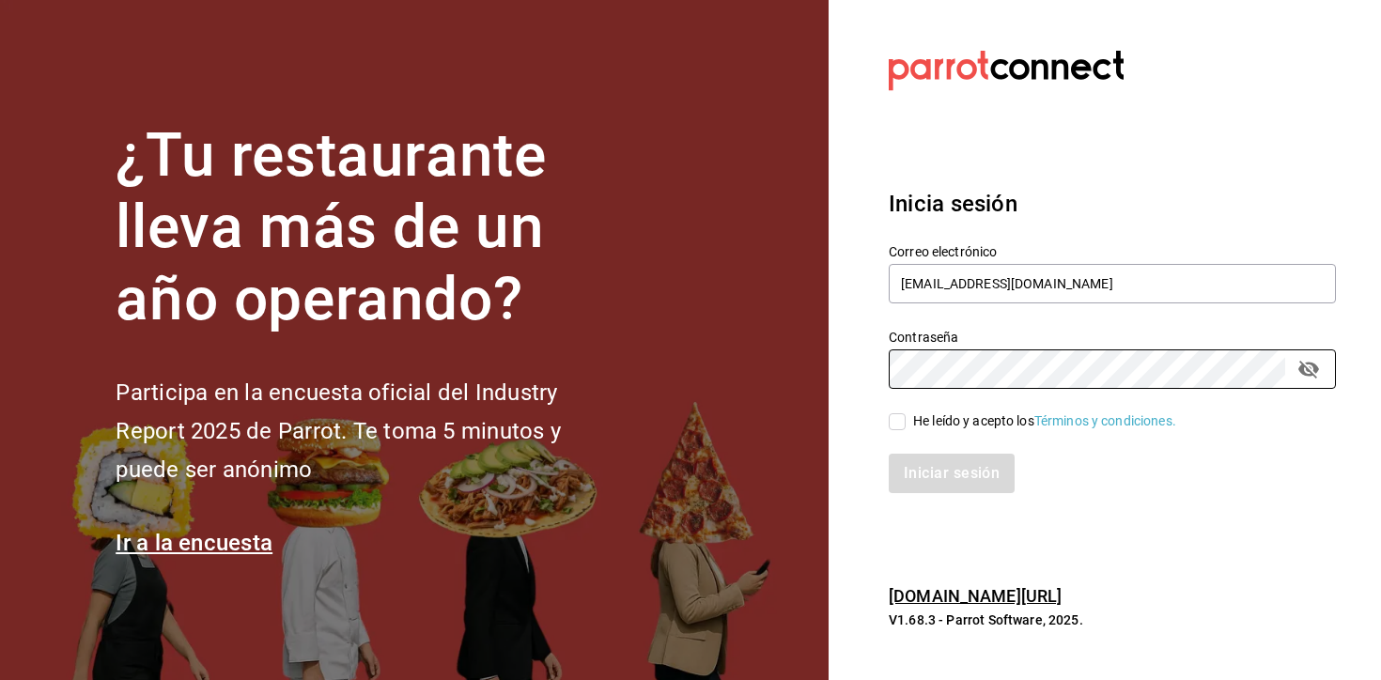
click at [933, 404] on div "He leído y acepto los Términos y condiciones." at bounding box center [1101, 410] width 470 height 43
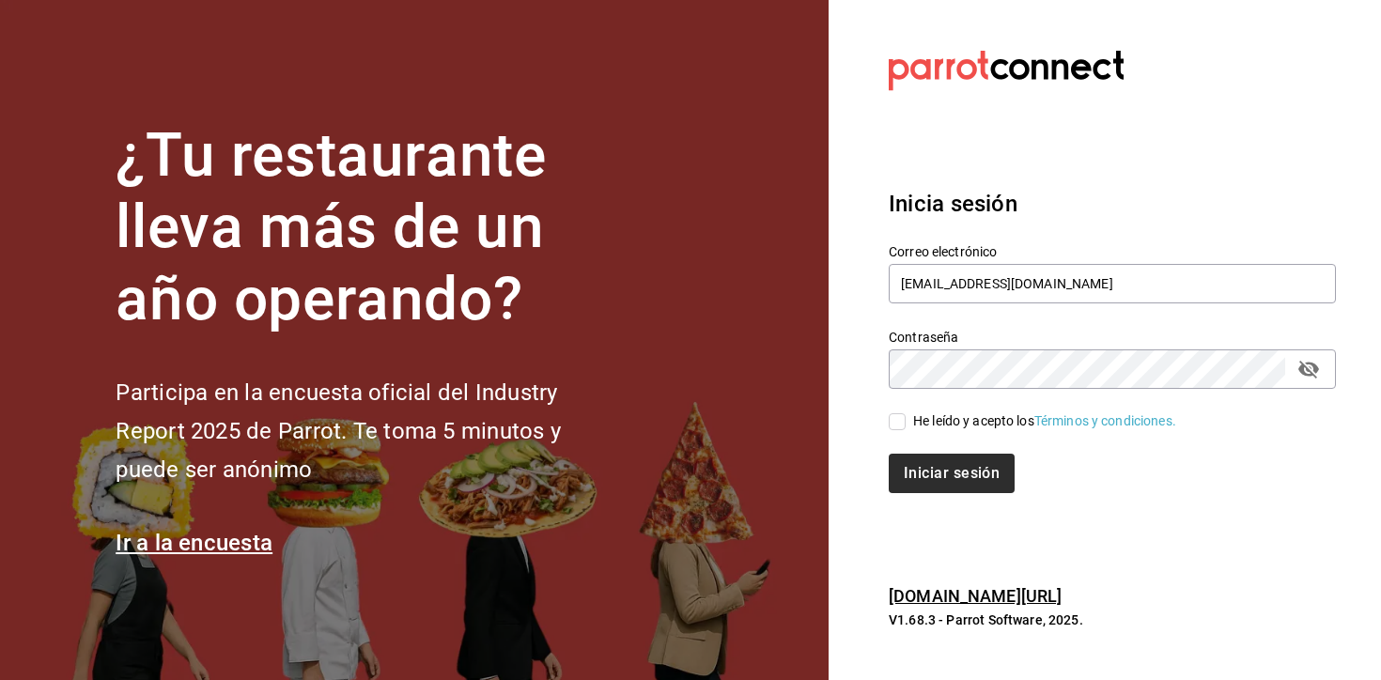
drag, startPoint x: 932, startPoint y: 419, endPoint x: 945, endPoint y: 471, distance: 54.2
click at [932, 420] on div "He leído y acepto los Términos y condiciones." at bounding box center [1044, 421] width 263 height 20
click at [905, 420] on input "He leído y acepto los Términos y condiciones." at bounding box center [896, 421] width 17 height 17
checkbox input "true"
click at [945, 472] on button "Iniciar sesión" at bounding box center [952, 473] width 128 height 39
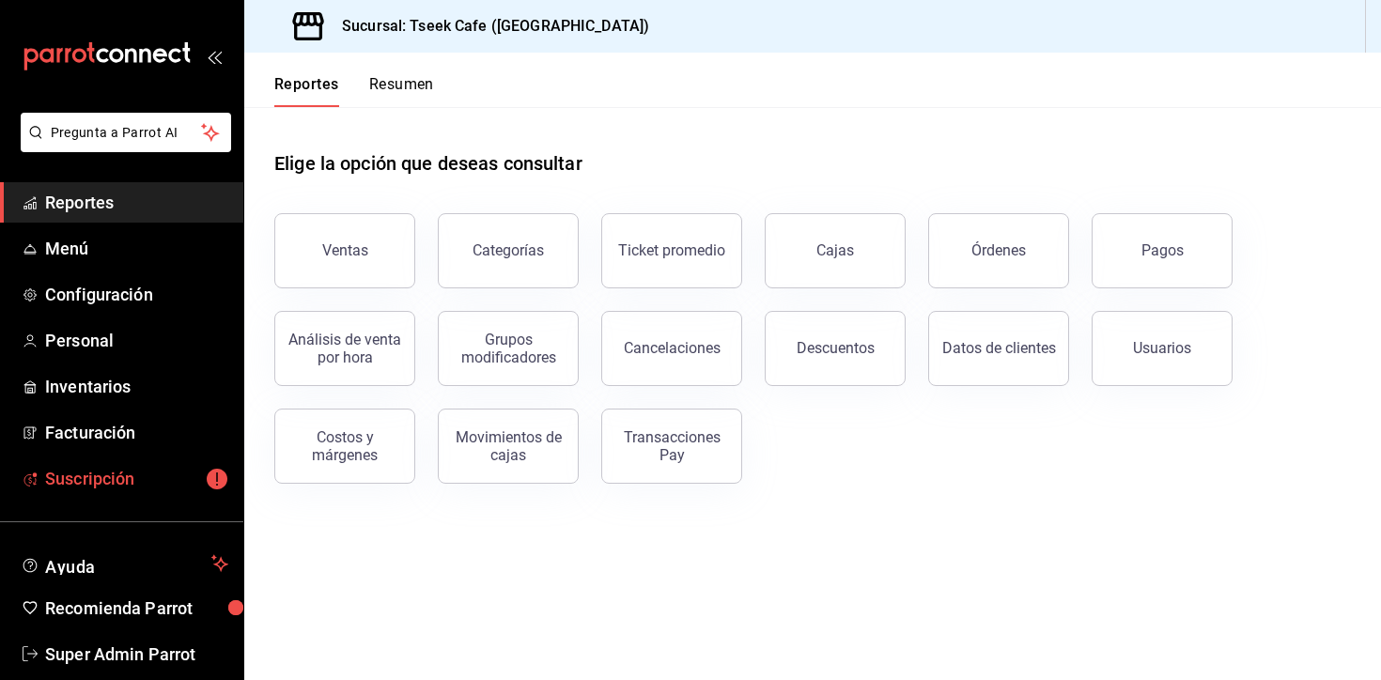
click at [115, 463] on link "Suscripción" at bounding box center [121, 478] width 243 height 40
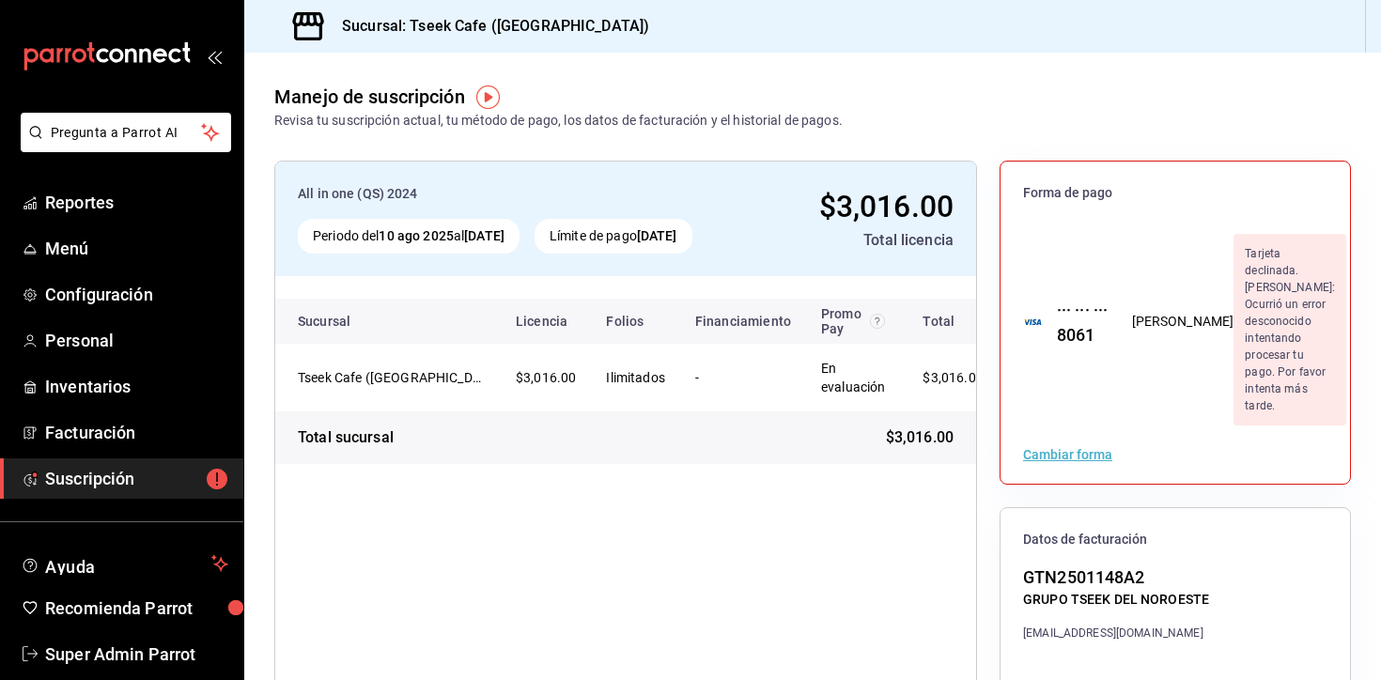
click at [986, 452] on div "All in one (QS) 2024 Periodo del [DATE] al [DATE] Límite de pago [DATE] $3,016.…" at bounding box center [812, 563] width 1076 height 805
click at [996, 453] on div "All in one (QS) 2024 Periodo del [DATE] al [DATE] Límite de pago [DATE] $3,016.…" at bounding box center [812, 563] width 1076 height 805
click at [1178, 424] on div "Forma de pago ··· ··· ··· 8061 [PERSON_NAME] Tarjeta declinada. [PERSON_NAME]: …" at bounding box center [1174, 563] width 351 height 805
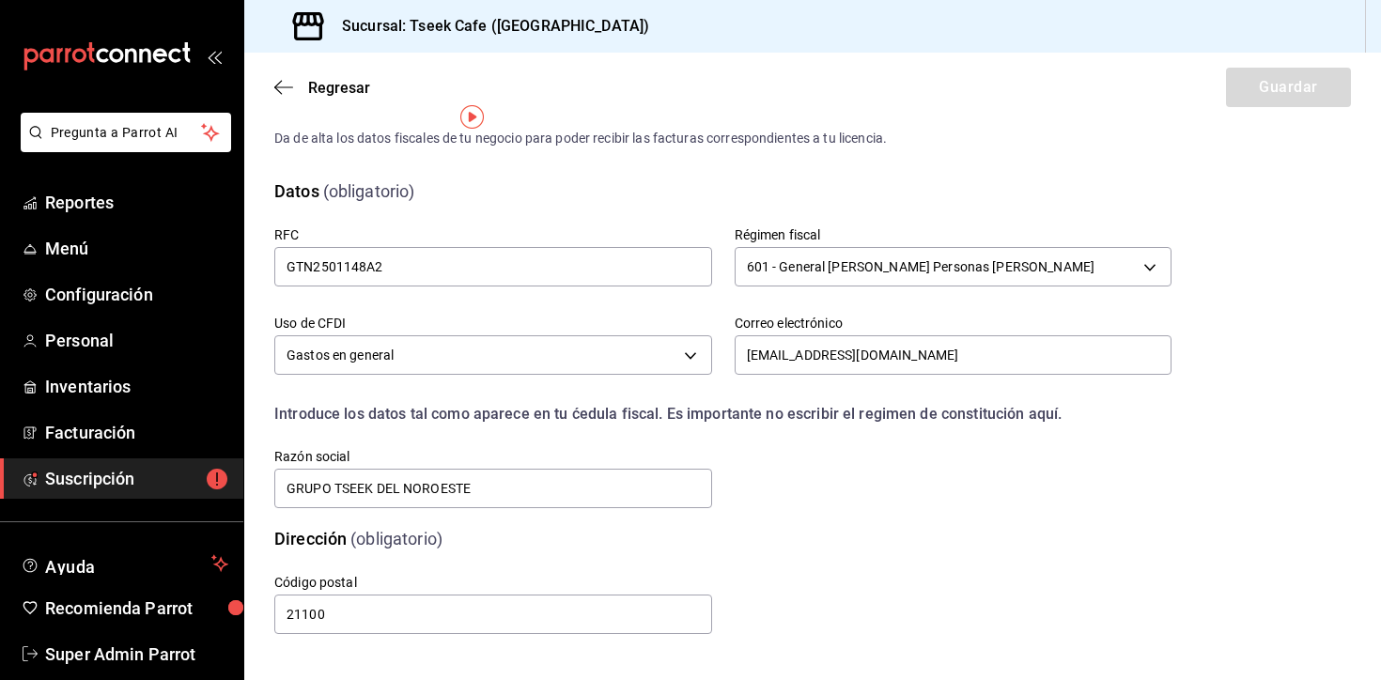
scroll to position [39, 0]
click at [536, 85] on div "Regresar Guardar" at bounding box center [812, 87] width 1136 height 69
click at [147, 652] on span "Super Admin Parrot" at bounding box center [136, 653] width 183 height 25
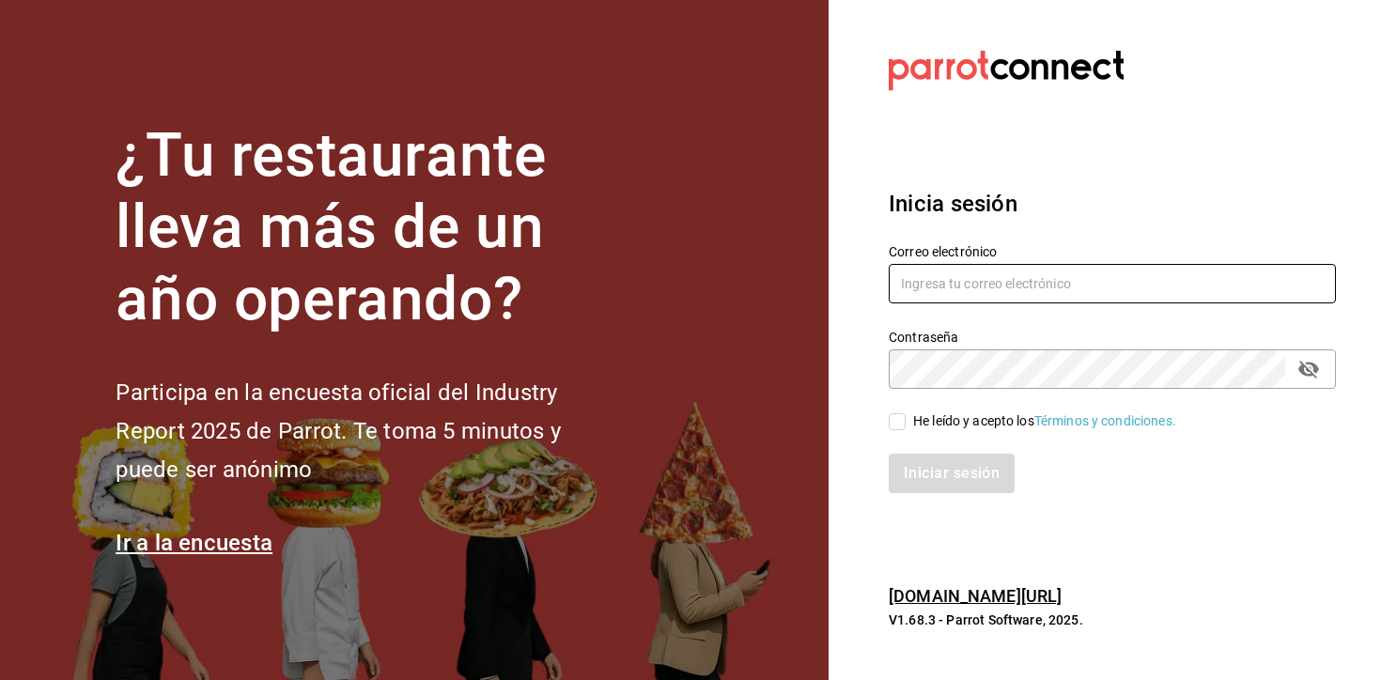
click at [945, 268] on input "text" at bounding box center [1111, 283] width 447 height 39
paste input "tseek@reforma.com"
type input "tseek@reforma.com"
click at [922, 414] on div "He leído y acepto los Términos y condiciones." at bounding box center [1044, 421] width 263 height 20
click at [905, 414] on input "He leído y acepto los Términos y condiciones." at bounding box center [896, 421] width 17 height 17
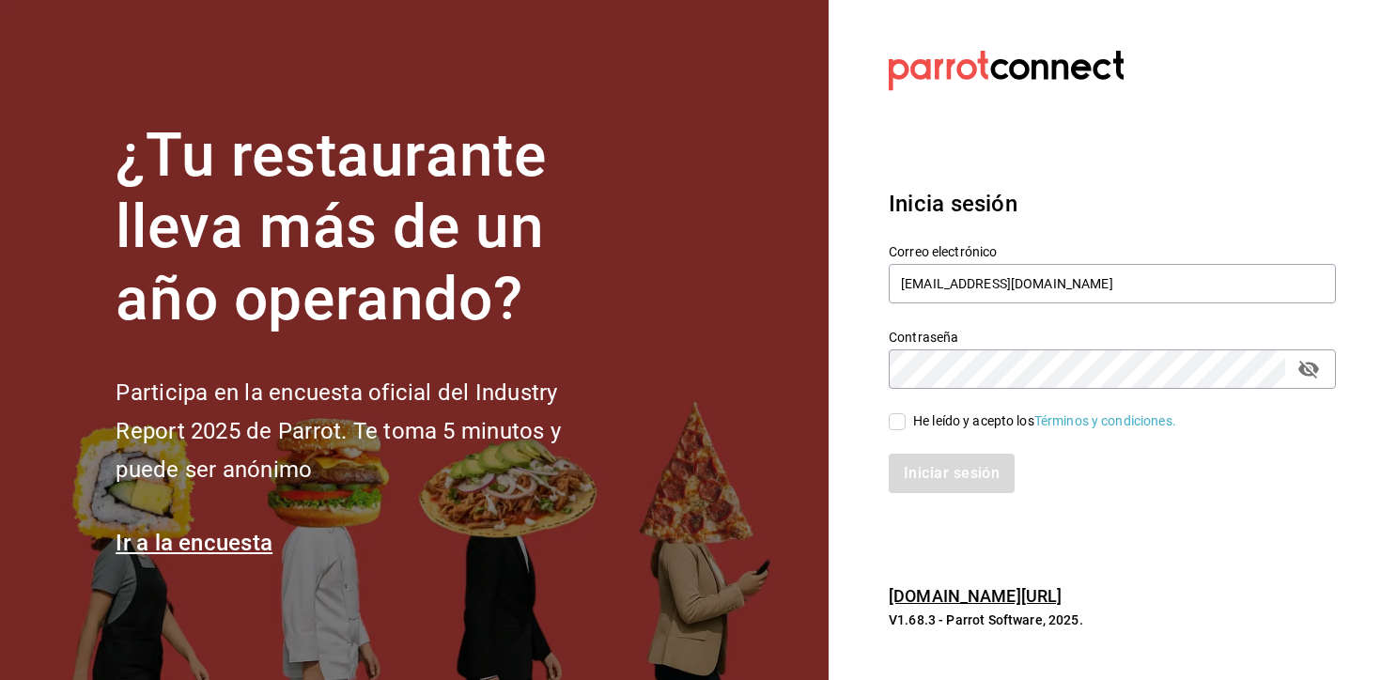
checkbox input "true"
click at [925, 471] on button "Iniciar sesión" at bounding box center [952, 473] width 128 height 39
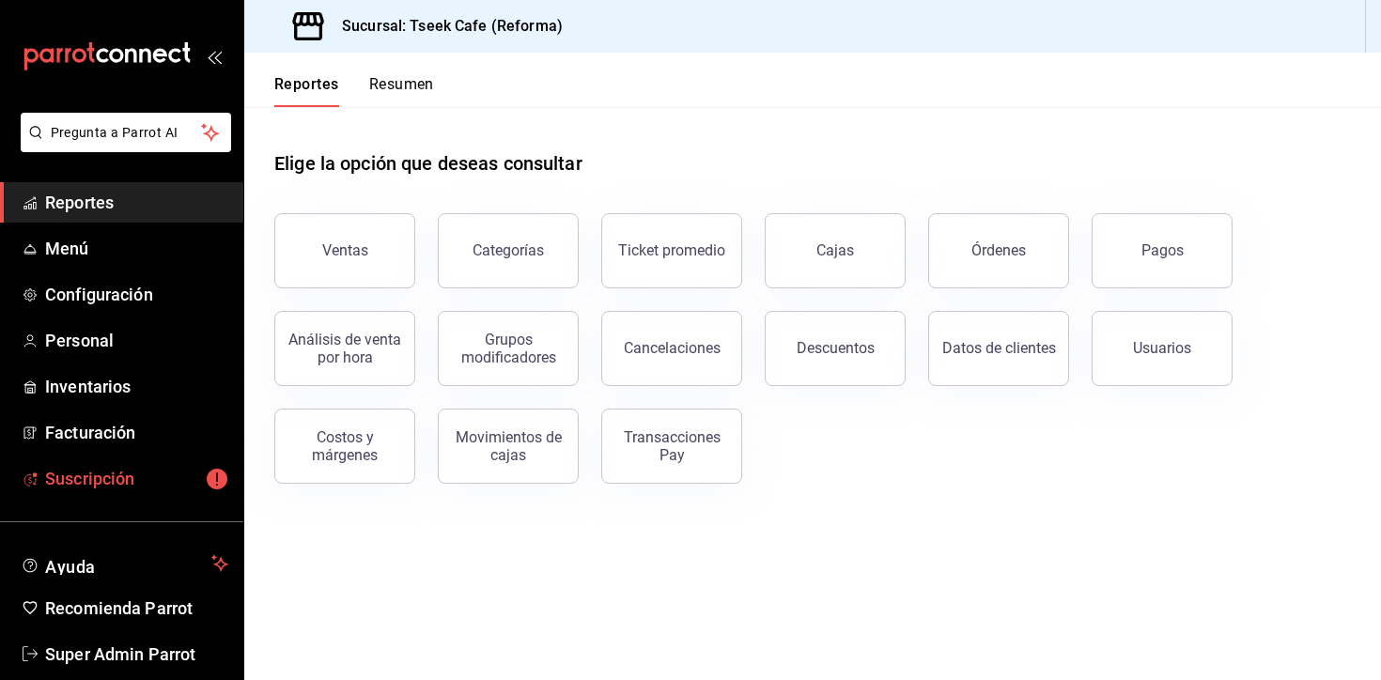
click at [148, 474] on span "Suscripción" at bounding box center [136, 478] width 183 height 25
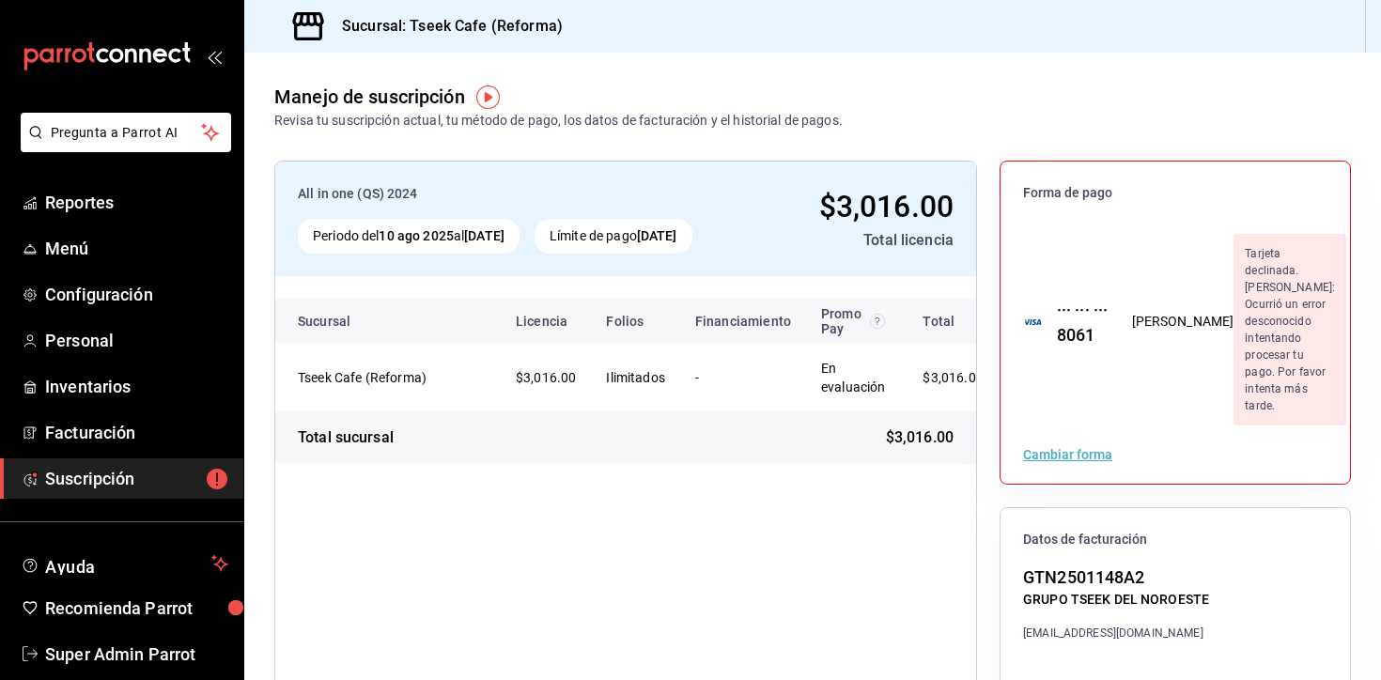
click at [992, 385] on div "All in one (QS) 2024 Periodo del [DATE] al [DATE] Límite de pago [DATE] $3,016.…" at bounding box center [812, 563] width 1076 height 805
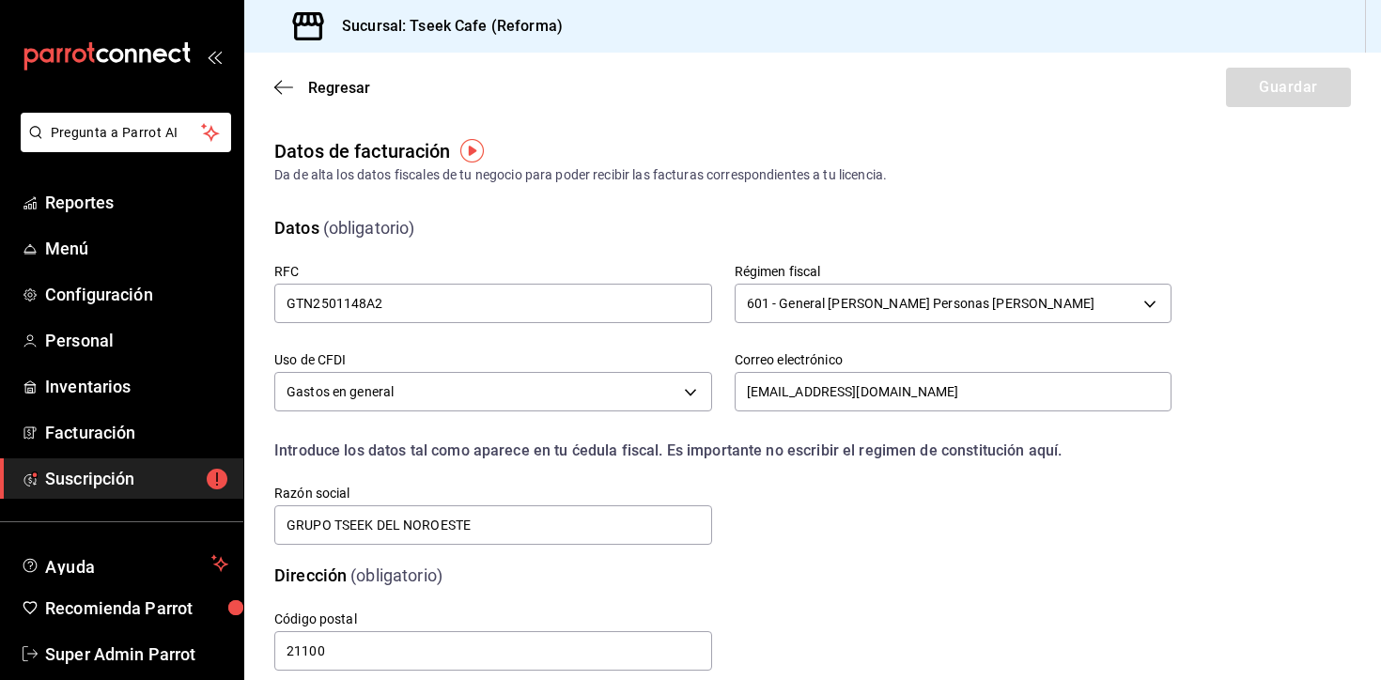
scroll to position [39, 0]
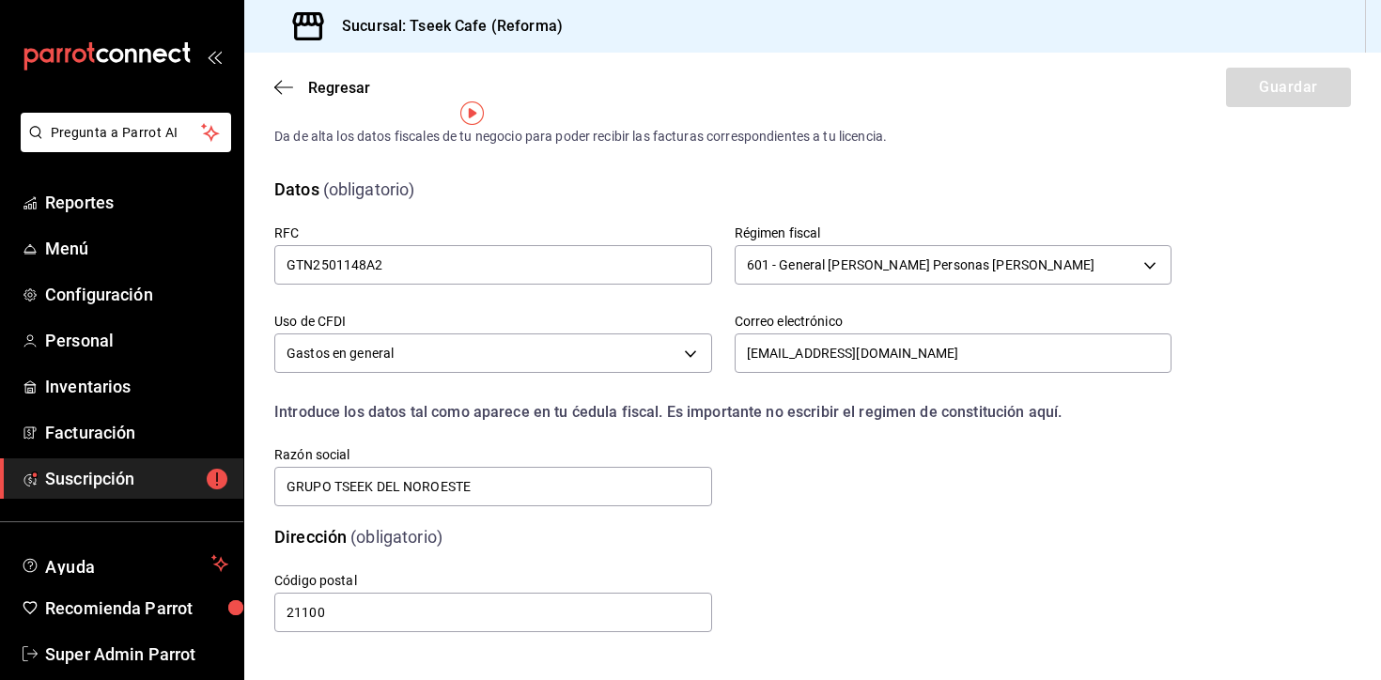
click at [1236, 524] on div "Dirección (obligatorio) Código postal 21100" at bounding box center [812, 568] width 1076 height 133
click at [965, 589] on div "Código postal 21100" at bounding box center [700, 581] width 942 height 108
